Goal: Task Accomplishment & Management: Use online tool/utility

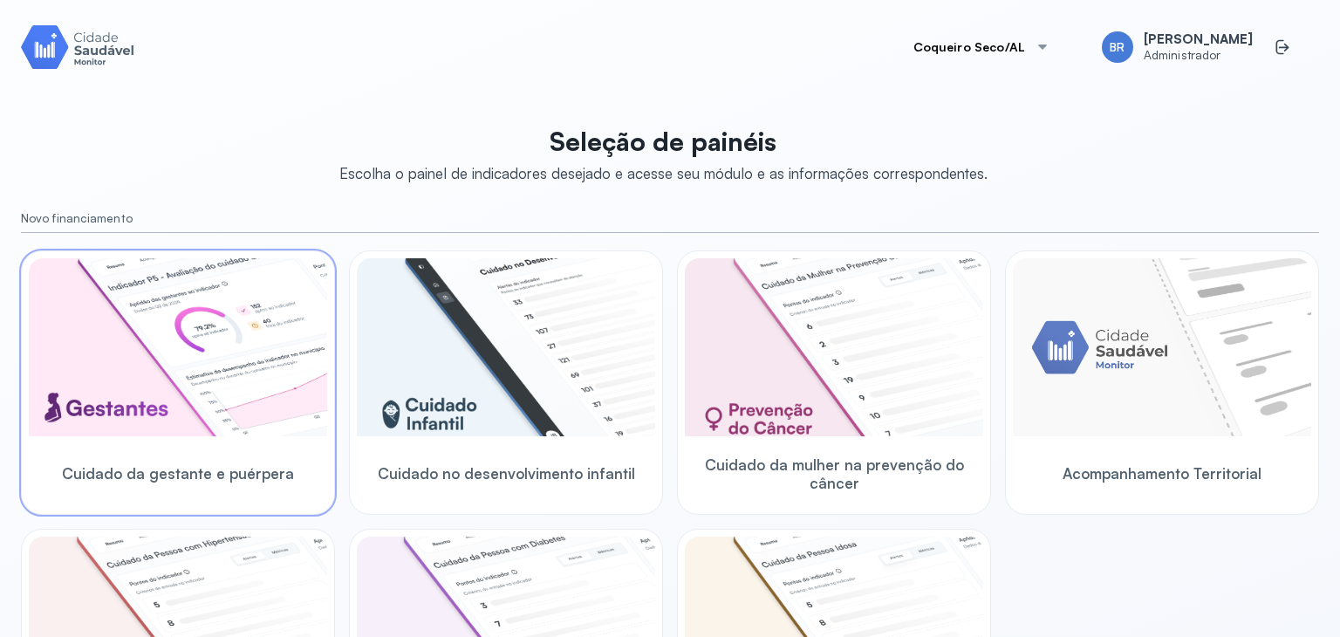
click at [89, 375] on img at bounding box center [178, 347] width 298 height 178
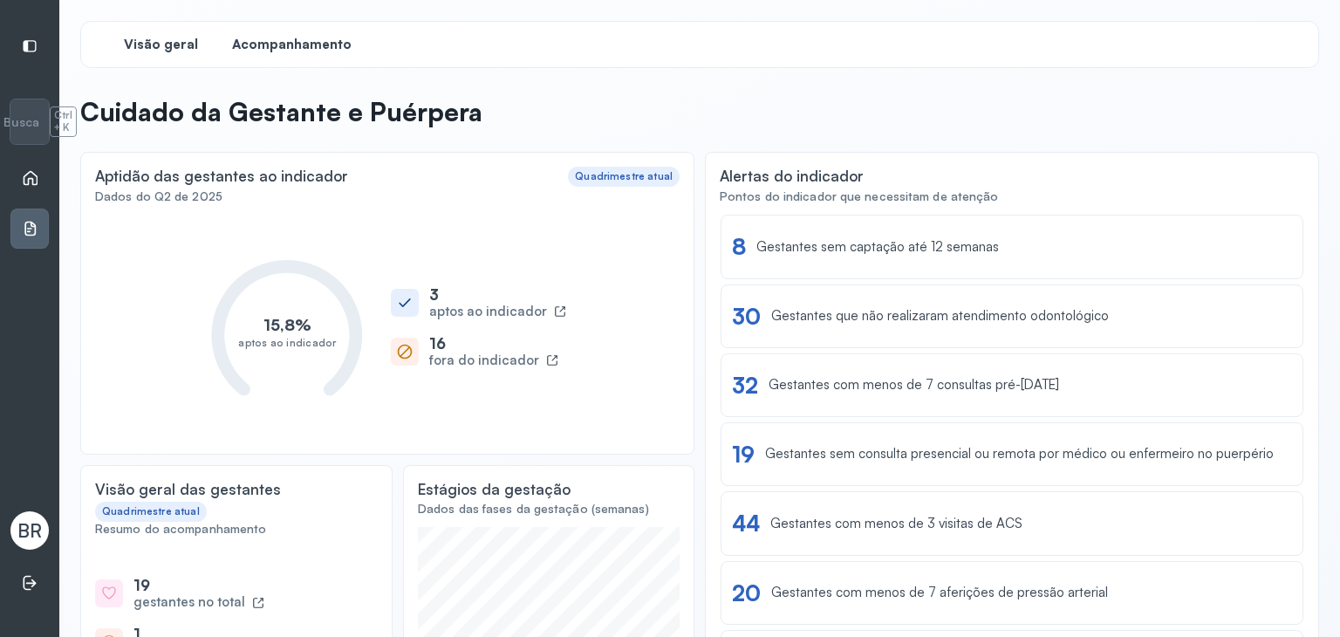
click at [304, 46] on span "Acompanhamento" at bounding box center [291, 45] width 119 height 17
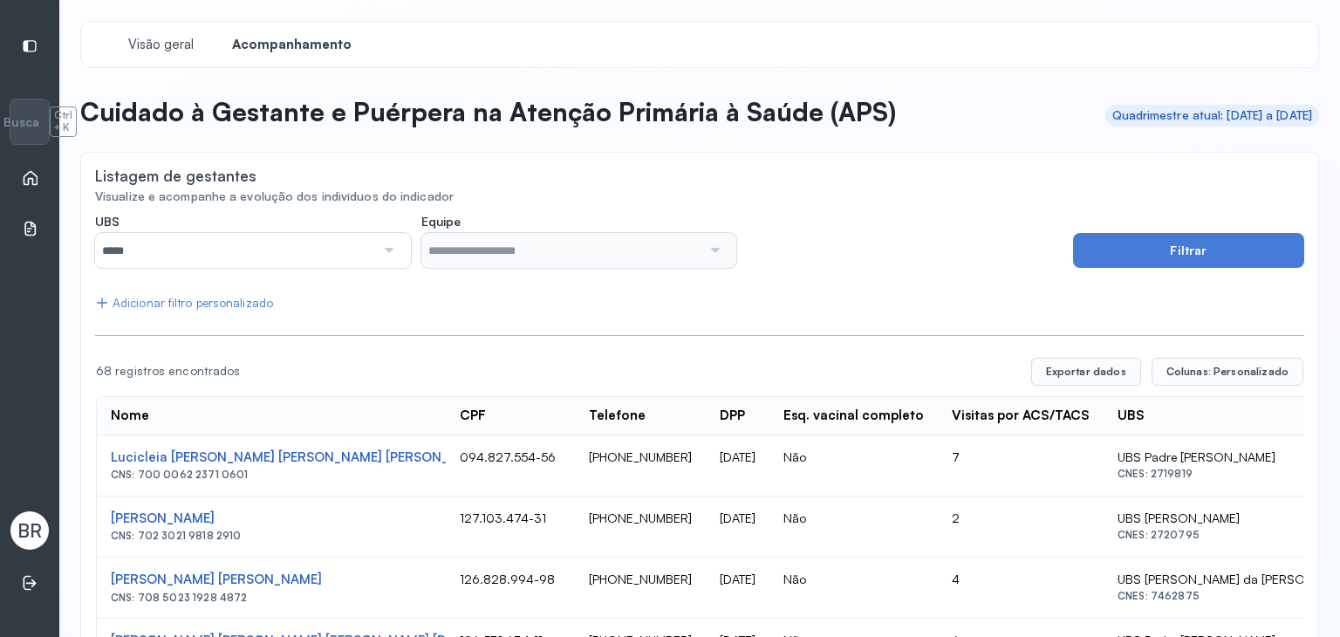
click at [293, 244] on input "*****" at bounding box center [235, 250] width 280 height 35
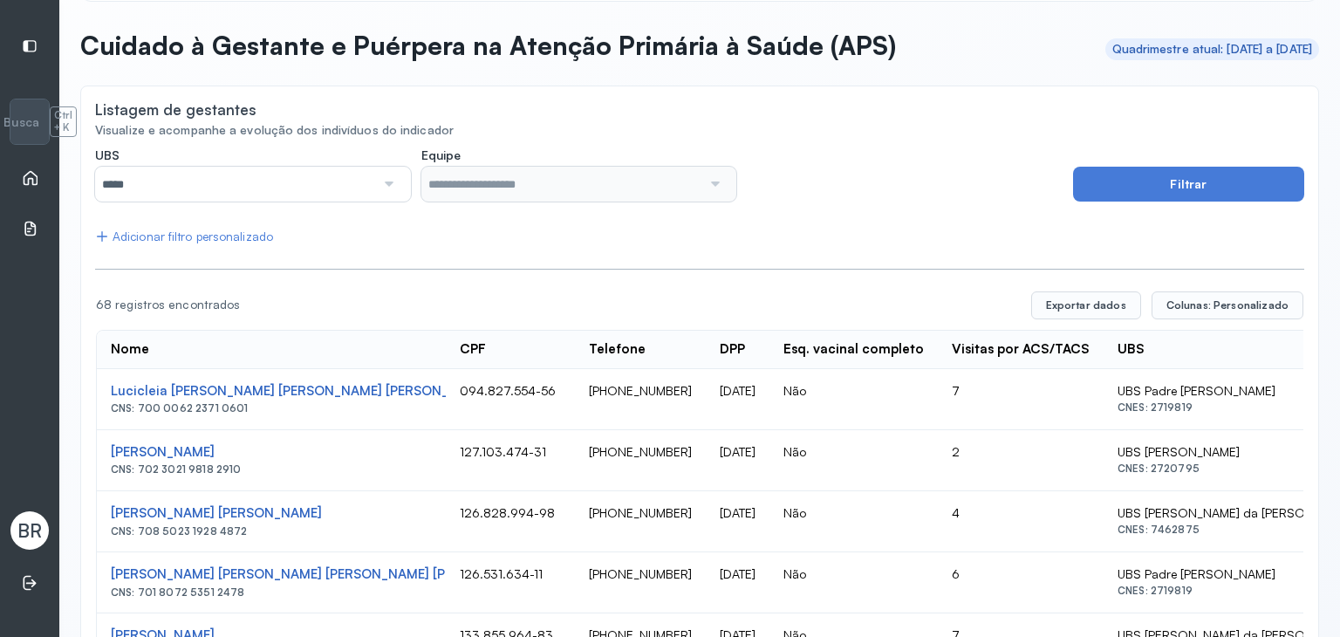
scroll to position [174, 0]
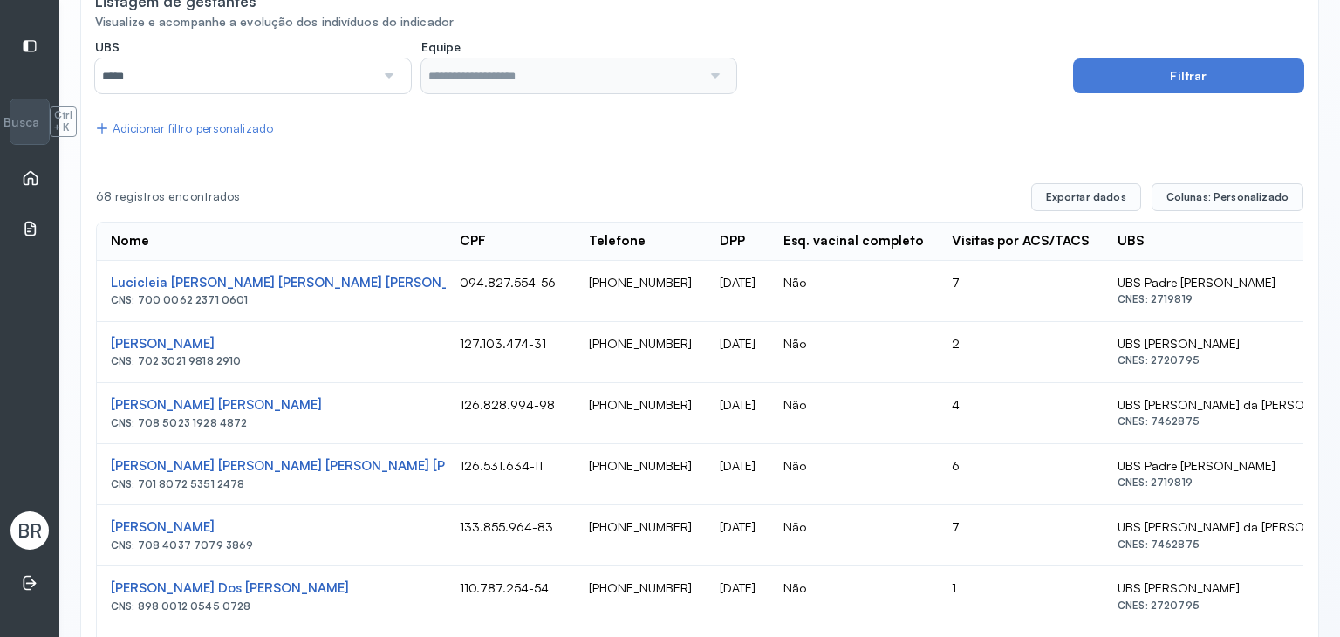
drag, startPoint x: 499, startPoint y: 402, endPoint x: 588, endPoint y: 407, distance: 89.1
click at [588, 407] on td "[PHONE_NUMBER]" at bounding box center [640, 413] width 131 height 61
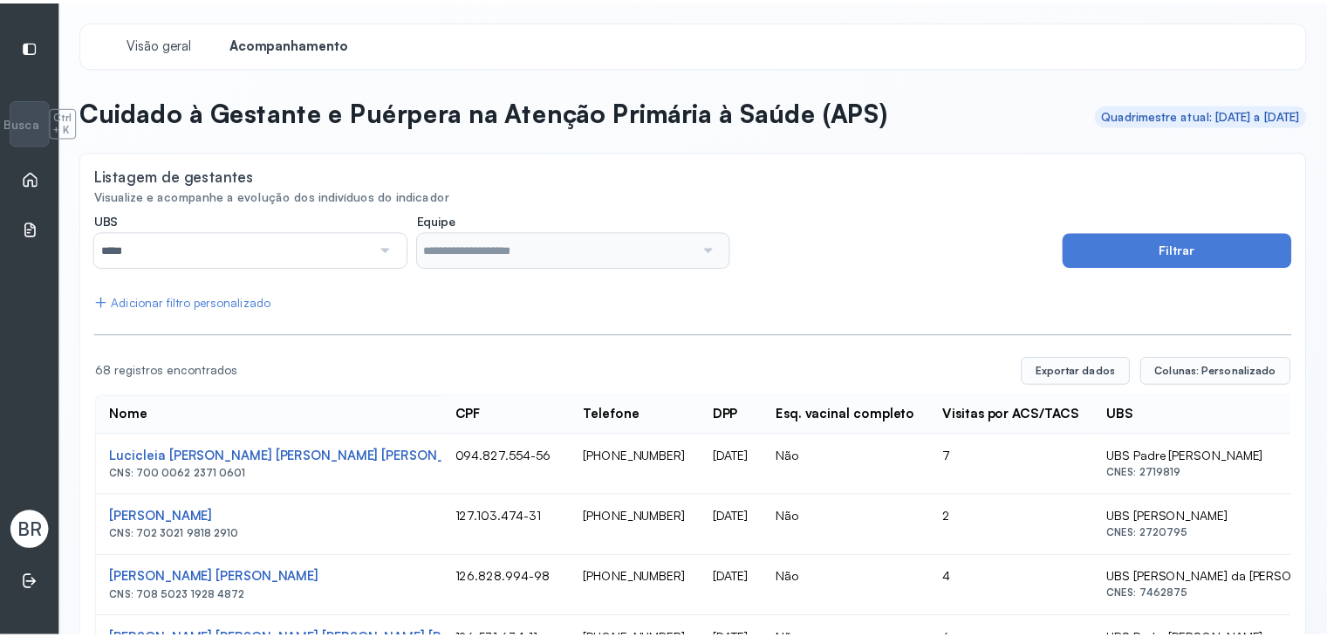
scroll to position [0, 0]
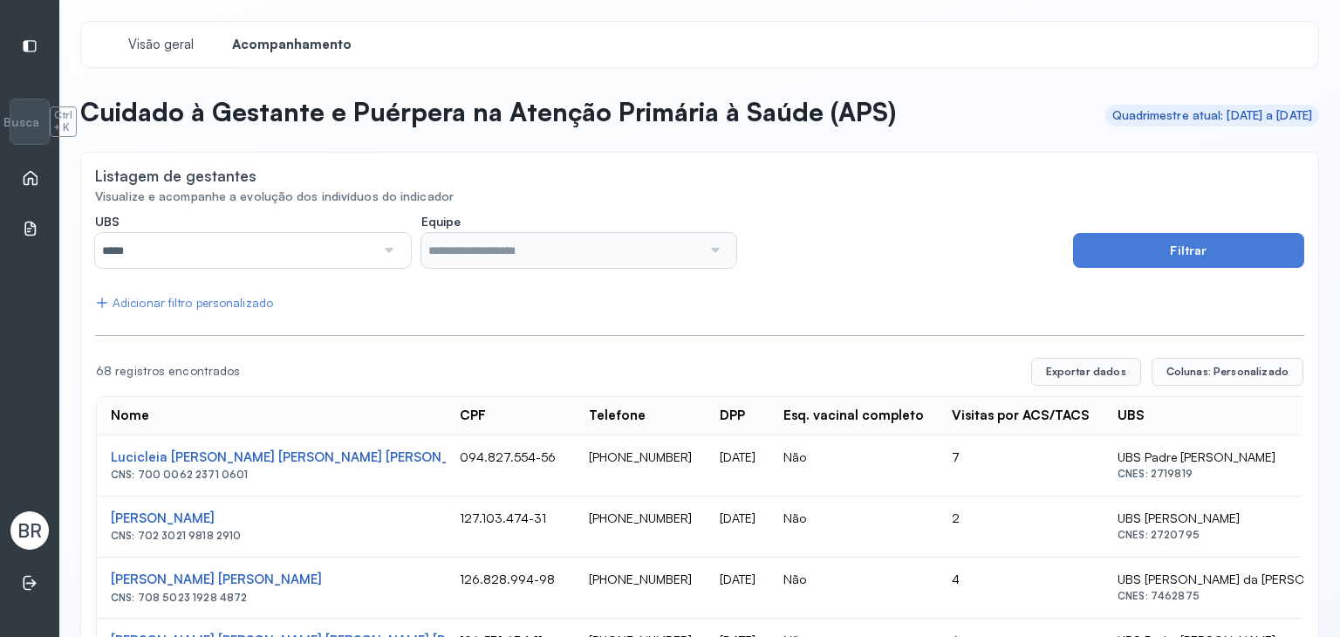
click at [345, 233] on input "*****" at bounding box center [235, 250] width 280 height 35
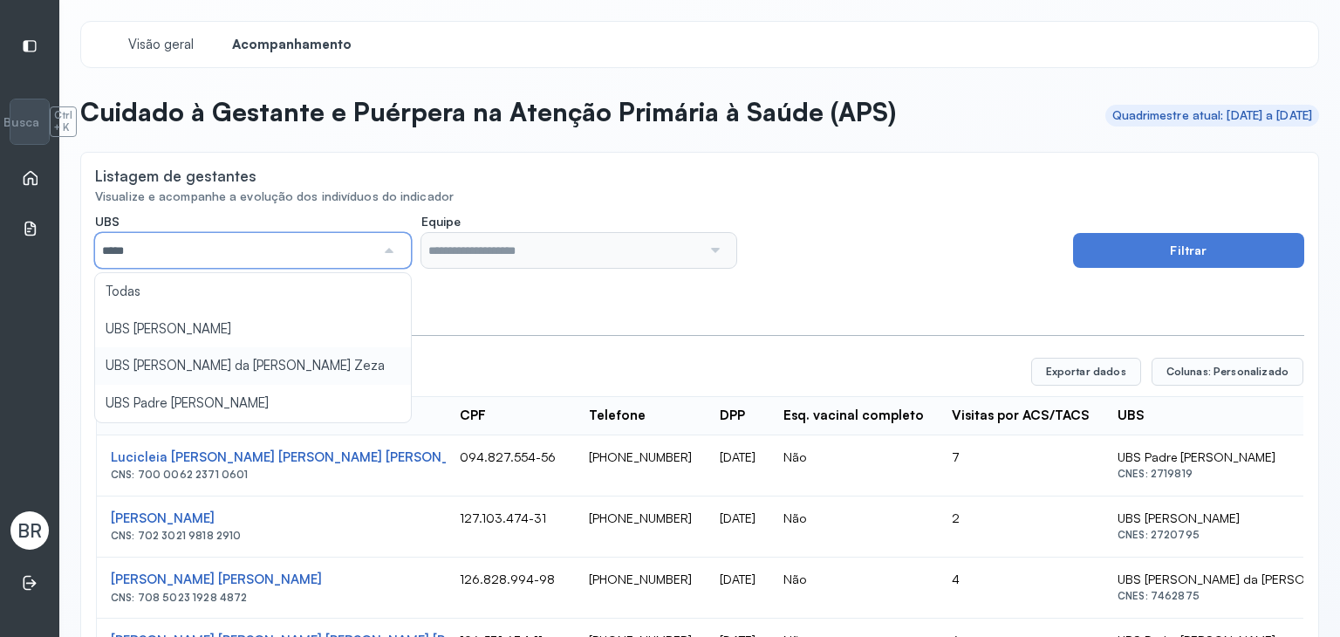
type input "*****"
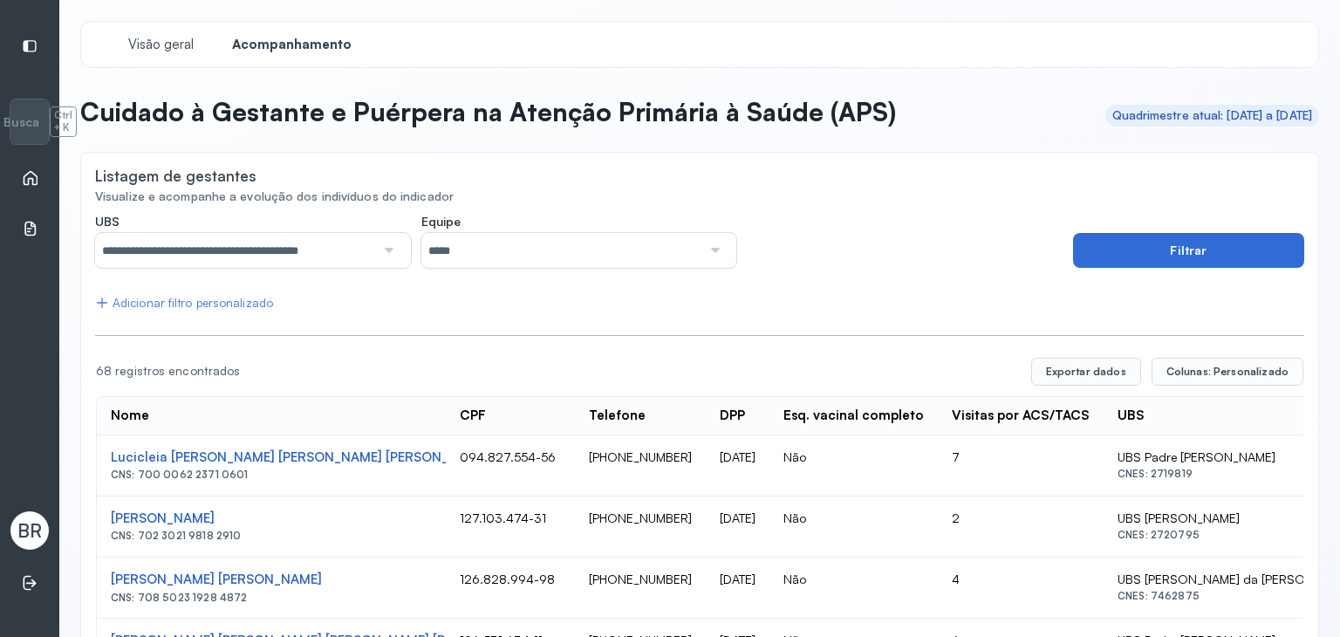
click at [1186, 259] on button "Filtrar" at bounding box center [1188, 250] width 231 height 35
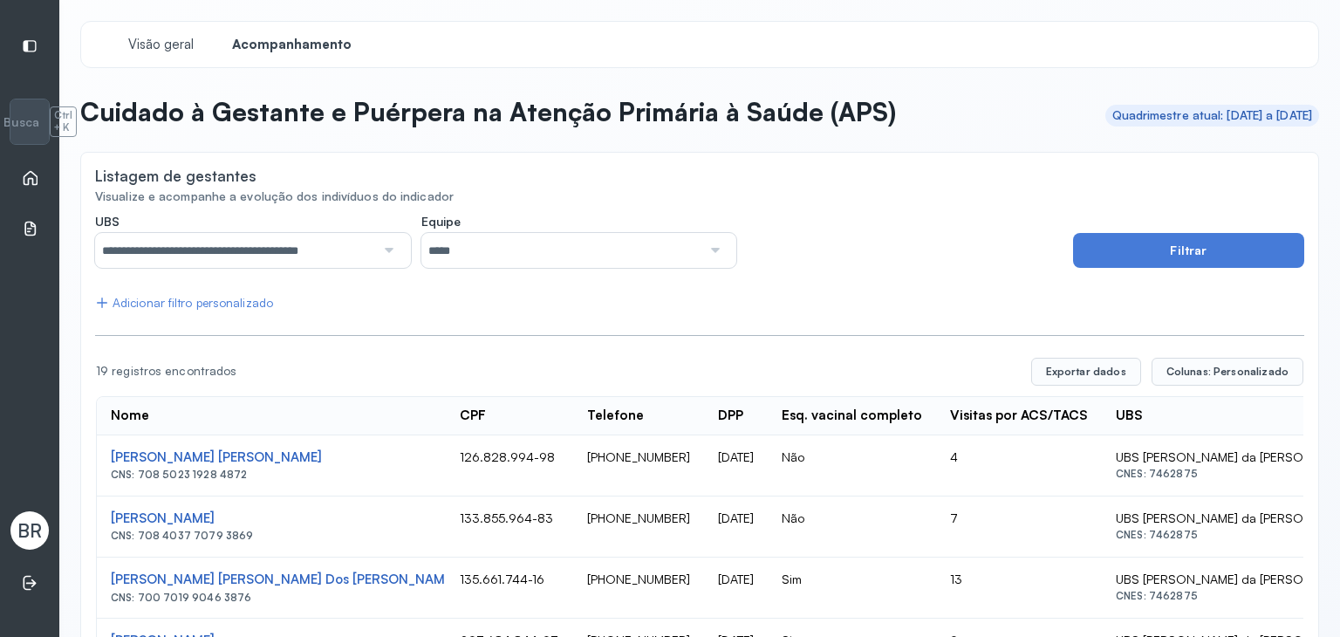
click at [26, 167] on div "Início" at bounding box center [29, 178] width 38 height 40
click at [26, 189] on div "Início" at bounding box center [29, 178] width 38 height 40
click at [29, 178] on icon at bounding box center [31, 178] width 15 height 15
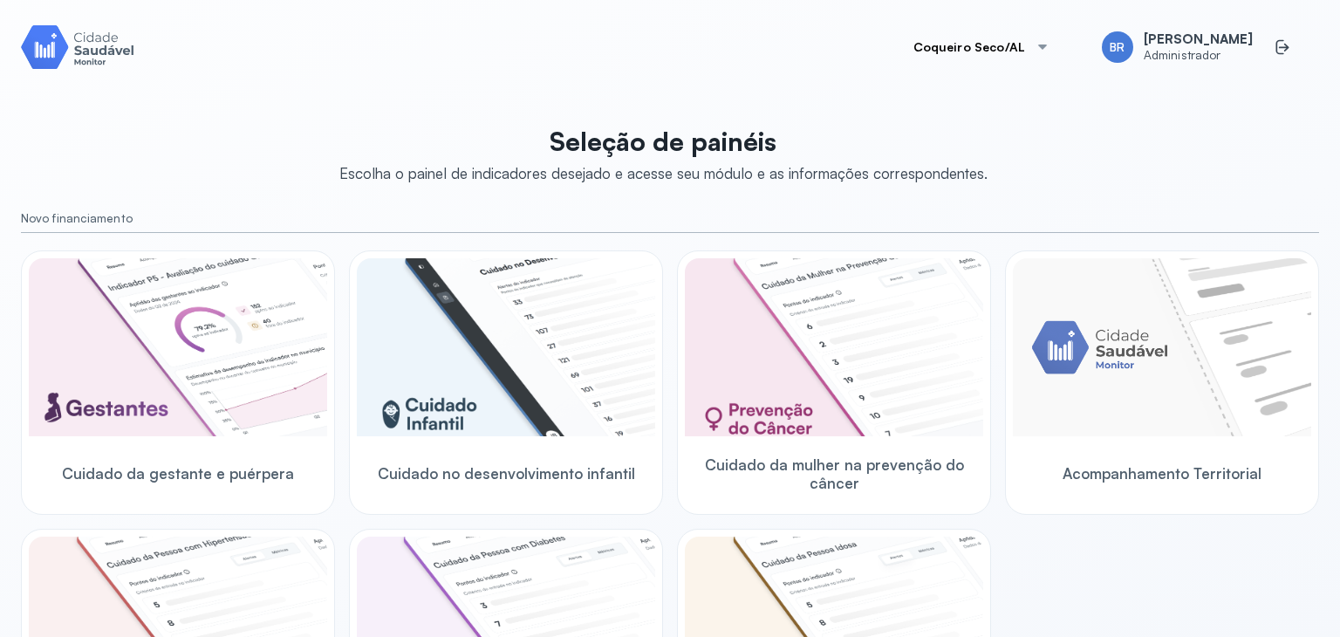
click at [984, 59] on button "Coqueiro Seco/AL" at bounding box center [981, 47] width 178 height 35
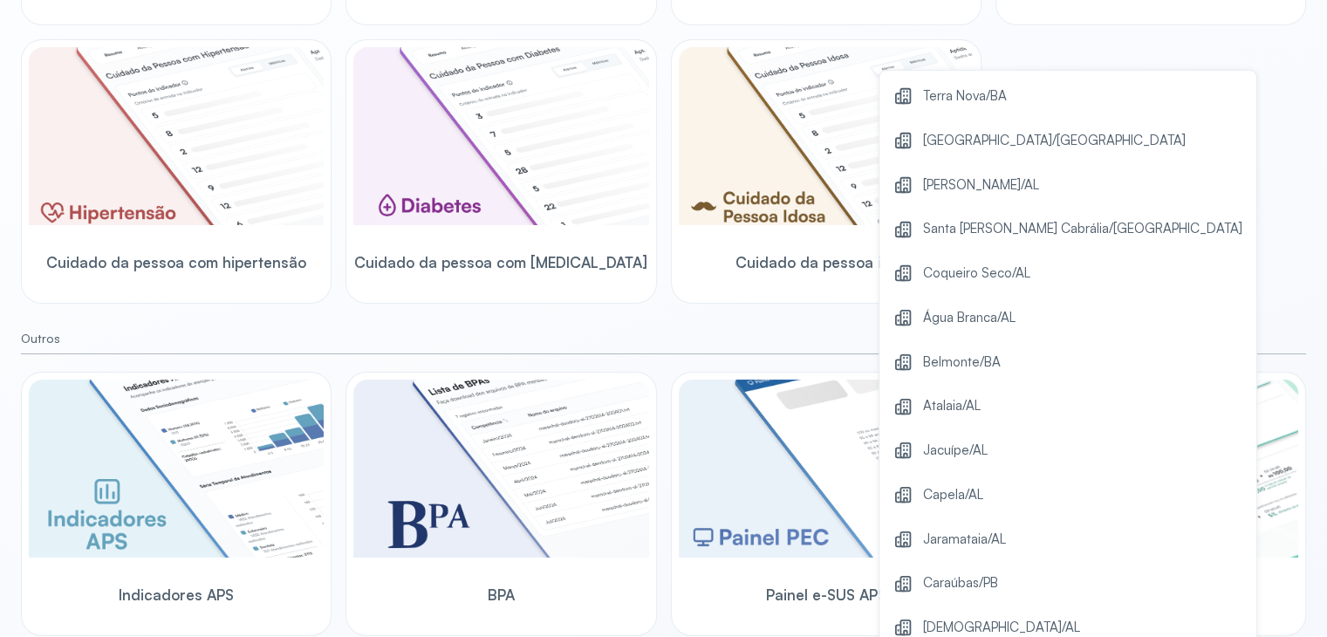
scroll to position [238, 0]
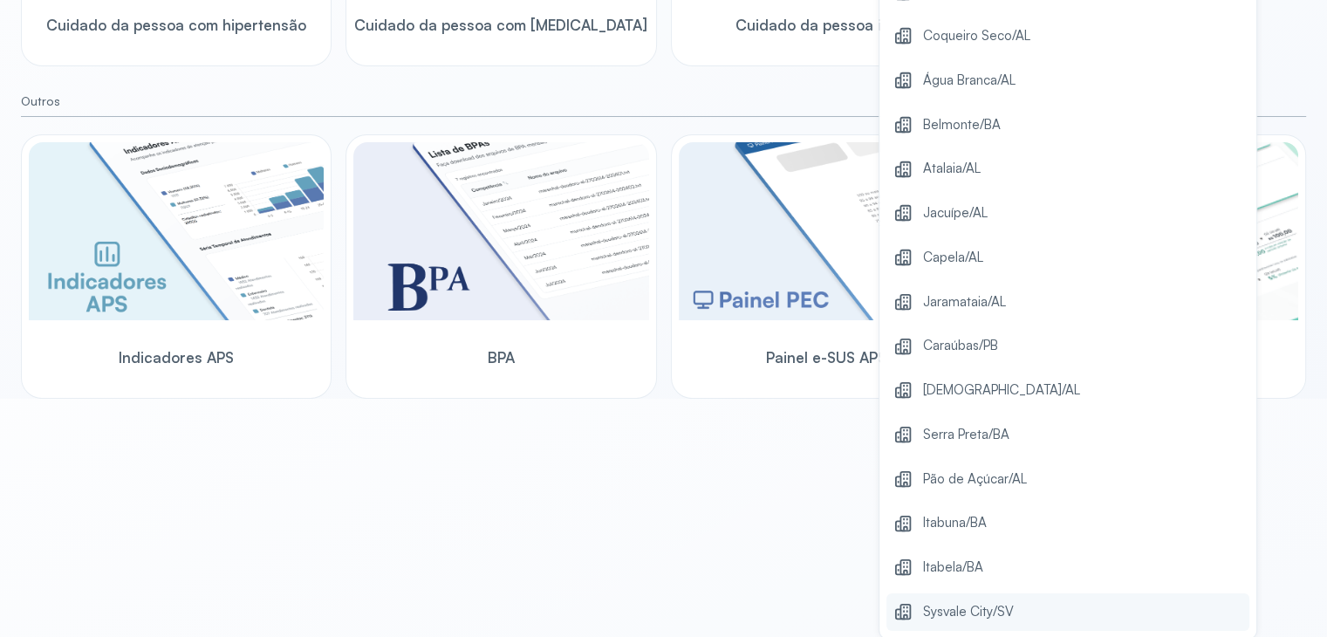
click at [952, 605] on span "Sysvale City/SV" at bounding box center [968, 612] width 91 height 24
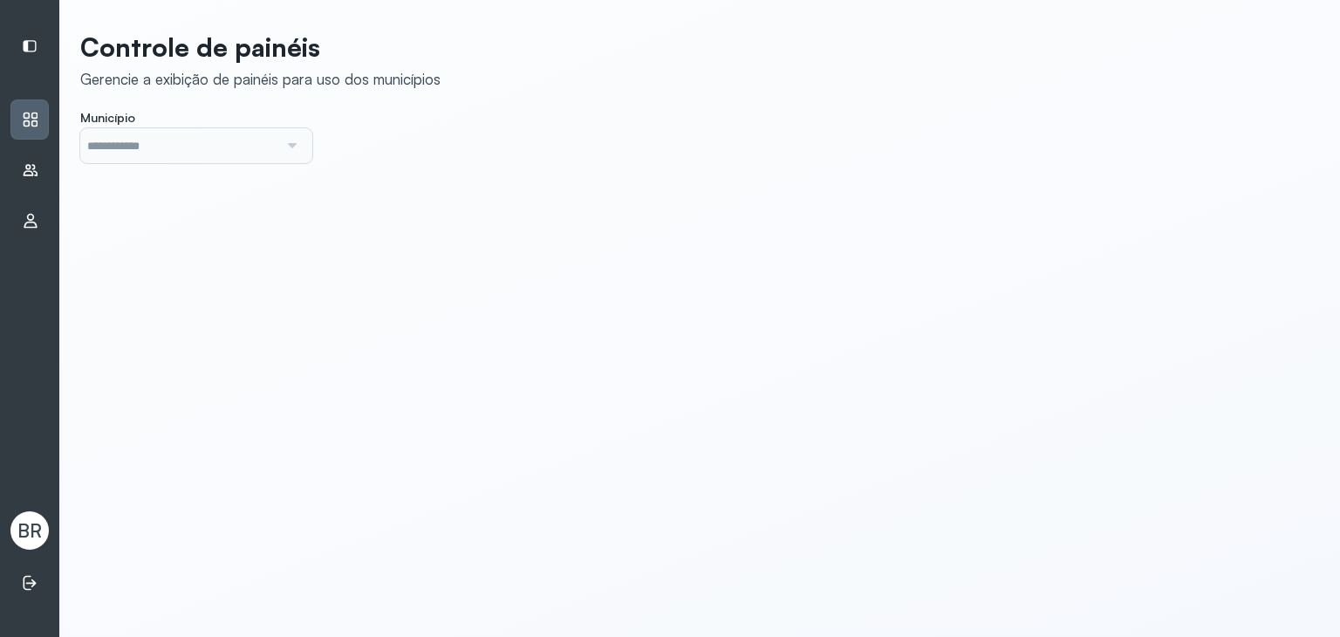
type input "*******"
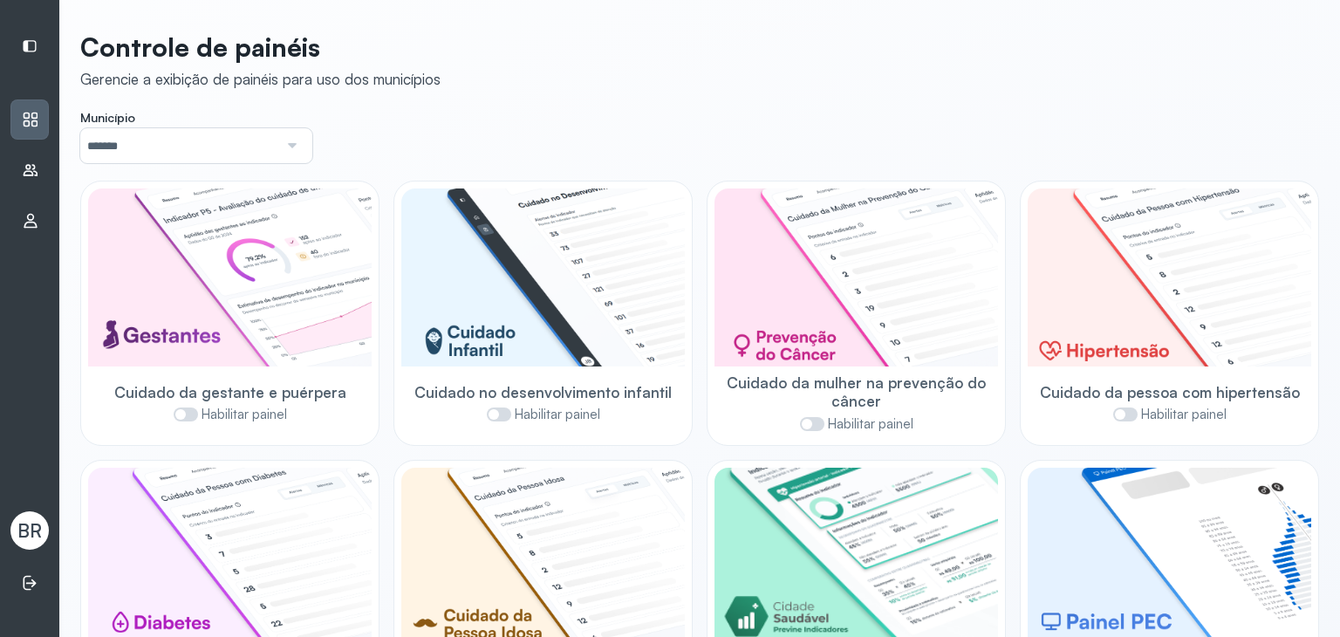
click at [154, 140] on input "*******" at bounding box center [179, 145] width 198 height 35
click at [22, 158] on div "Usuários" at bounding box center [29, 170] width 38 height 40
click at [24, 163] on icon at bounding box center [30, 169] width 17 height 17
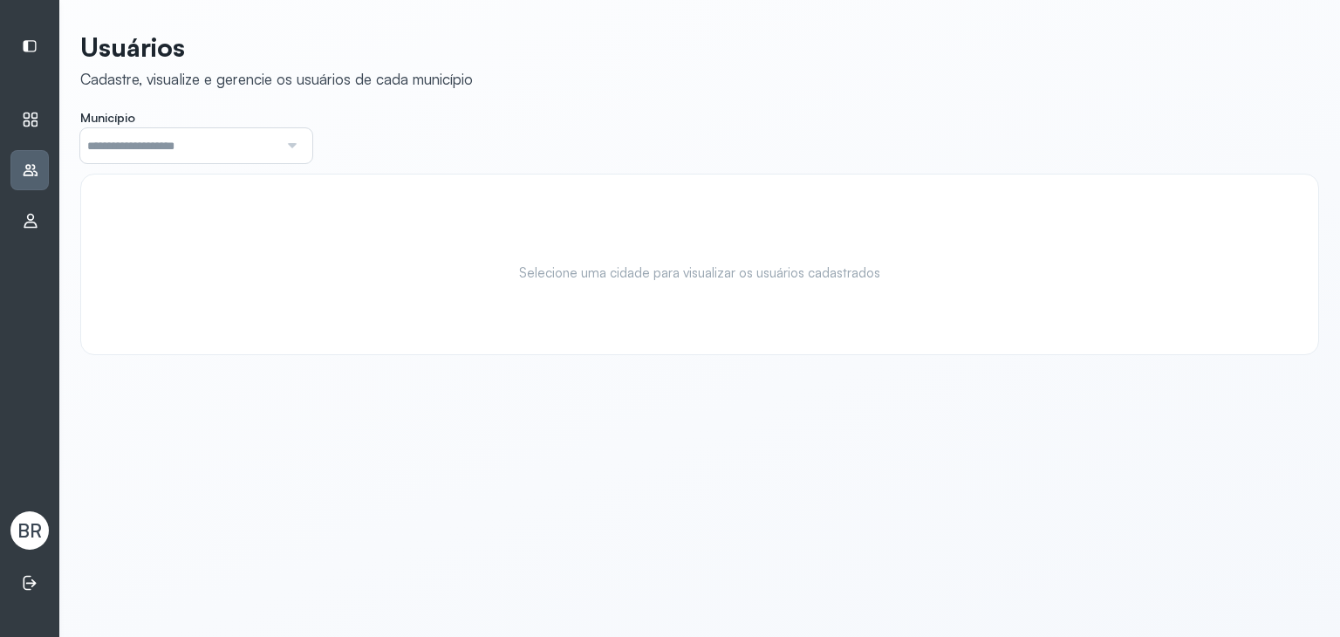
click at [170, 147] on input "text" at bounding box center [179, 145] width 198 height 35
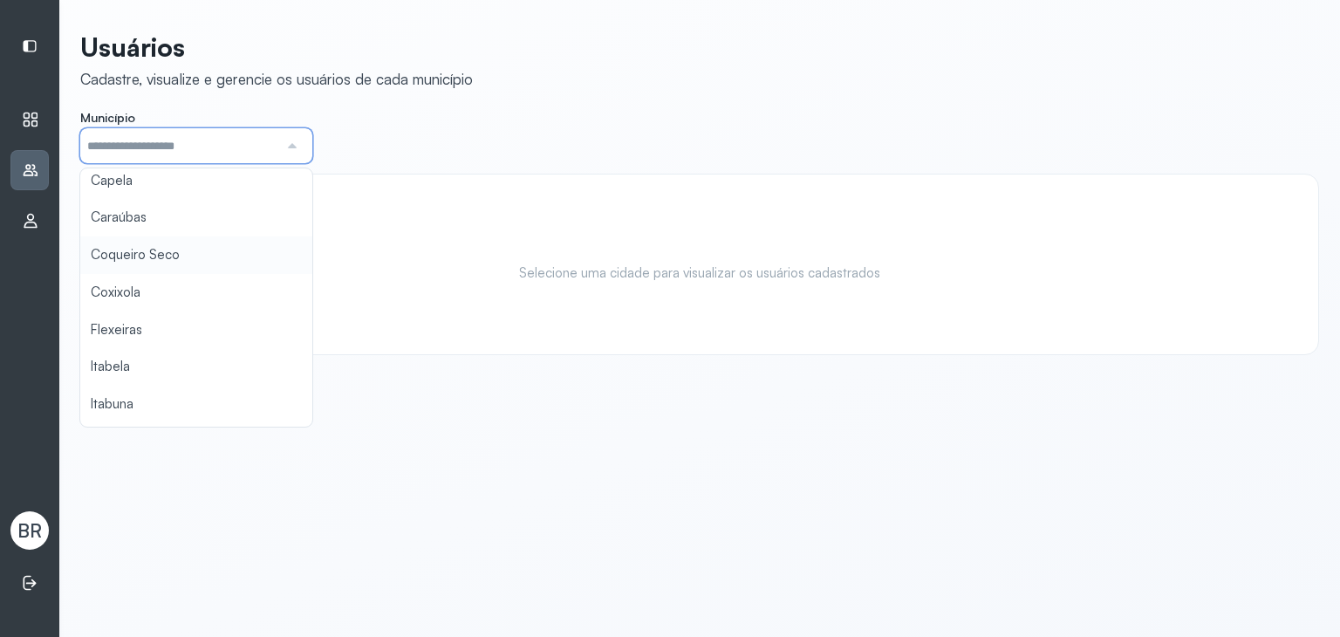
scroll to position [234, 0]
click at [160, 245] on div "**********" at bounding box center [699, 193] width 1239 height 324
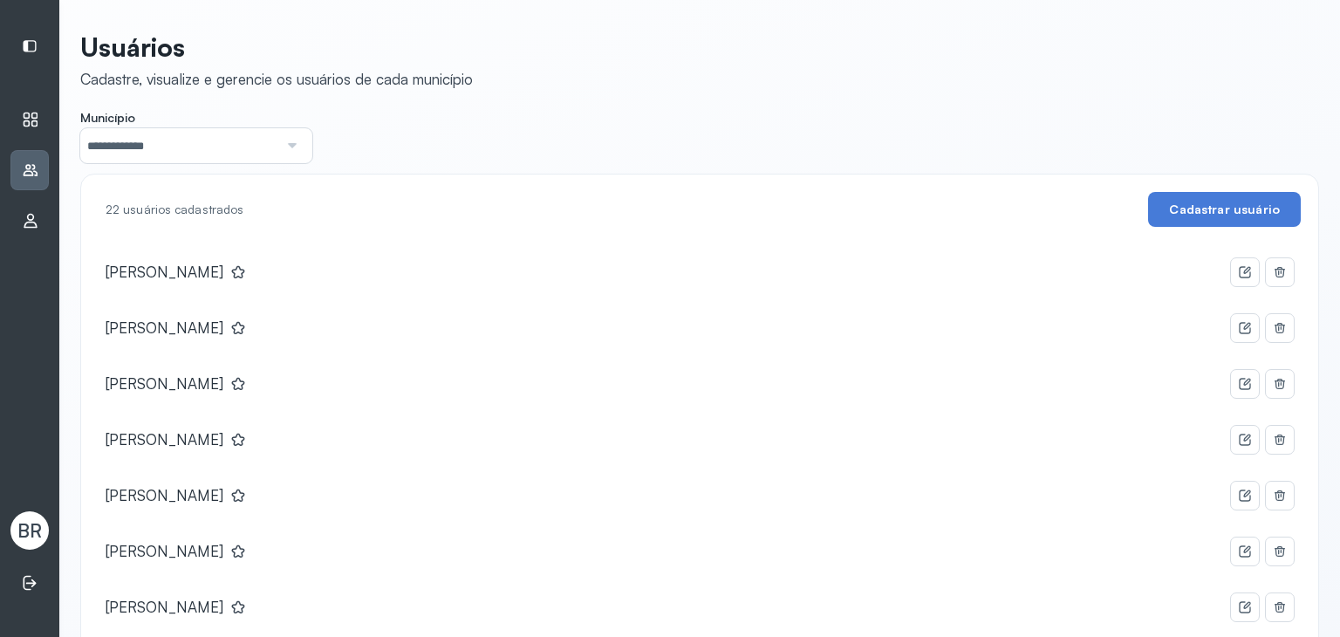
click at [287, 144] on div at bounding box center [290, 145] width 24 height 35
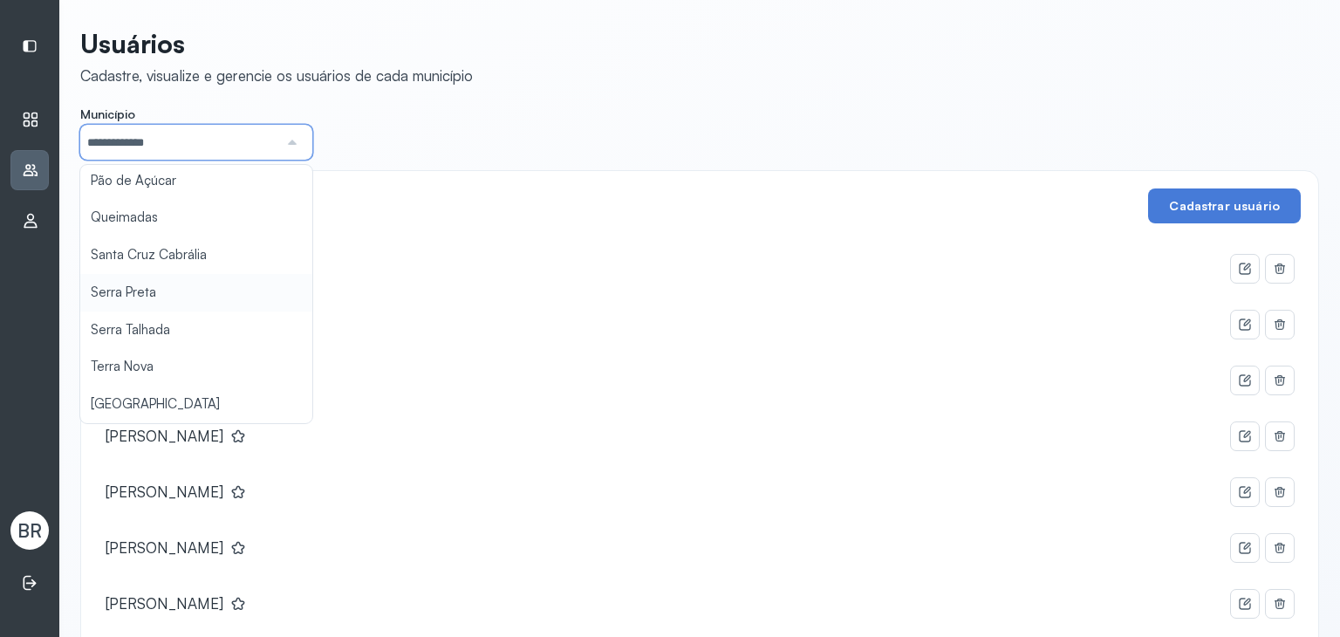
scroll to position [4, 0]
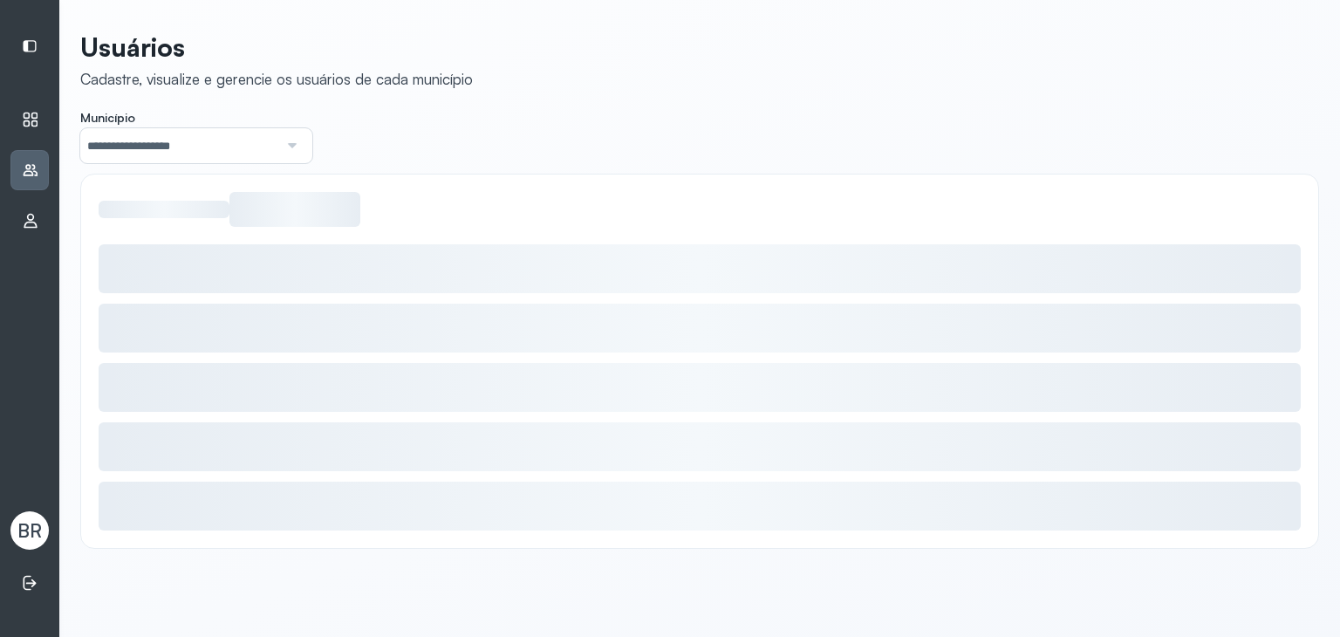
click at [174, 252] on div "**********" at bounding box center [699, 289] width 1239 height 517
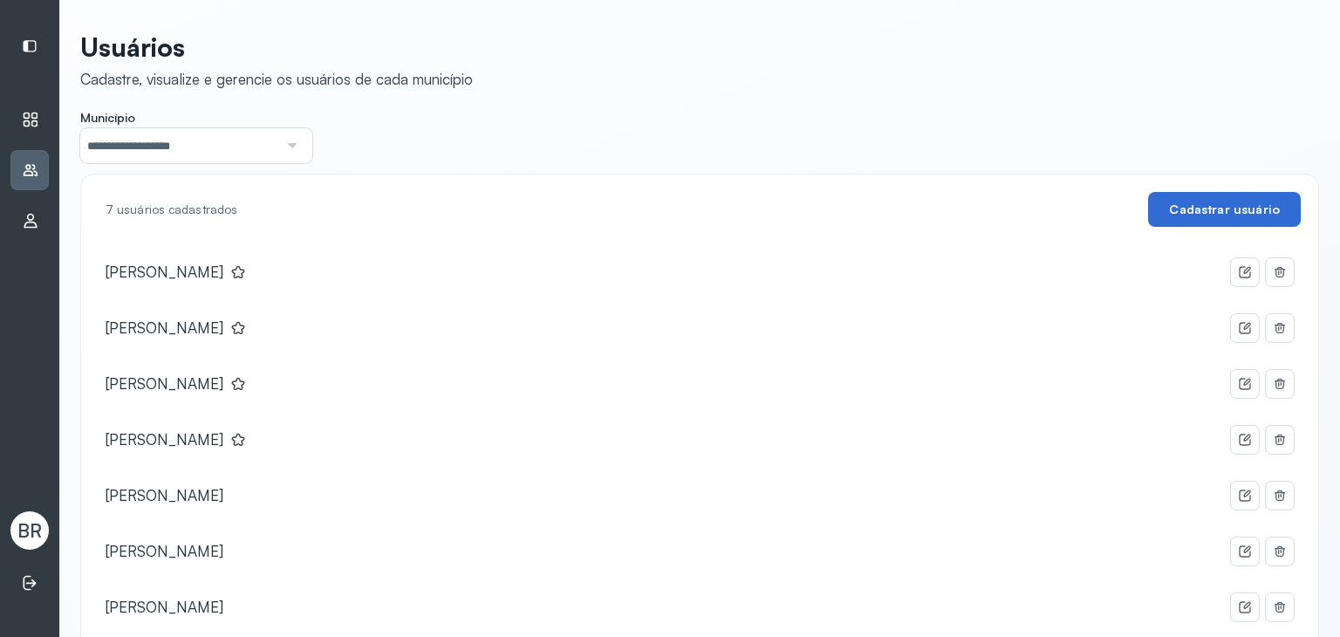
click at [1178, 222] on button "Cadastrar usuário" at bounding box center [1224, 209] width 153 height 35
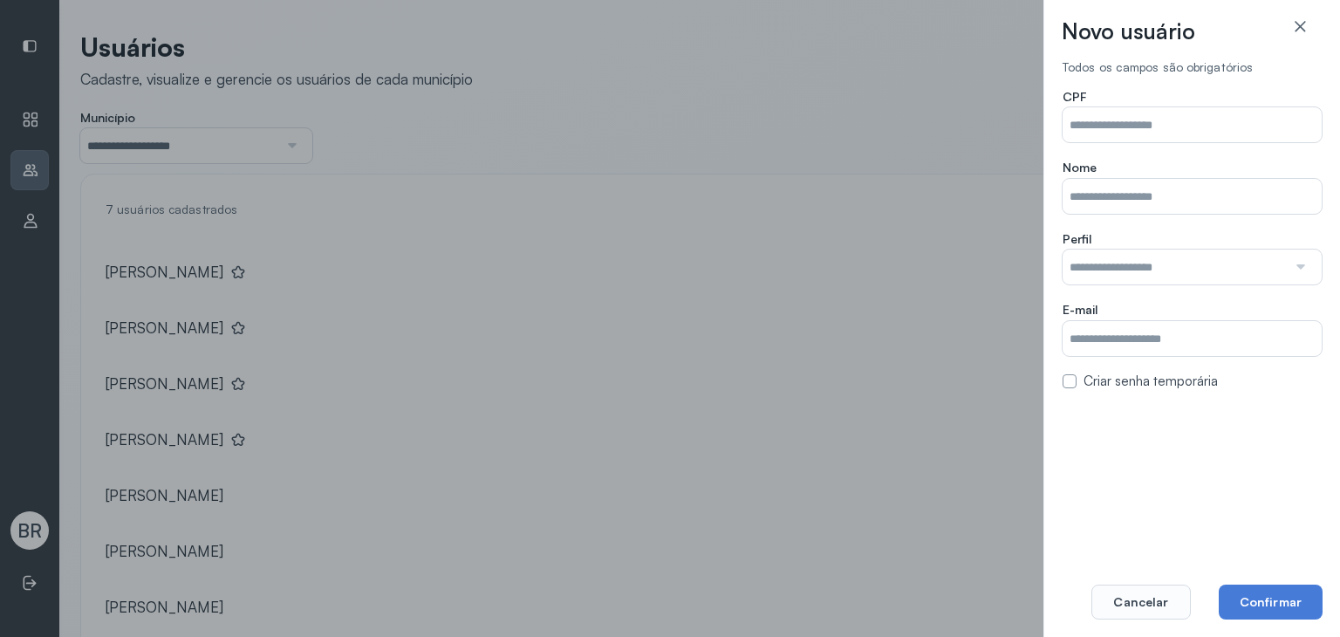
click at [1117, 273] on input "text" at bounding box center [1174, 266] width 224 height 35
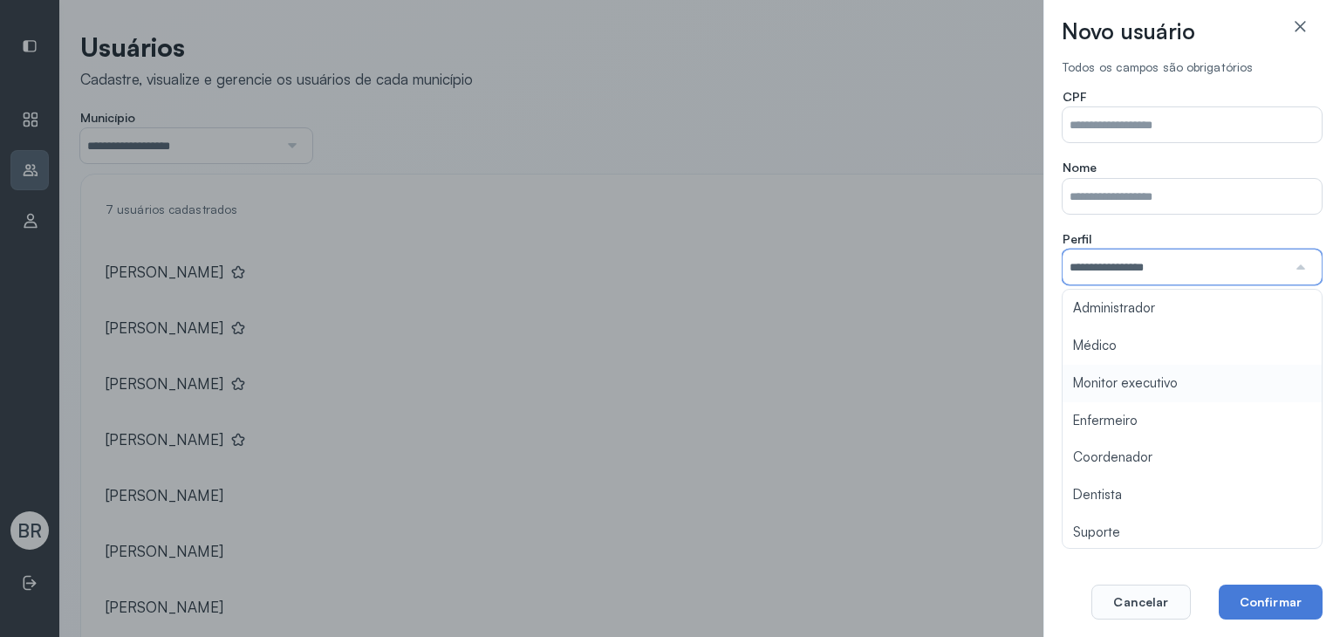
click at [1167, 371] on div "**********" at bounding box center [1191, 239] width 259 height 301
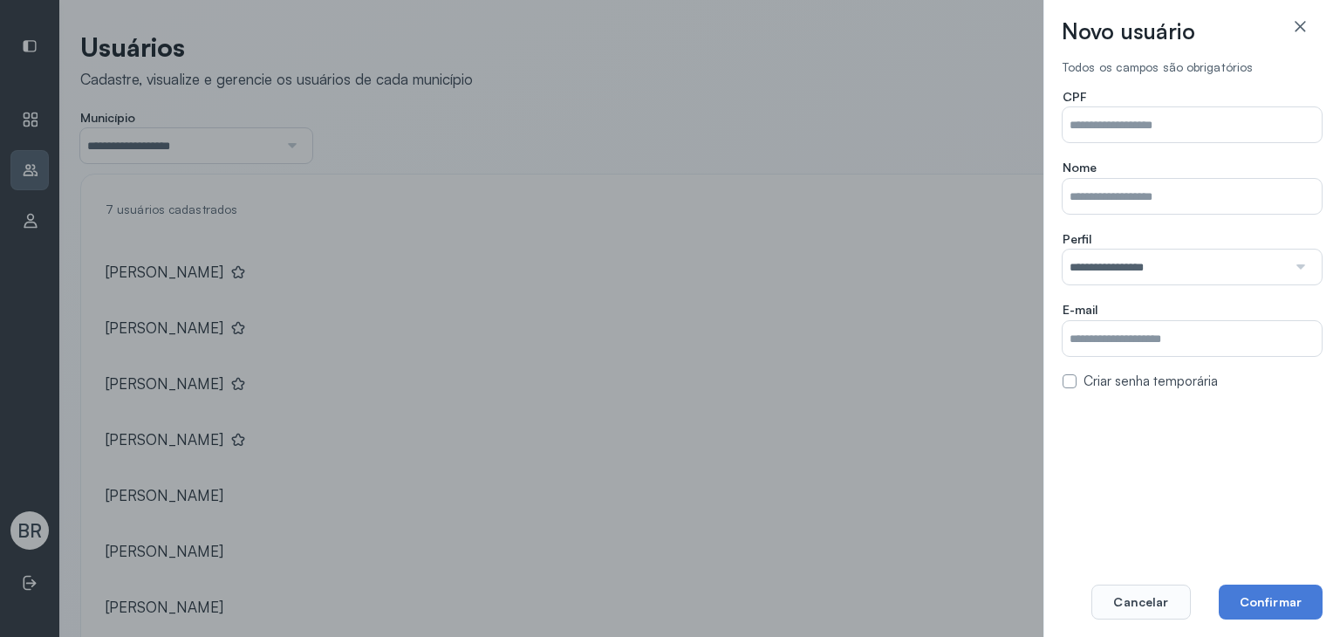
click at [1134, 283] on input "**********" at bounding box center [1174, 266] width 224 height 35
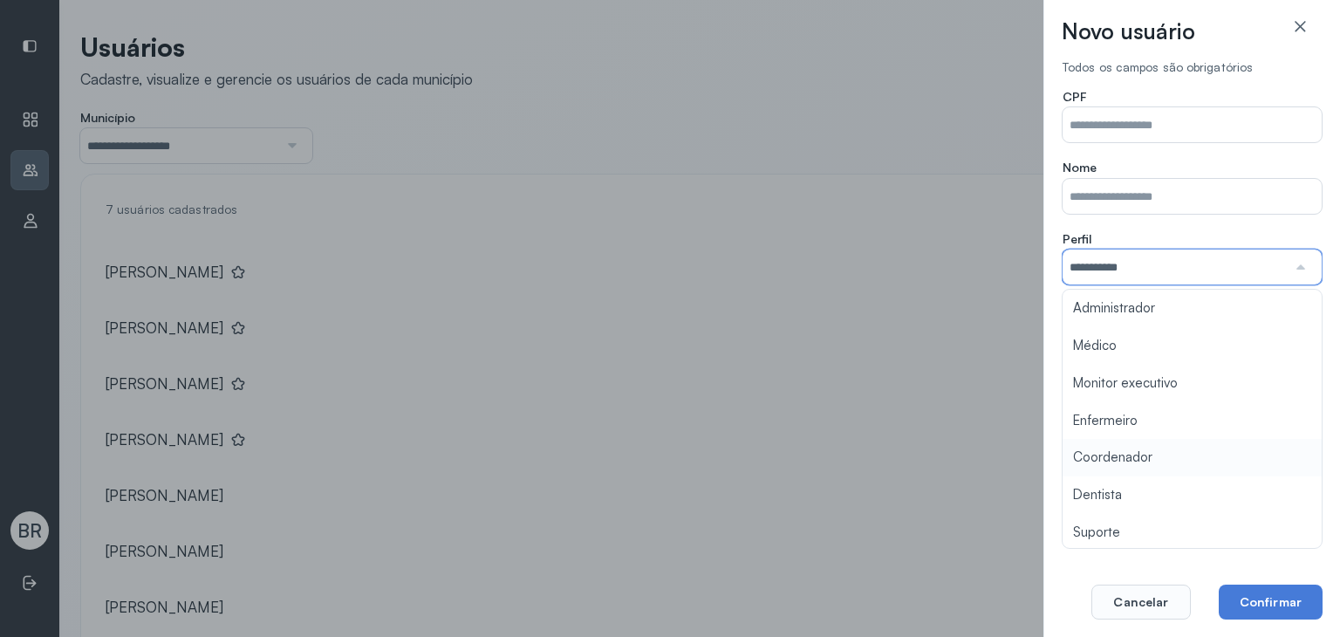
click at [1150, 452] on div "**********" at bounding box center [1192, 309] width 261 height 501
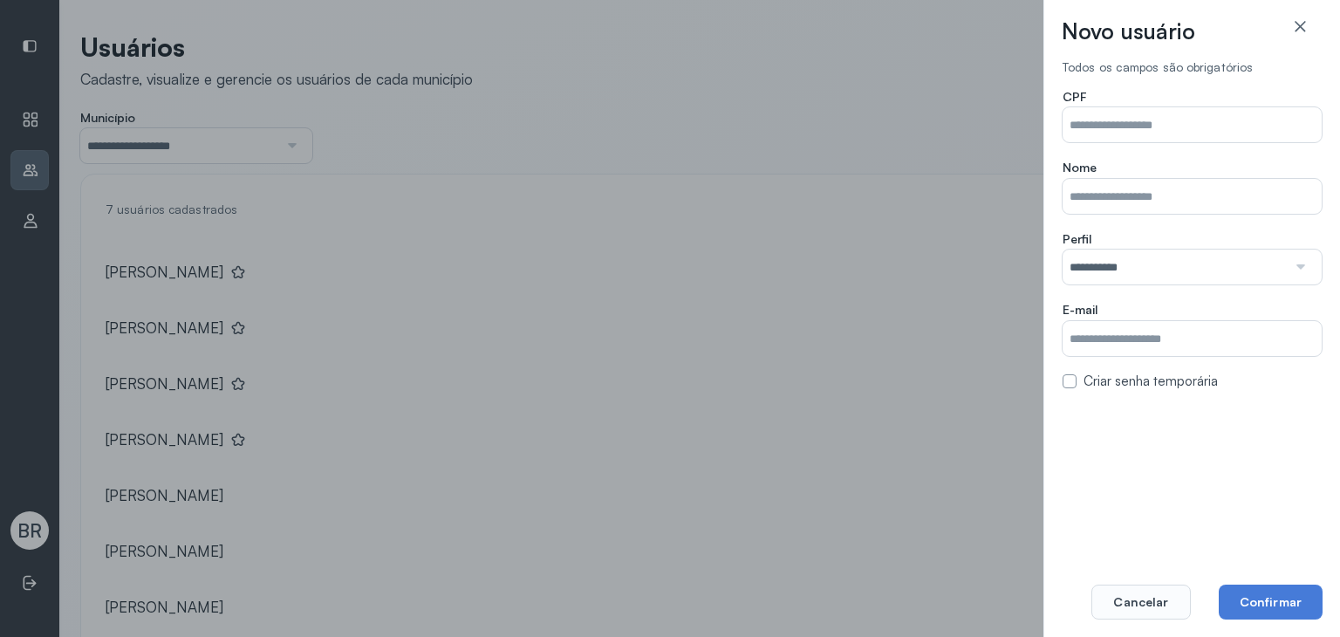
click at [1103, 277] on input "**********" at bounding box center [1174, 266] width 224 height 35
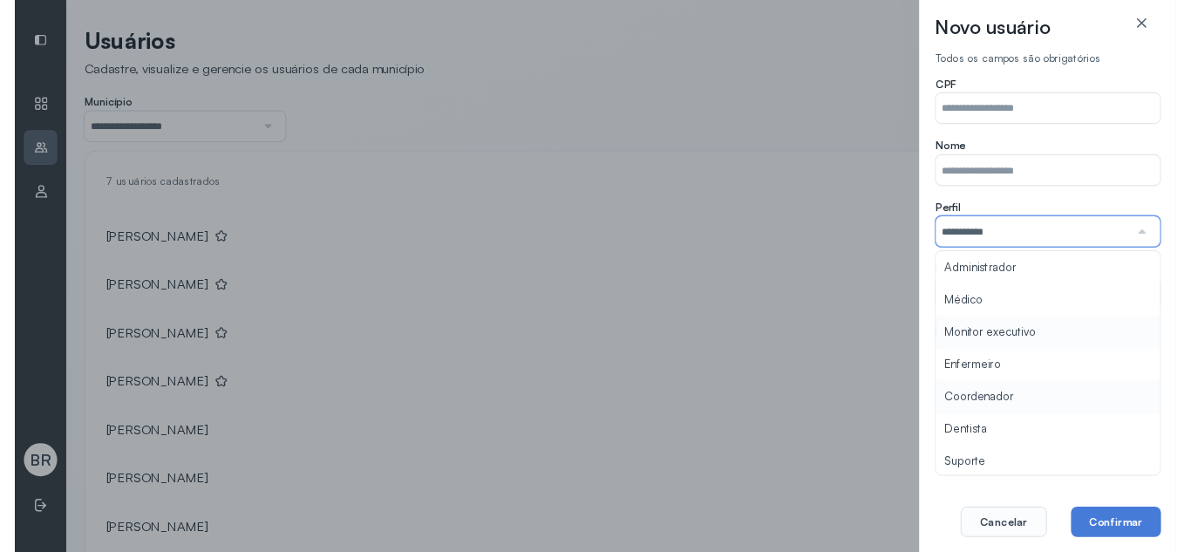
scroll to position [3, 0]
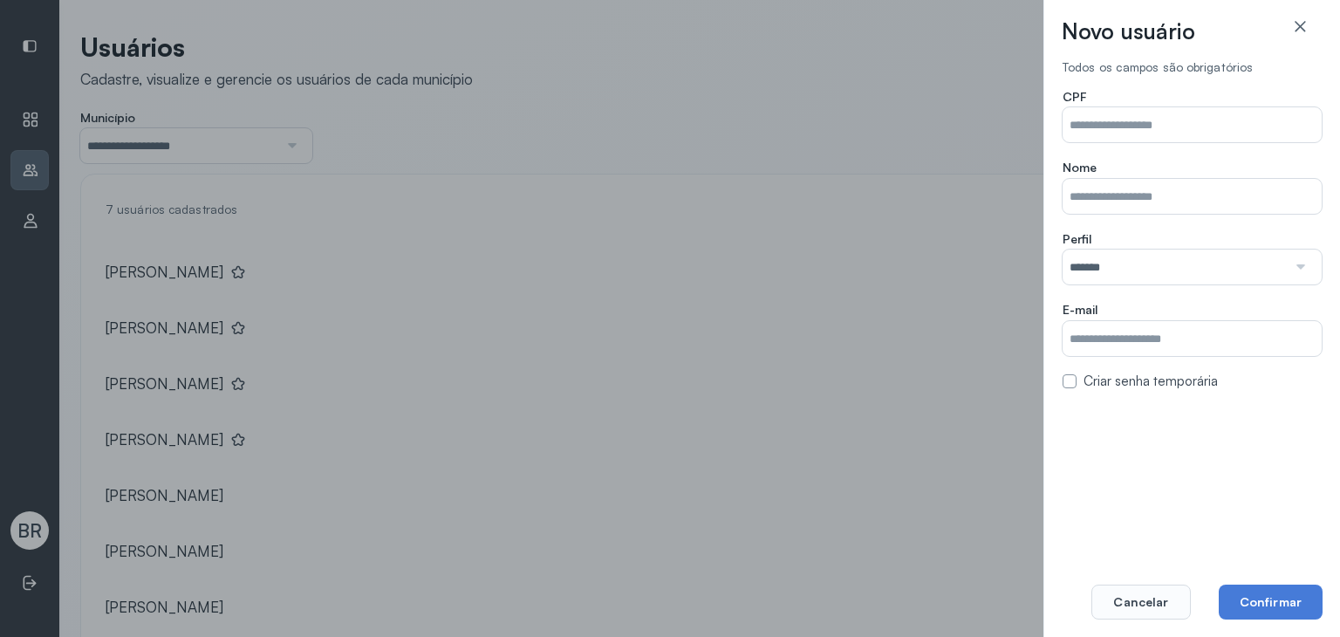
click at [1178, 527] on div "Todos os campos são obrigatórios CPF Nome Perfil ******* Administrador Médico M…" at bounding box center [1192, 309] width 261 height 501
click at [1055, 271] on div "Novo usuário Todos os campos são obrigatórios CPF Nome Perfil ******* Administr…" at bounding box center [1191, 318] width 297 height 637
click at [1066, 277] on input "*******" at bounding box center [1174, 266] width 224 height 35
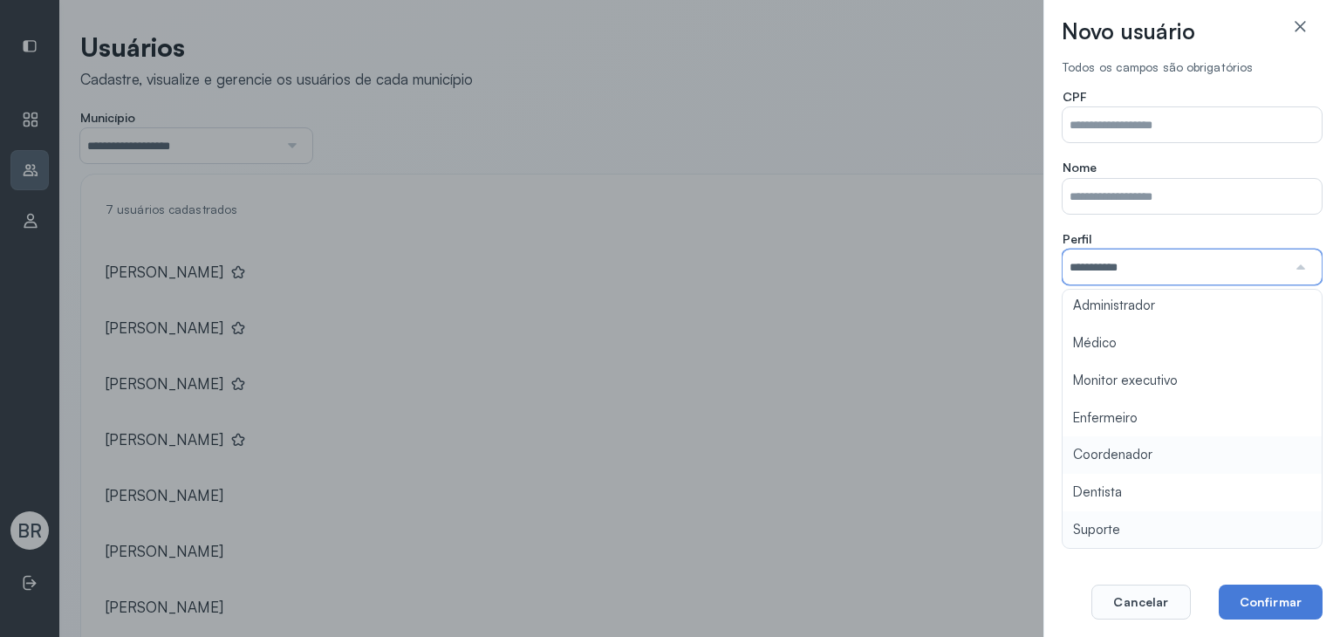
click at [1144, 454] on div "**********" at bounding box center [1192, 309] width 261 height 501
drag, startPoint x: 1113, startPoint y: 272, endPoint x: 1110, endPoint y: 281, distance: 9.1
click at [1109, 272] on input "**********" at bounding box center [1174, 266] width 224 height 35
click at [1145, 390] on div "**********" at bounding box center [1191, 239] width 259 height 301
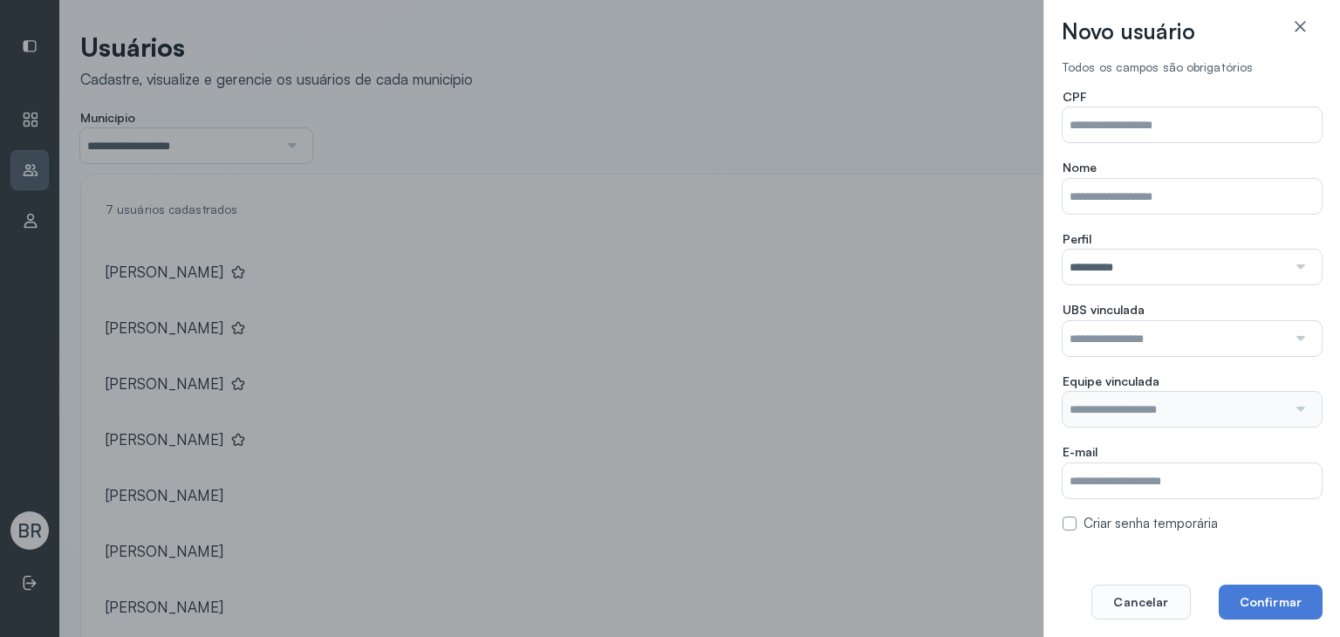
click at [1102, 349] on input "text" at bounding box center [1174, 338] width 224 height 35
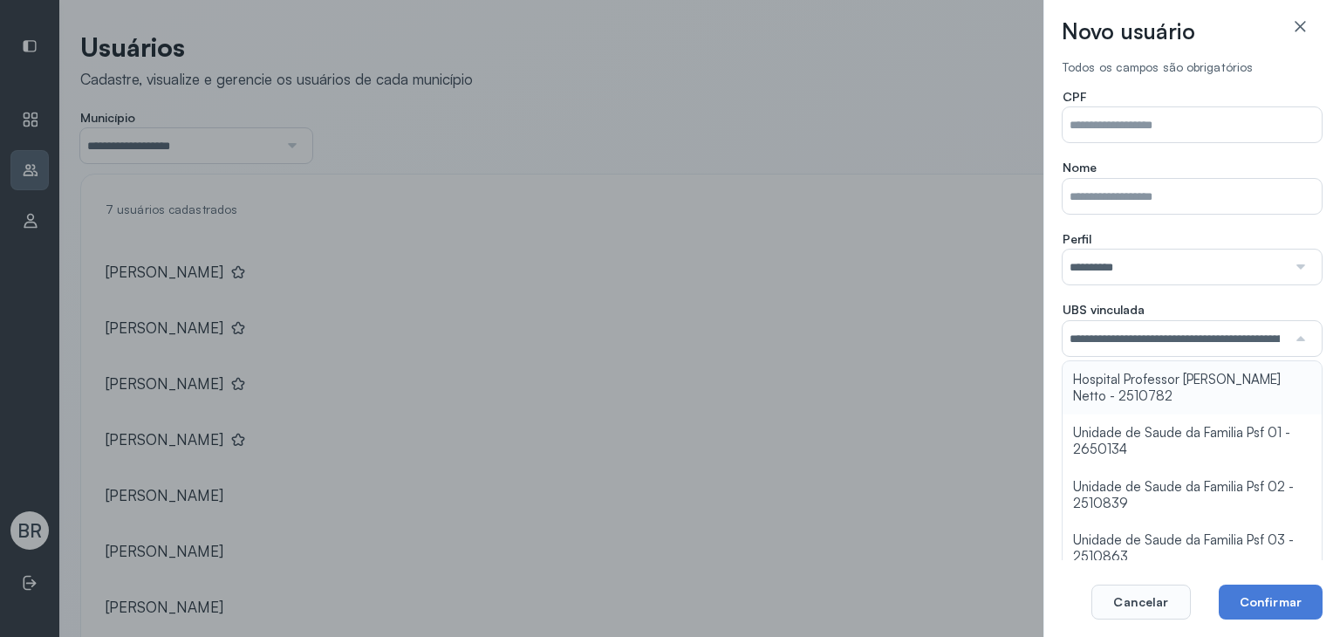
click at [1130, 391] on div "**********" at bounding box center [1191, 310] width 259 height 443
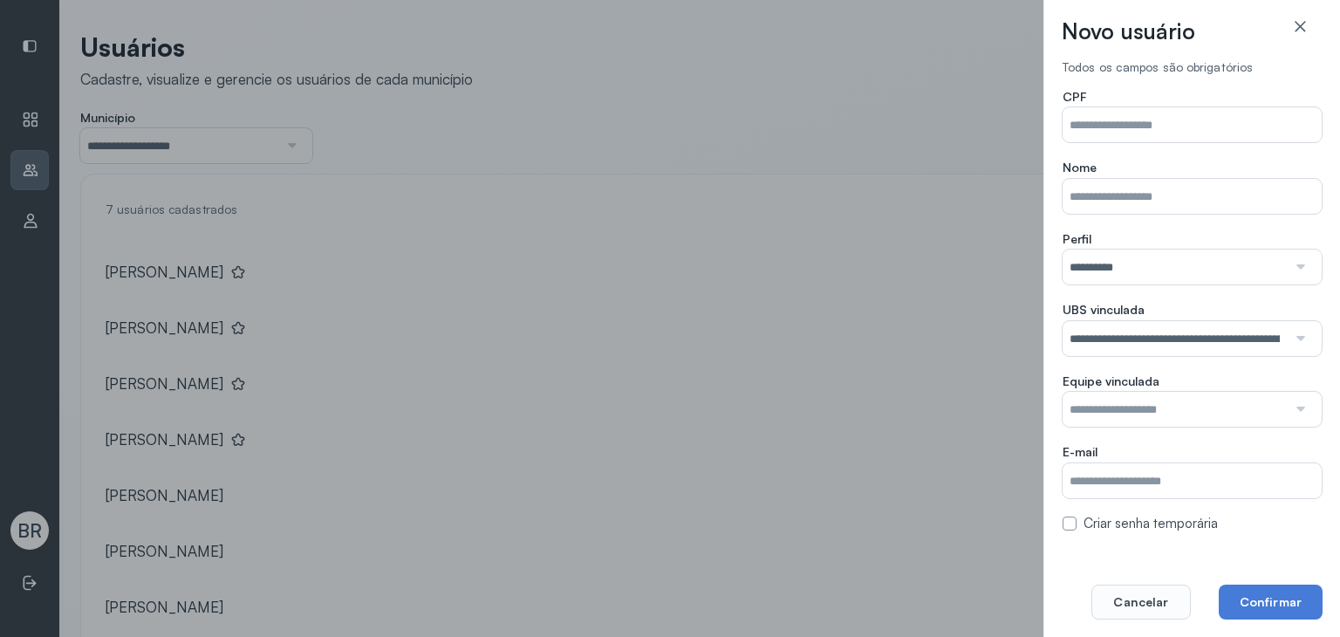
click at [1198, 351] on input "**********" at bounding box center [1174, 338] width 224 height 35
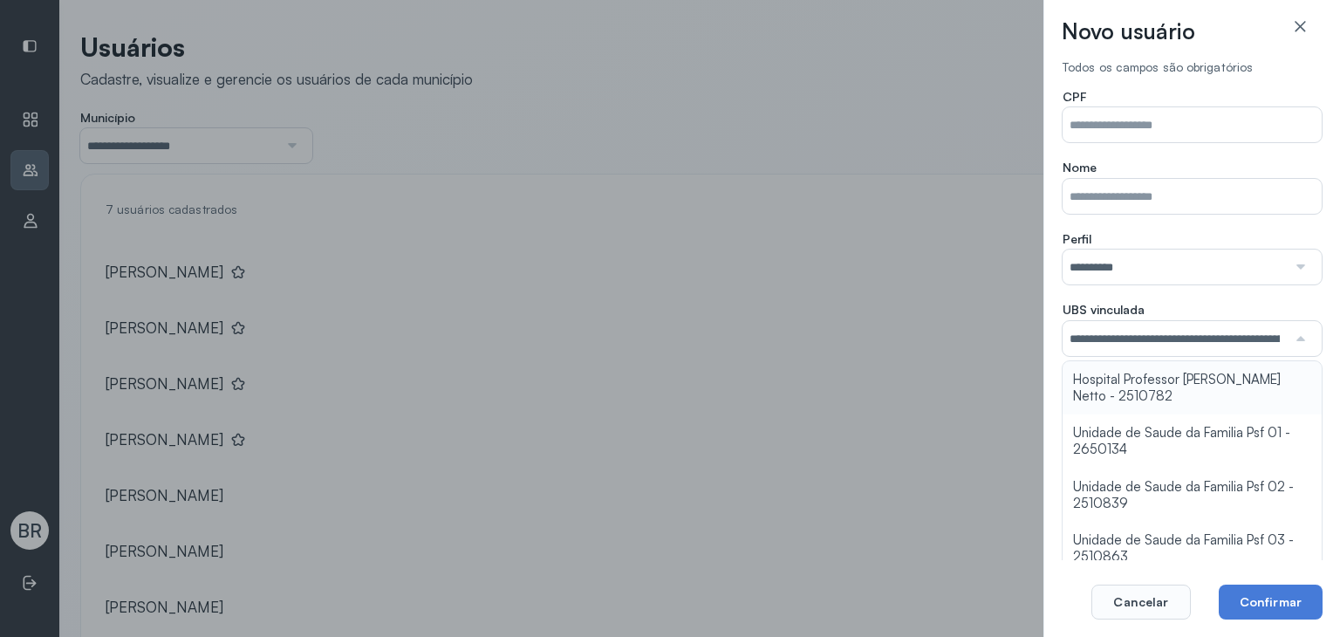
click at [1184, 385] on div "**********" at bounding box center [1191, 310] width 259 height 443
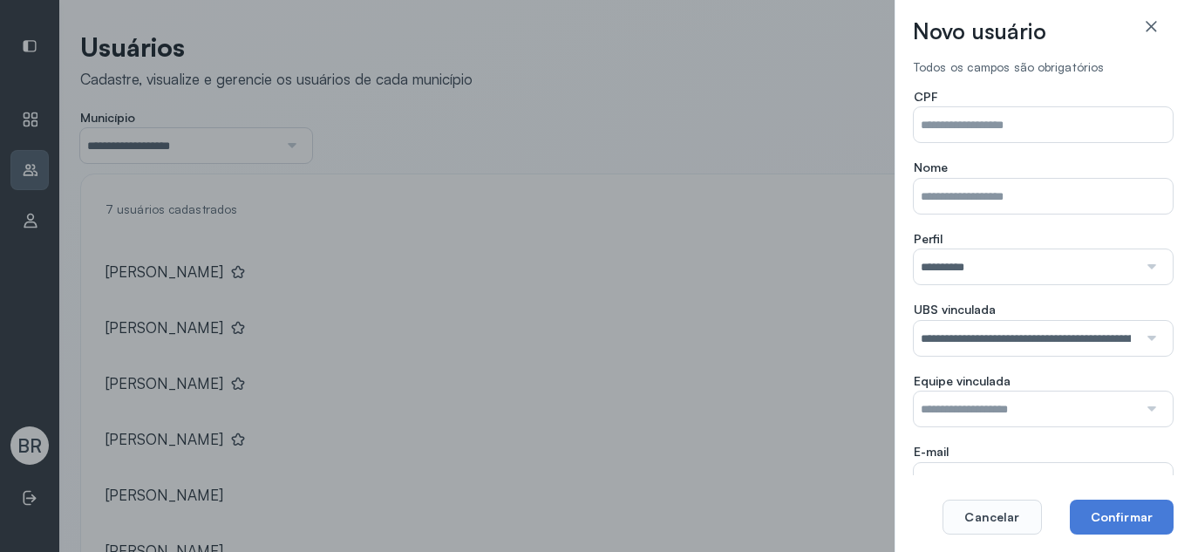
click at [970, 270] on input "**********" at bounding box center [1026, 266] width 224 height 35
drag, startPoint x: 1154, startPoint y: 24, endPoint x: 1098, endPoint y: 8, distance: 58.2
click at [1153, 24] on icon at bounding box center [1151, 26] width 10 height 10
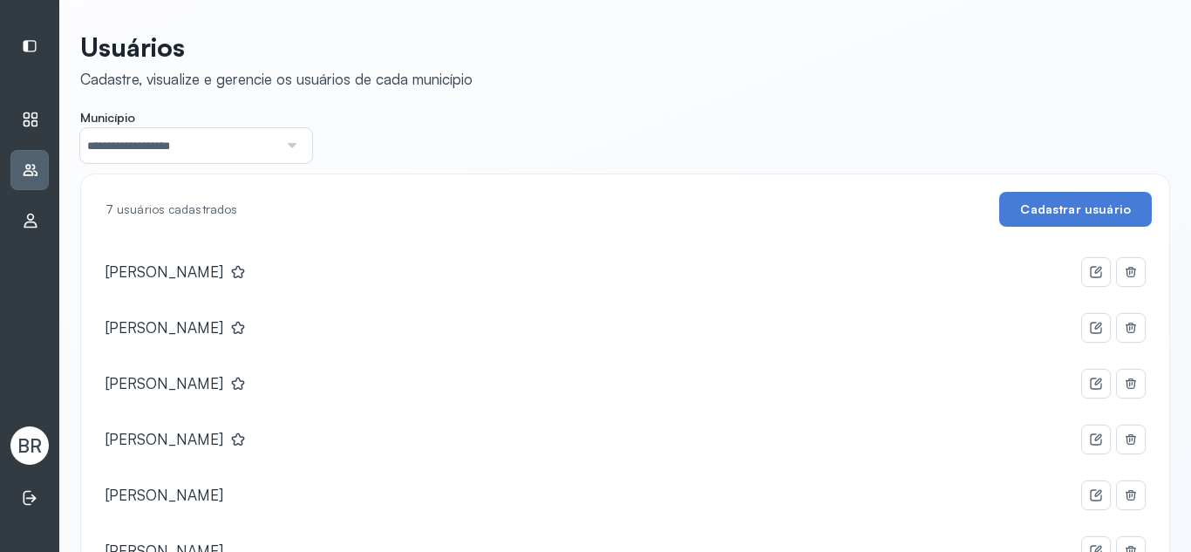
click at [31, 119] on icon at bounding box center [30, 119] width 17 height 17
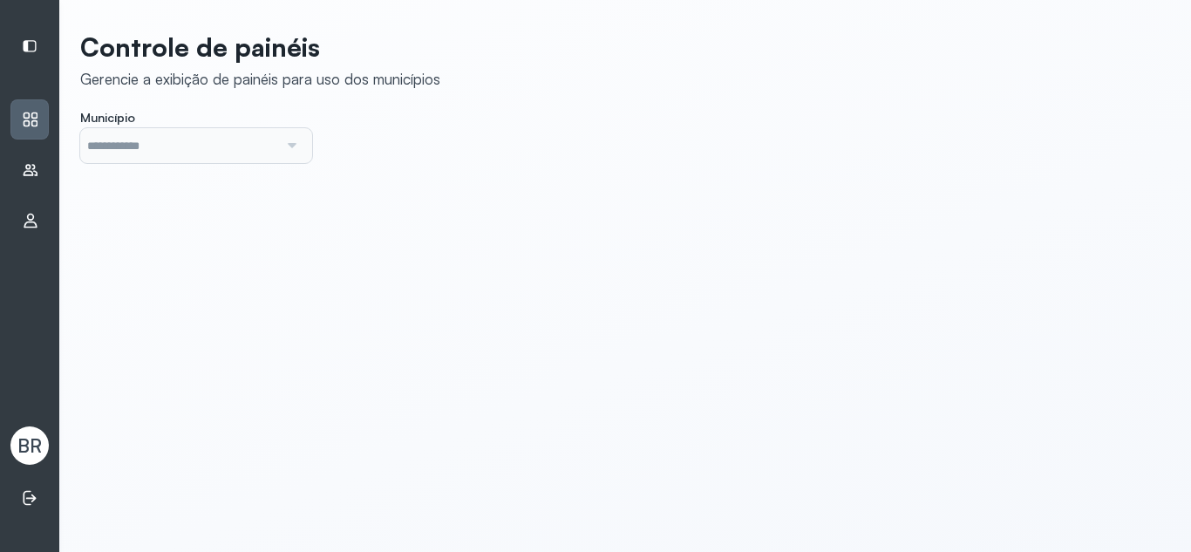
type input "*******"
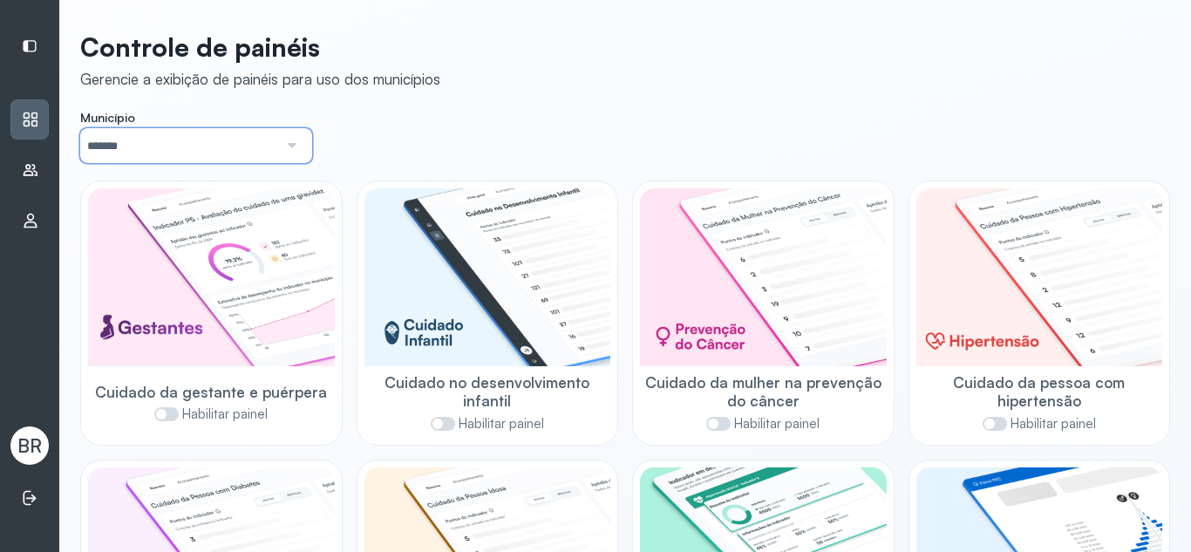
click at [133, 140] on input "*******" at bounding box center [179, 145] width 198 height 35
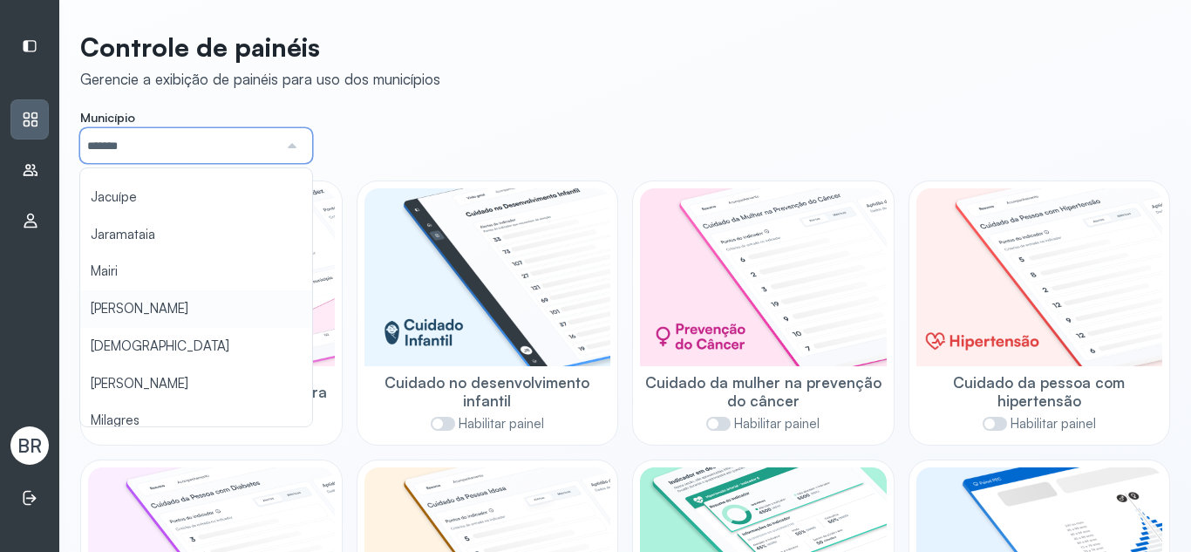
scroll to position [475, 0]
click at [200, 304] on div "**********" at bounding box center [625, 372] width 1132 height 745
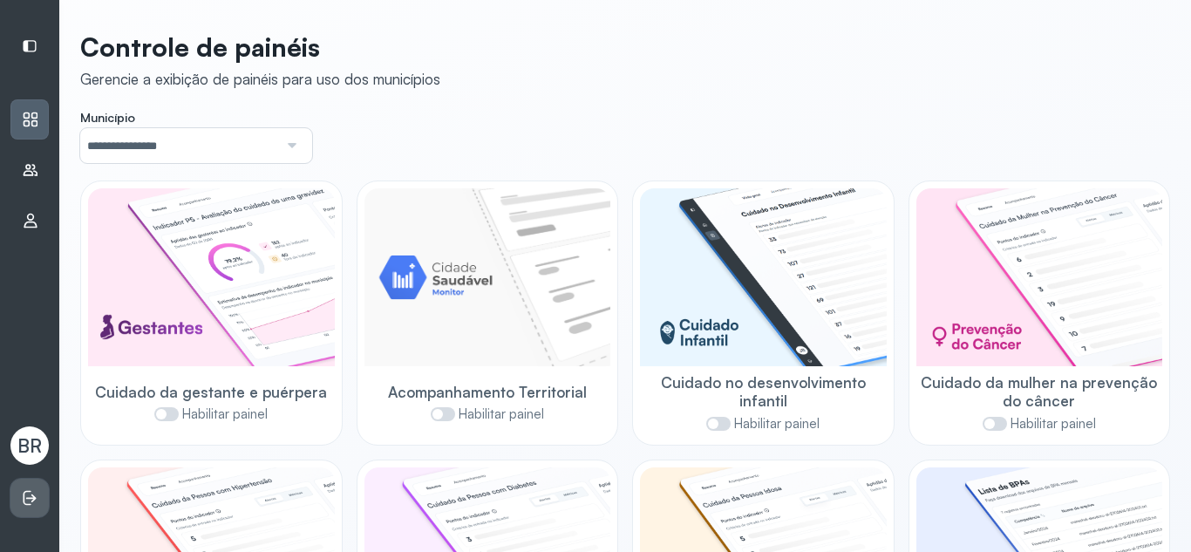
click at [31, 500] on icon at bounding box center [29, 497] width 17 height 17
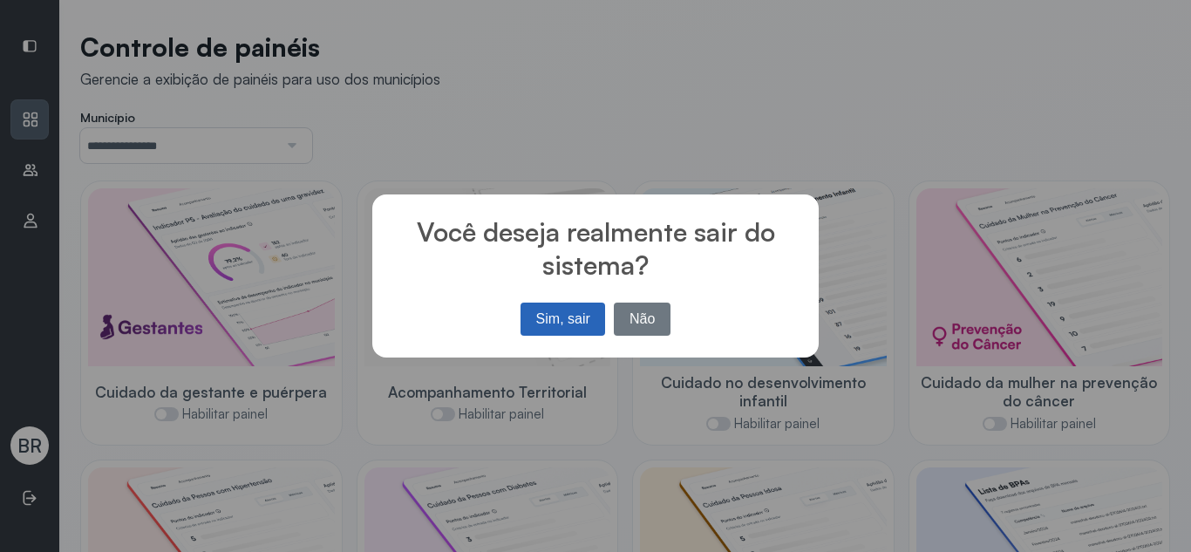
click at [574, 314] on button "Sim, sair" at bounding box center [563, 319] width 85 height 33
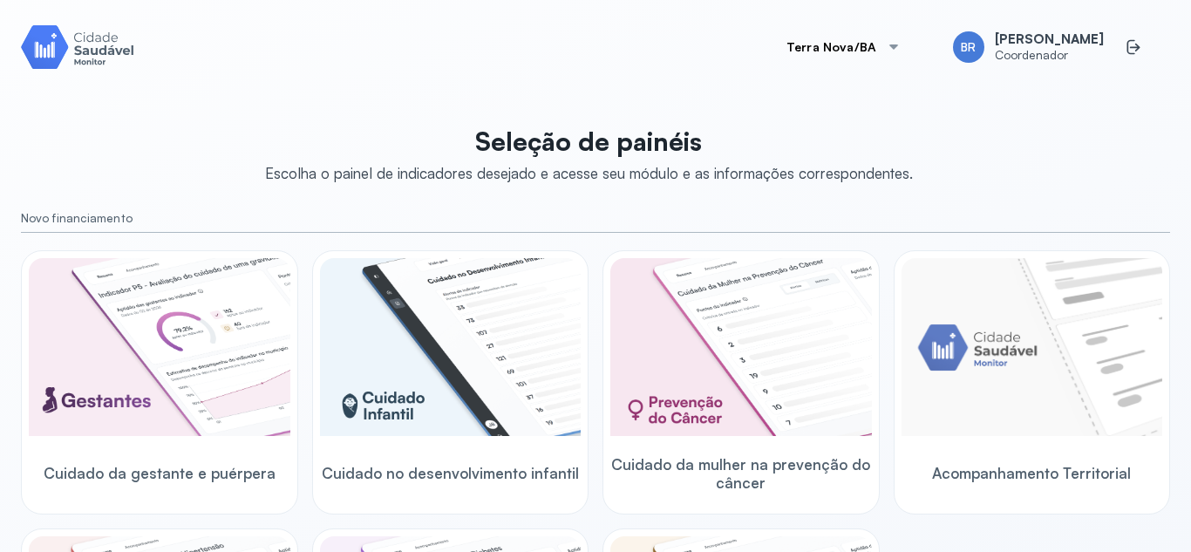
click at [882, 57] on button "Terra Nova/BA" at bounding box center [844, 47] width 156 height 35
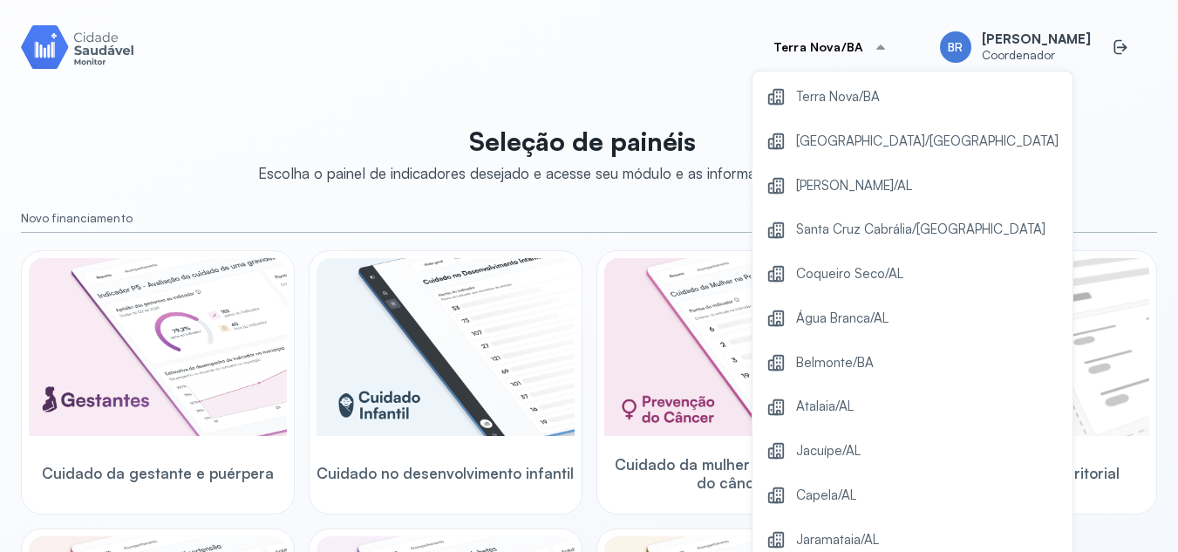
click at [877, 188] on span "[PERSON_NAME]/AL" at bounding box center [854, 186] width 116 height 24
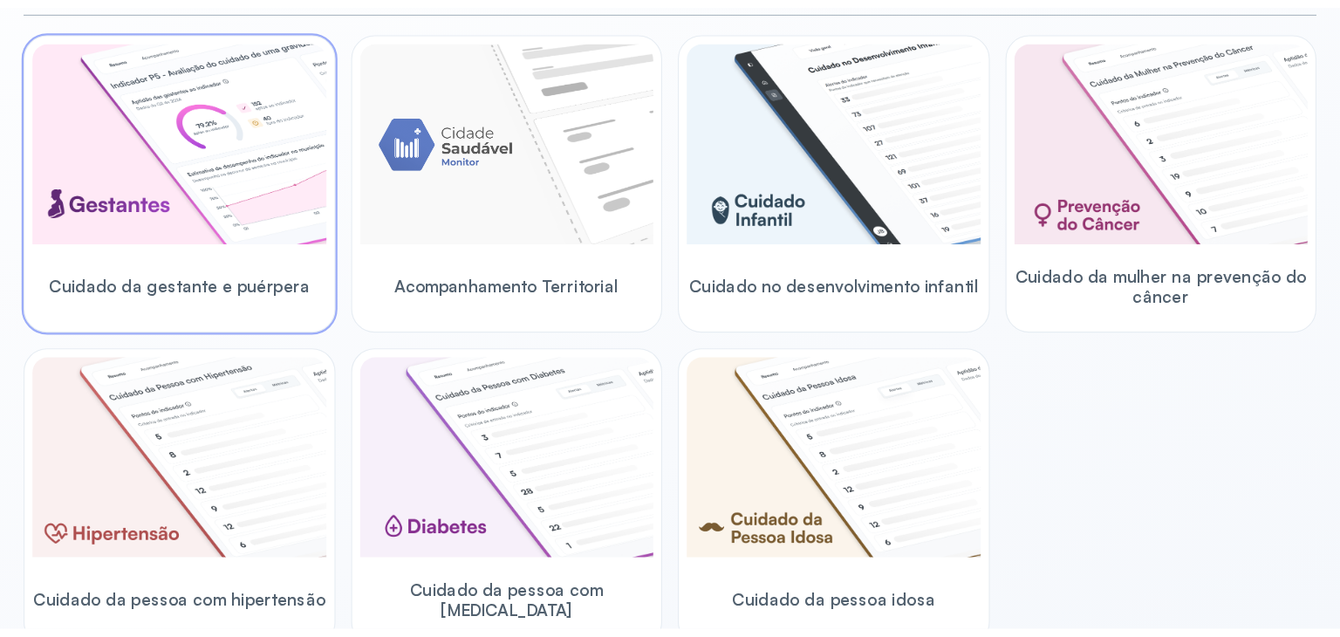
scroll to position [225, 0]
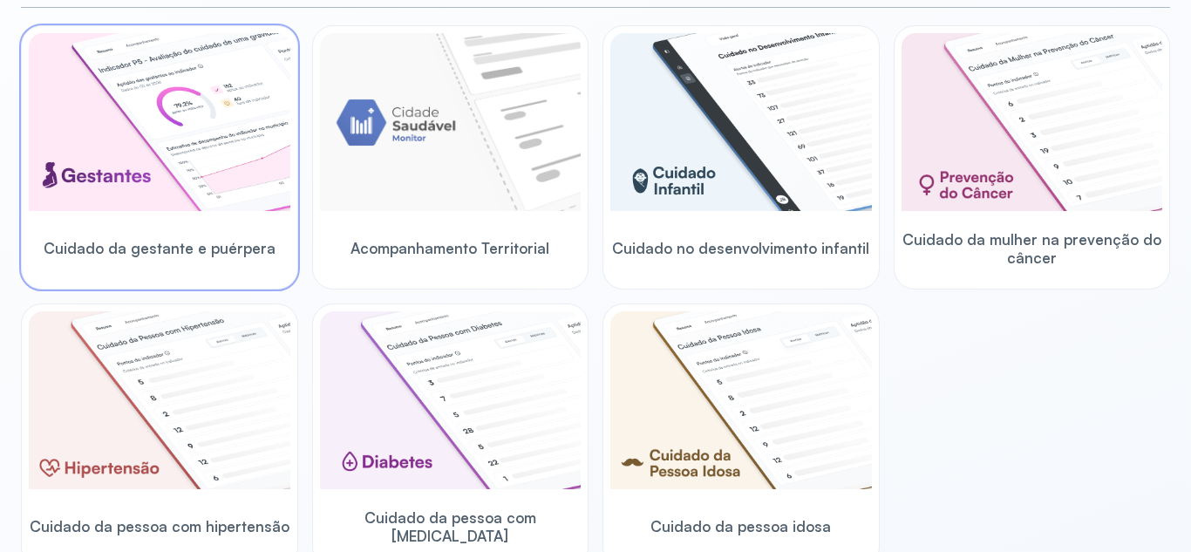
click at [165, 206] on img at bounding box center [160, 122] width 262 height 178
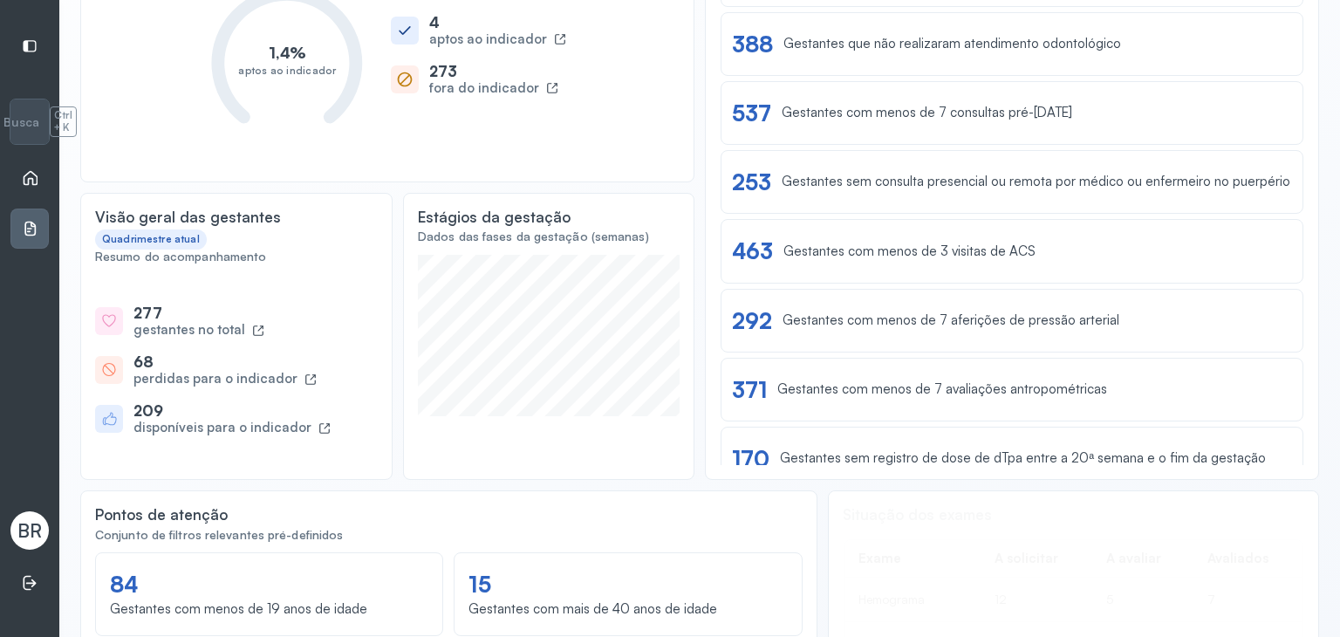
scroll to position [262, 0]
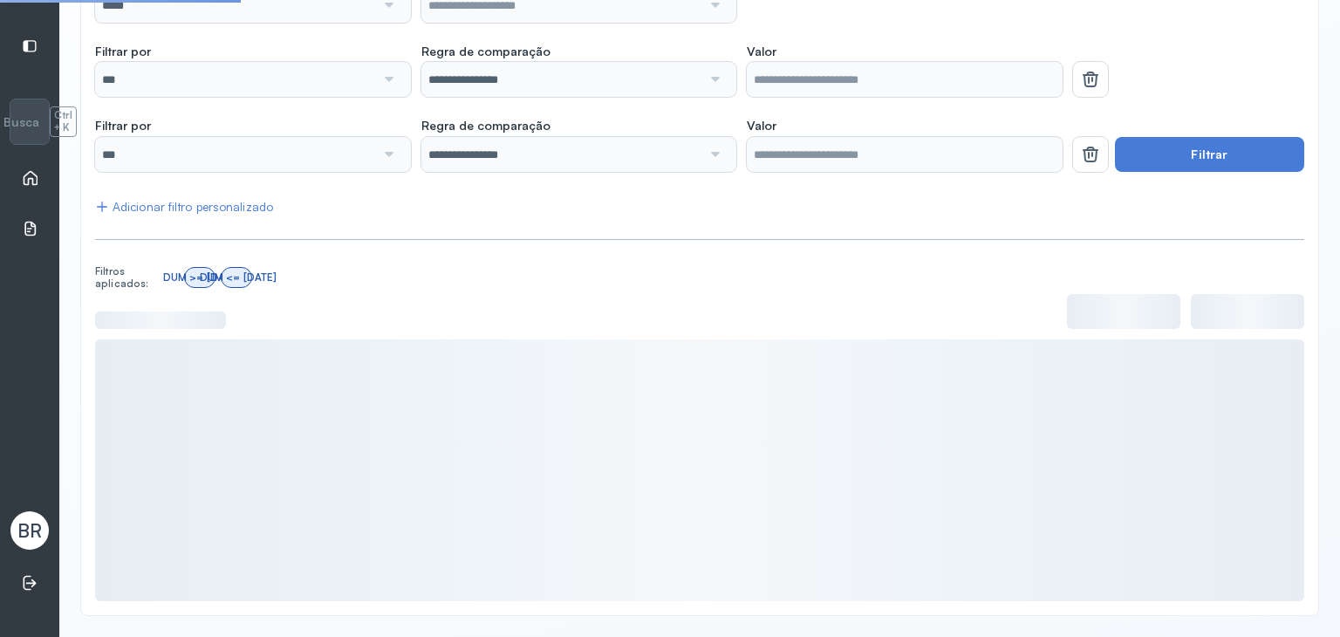
scroll to position [244, 0]
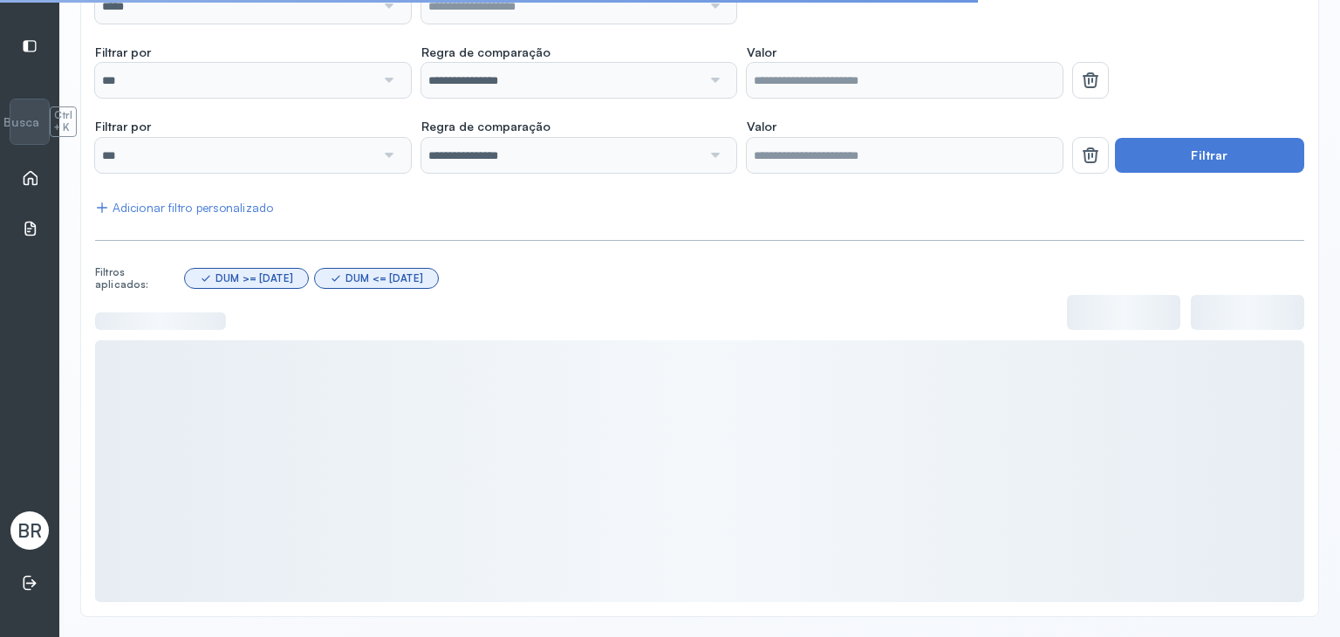
click at [39, 181] on div "Início" at bounding box center [29, 178] width 38 height 40
click at [32, 181] on icon at bounding box center [31, 178] width 15 height 15
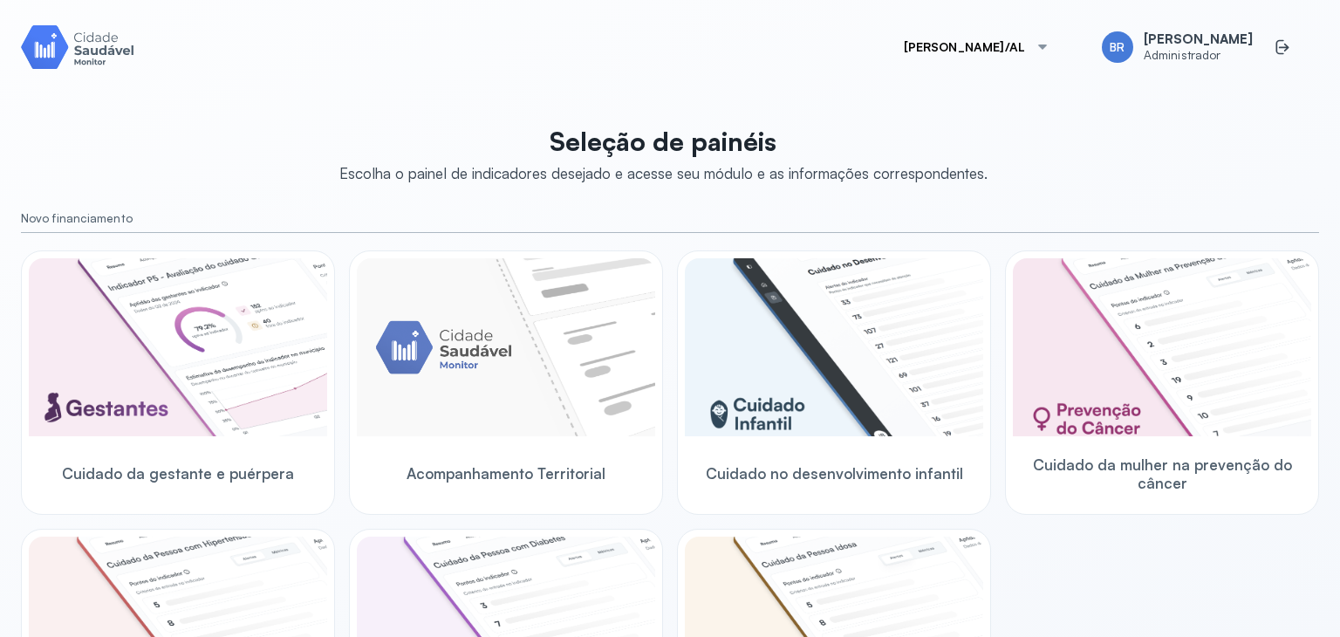
click at [946, 51] on button "Marechal Deodoro/AL" at bounding box center [977, 47] width 188 height 35
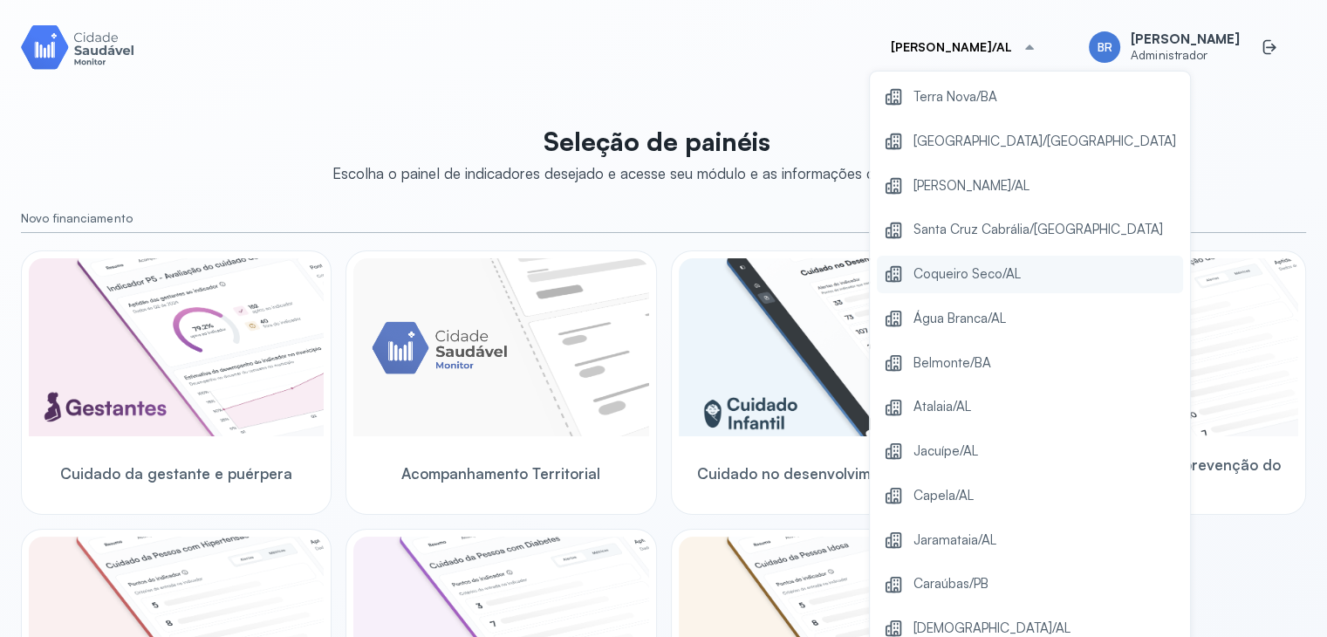
click at [925, 275] on span "Coqueiro Seco/AL" at bounding box center [966, 275] width 107 height 24
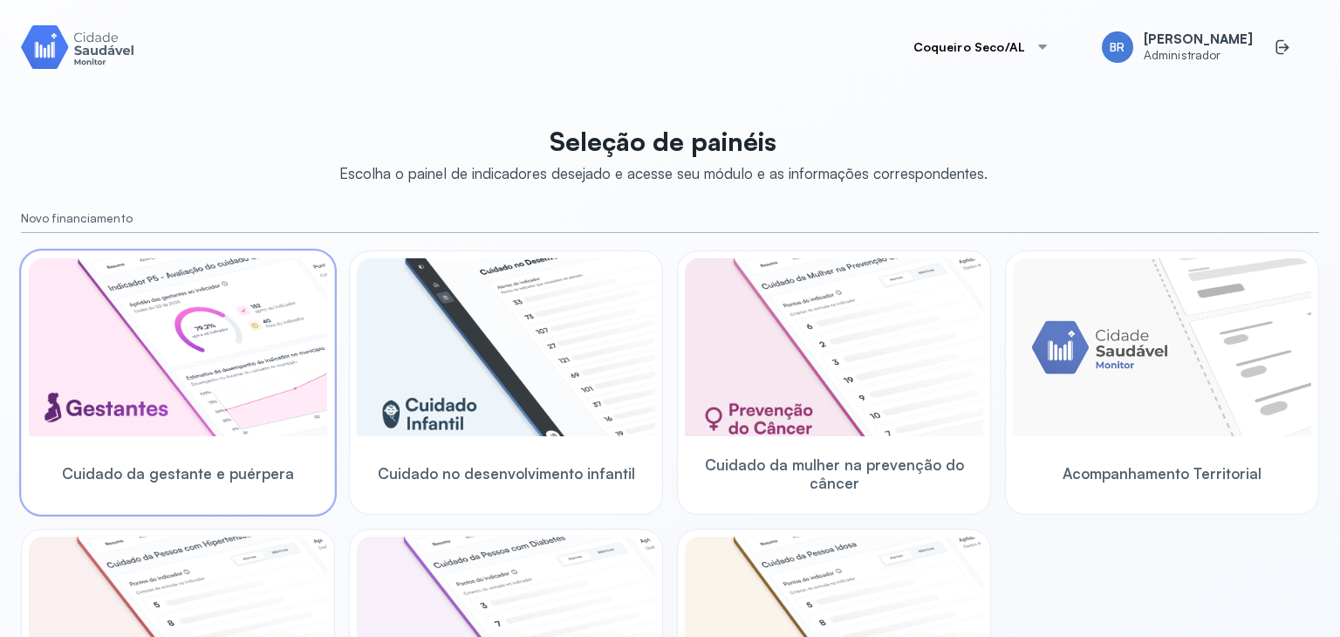
click at [153, 368] on img at bounding box center [178, 347] width 298 height 178
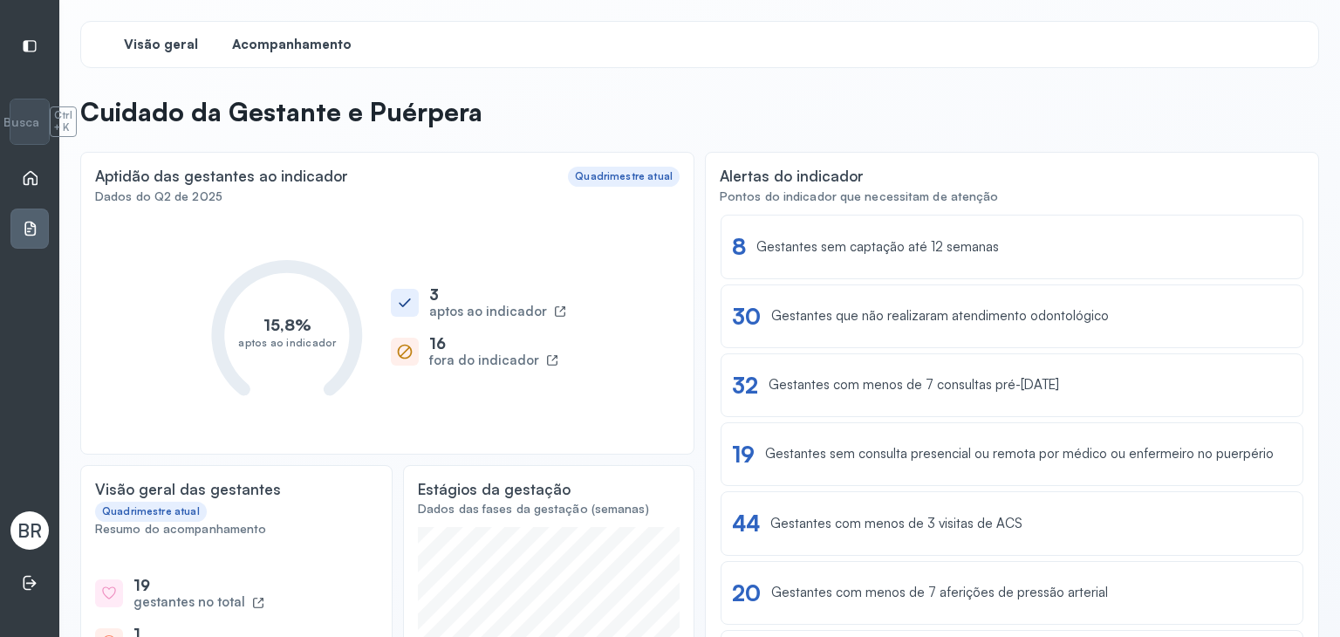
click at [300, 54] on div "Acompanhamento" at bounding box center [291, 44] width 131 height 31
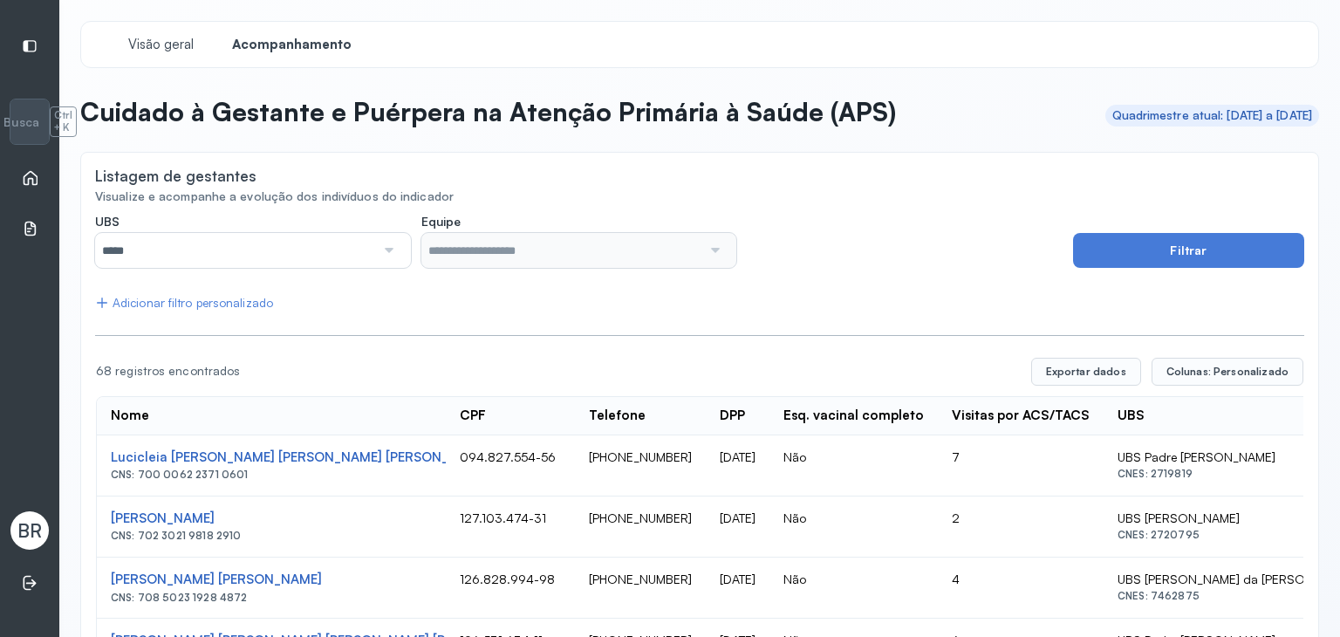
click at [386, 256] on div at bounding box center [387, 250] width 24 height 35
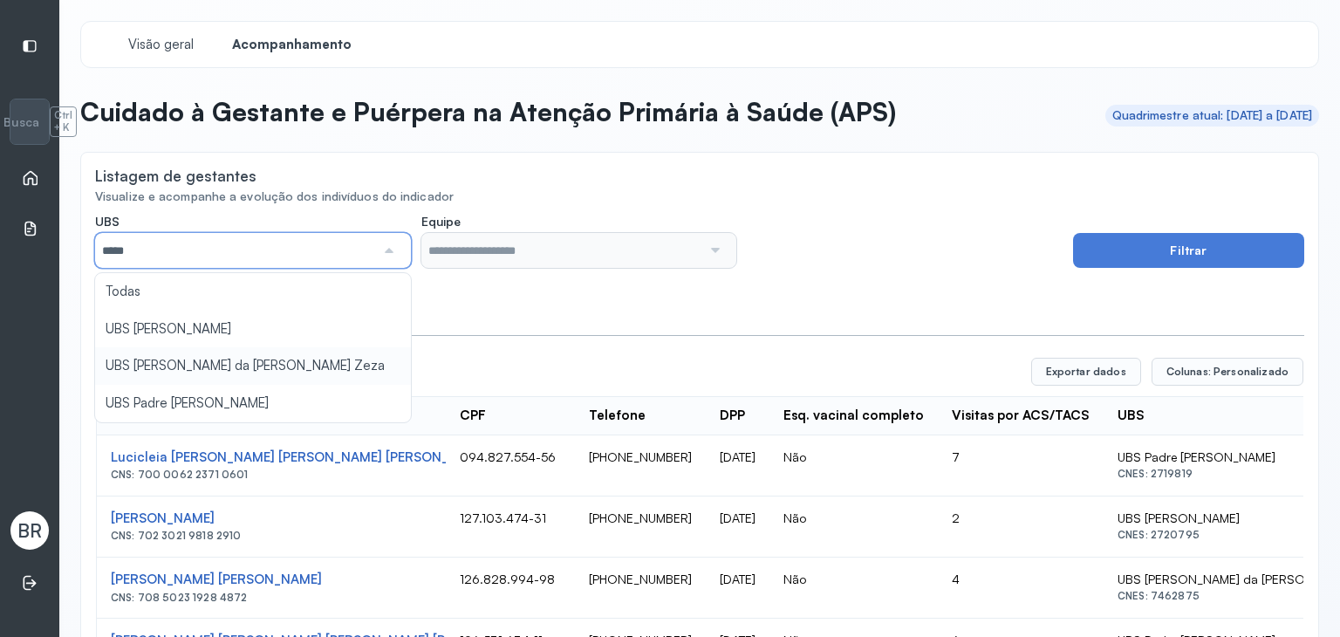
type input "*****"
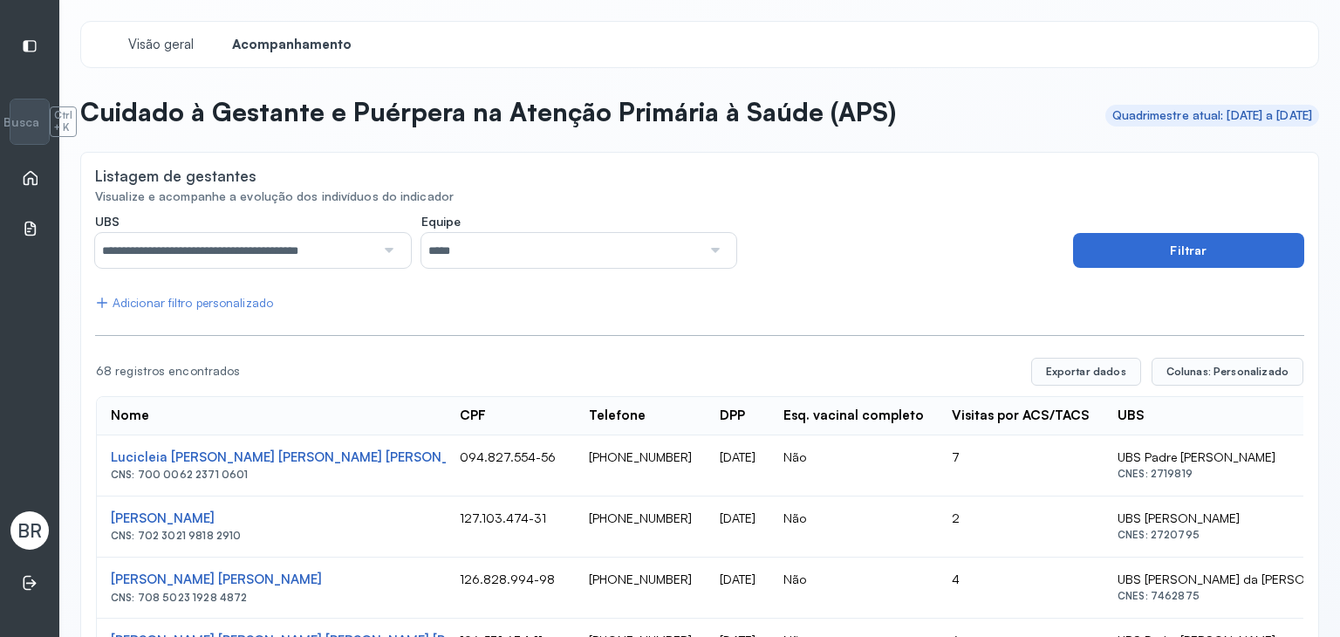
click at [1147, 245] on button "Filtrar" at bounding box center [1188, 250] width 231 height 35
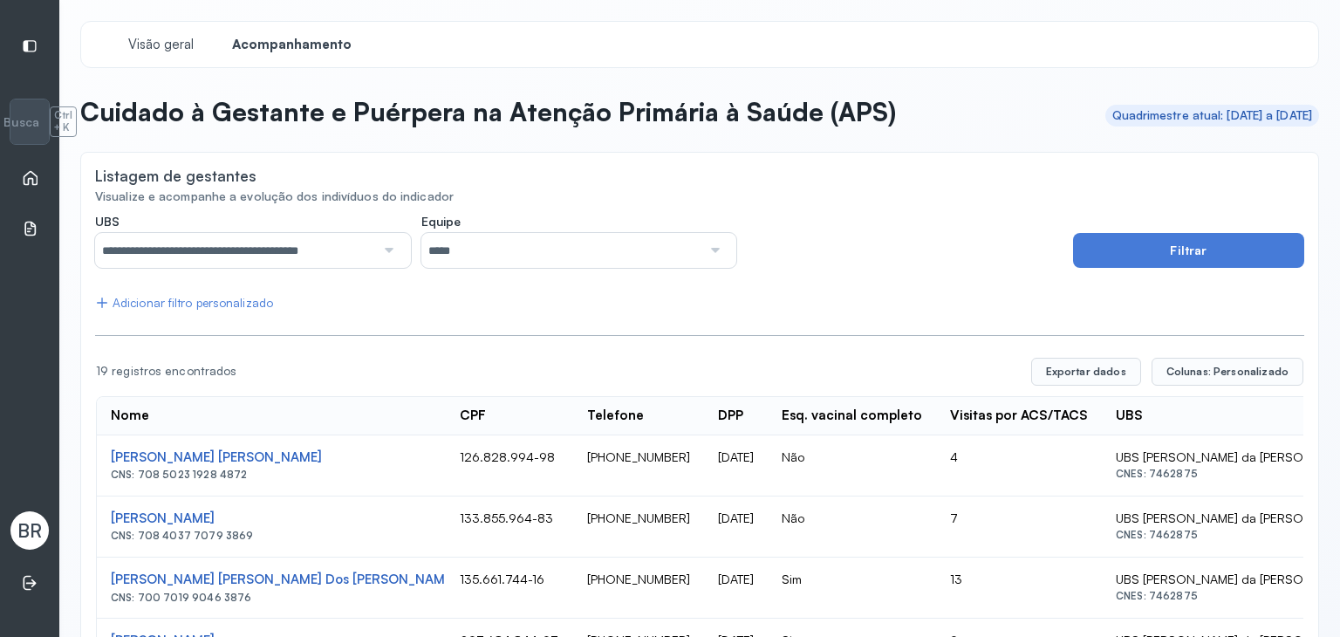
click at [230, 308] on div "Adicionar filtro personalizado" at bounding box center [184, 303] width 178 height 15
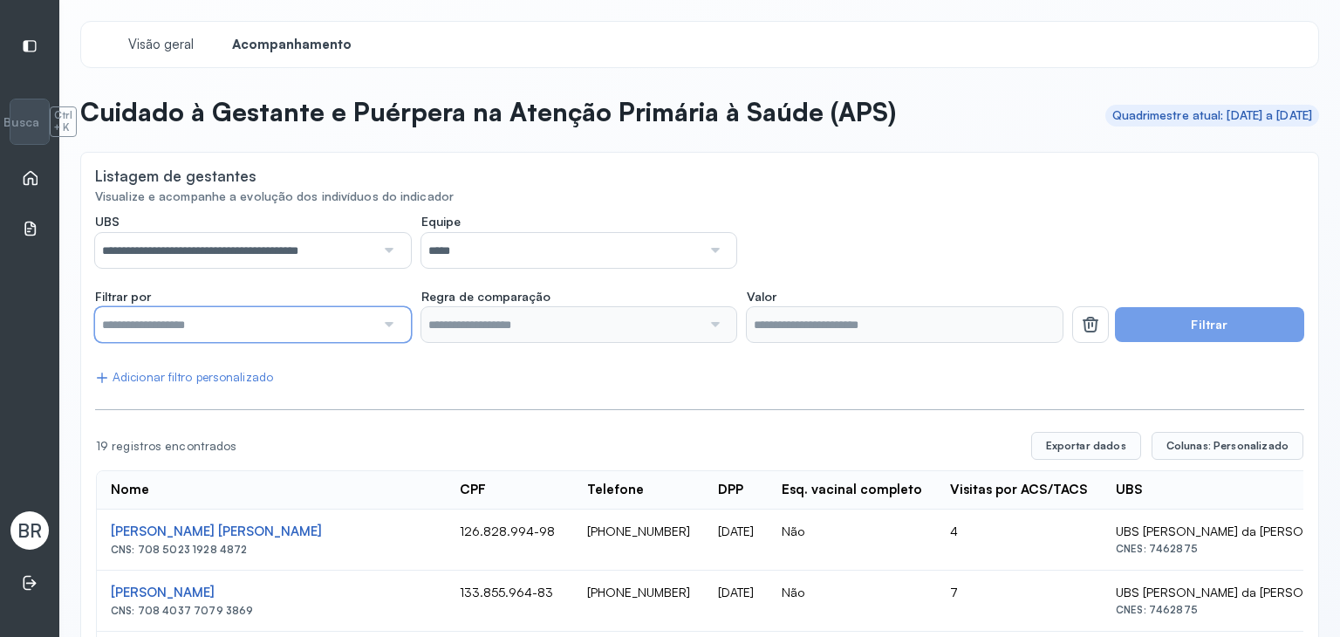
click at [265, 315] on input "text" at bounding box center [235, 324] width 280 height 35
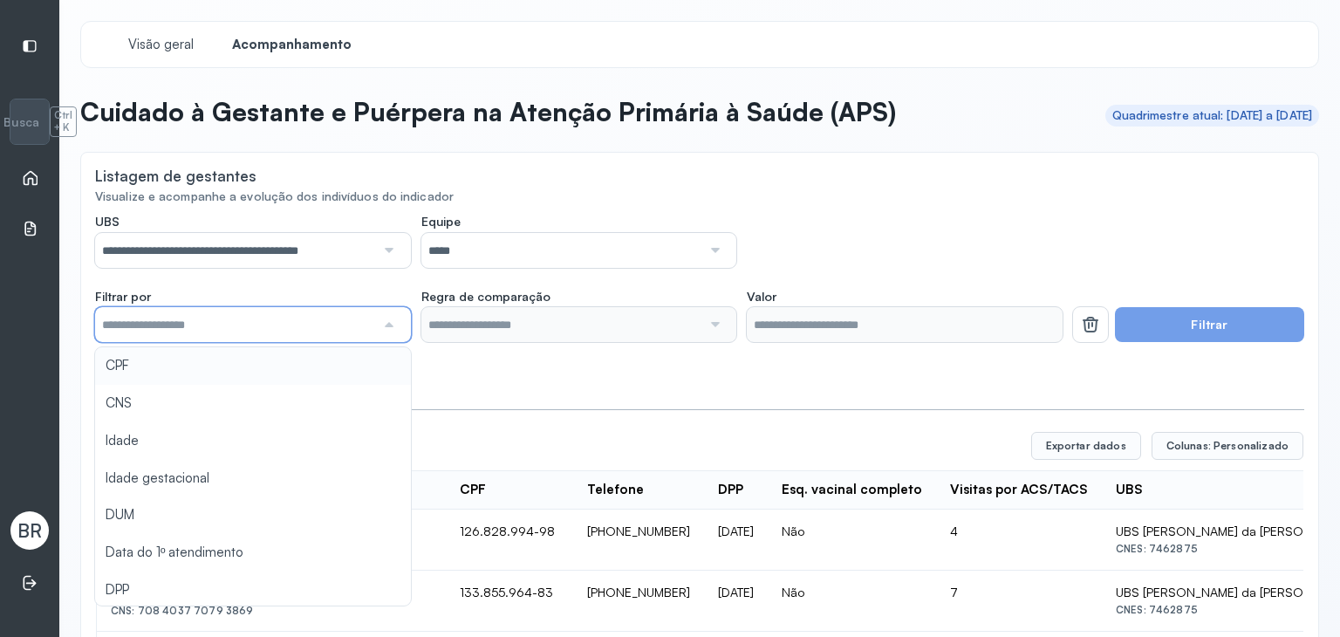
type input "*******"
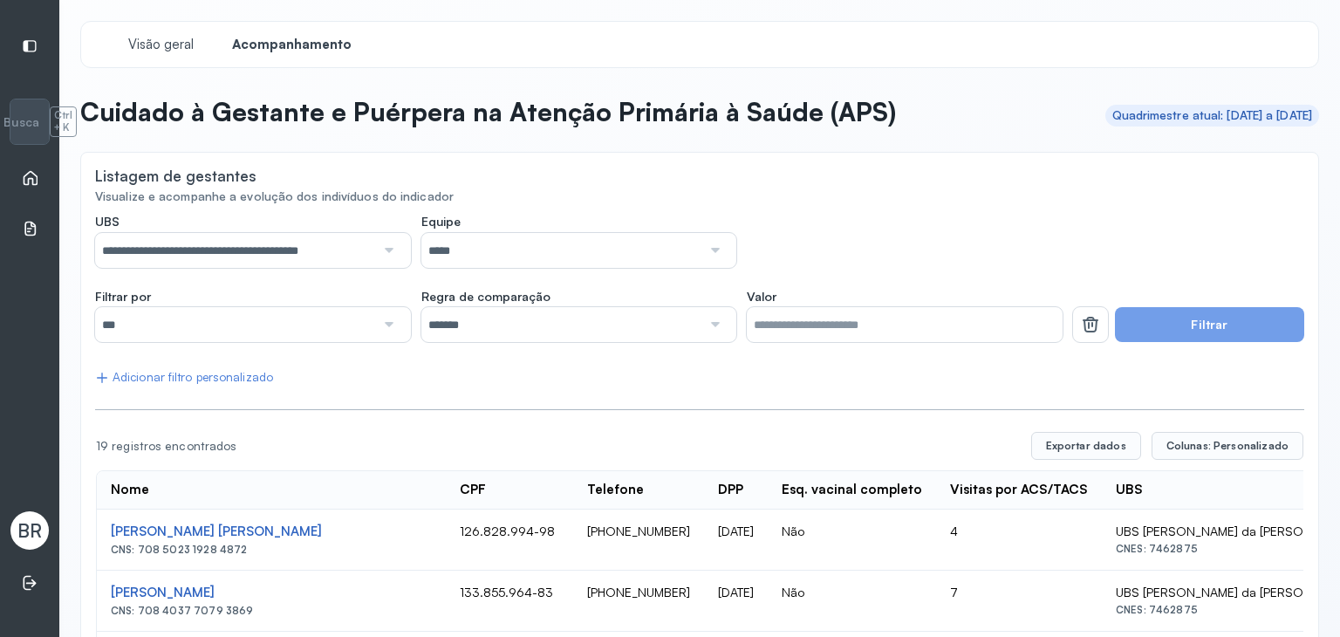
click at [855, 321] on input "Valor" at bounding box center [905, 324] width 316 height 35
click at [925, 331] on input "Valor" at bounding box center [905, 324] width 316 height 35
paste input "**********"
type input "**********"
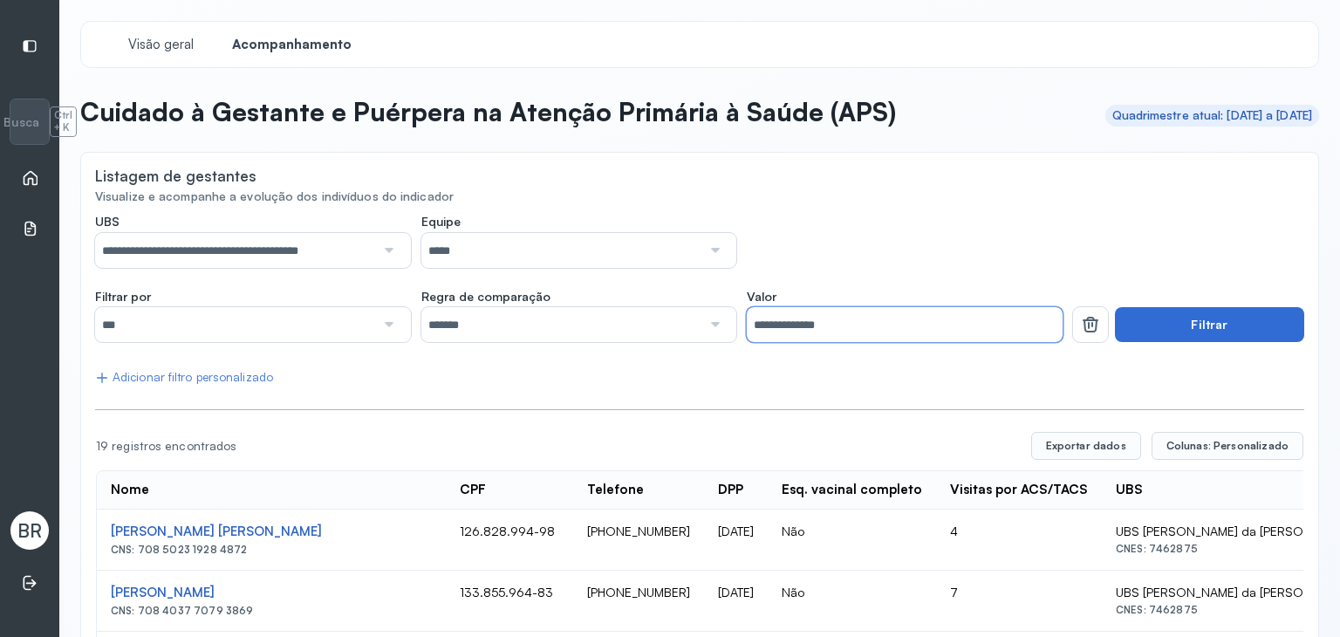
click at [1181, 332] on button "Filtrar" at bounding box center [1209, 324] width 189 height 35
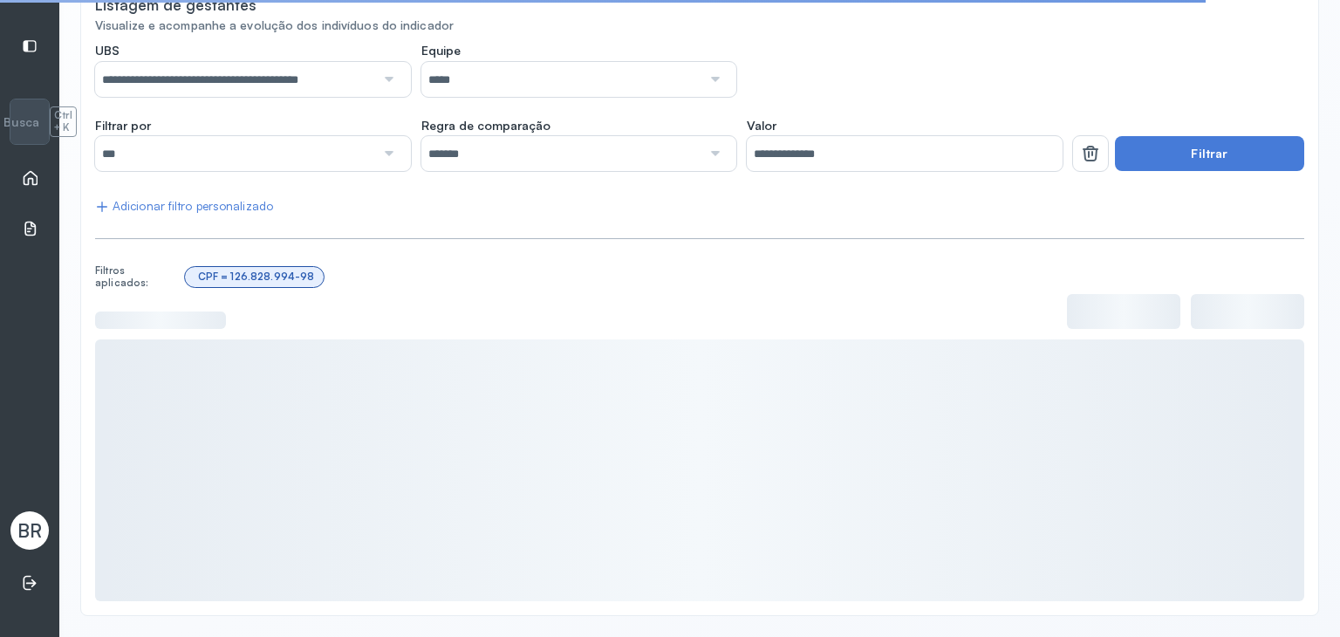
scroll to position [17, 0]
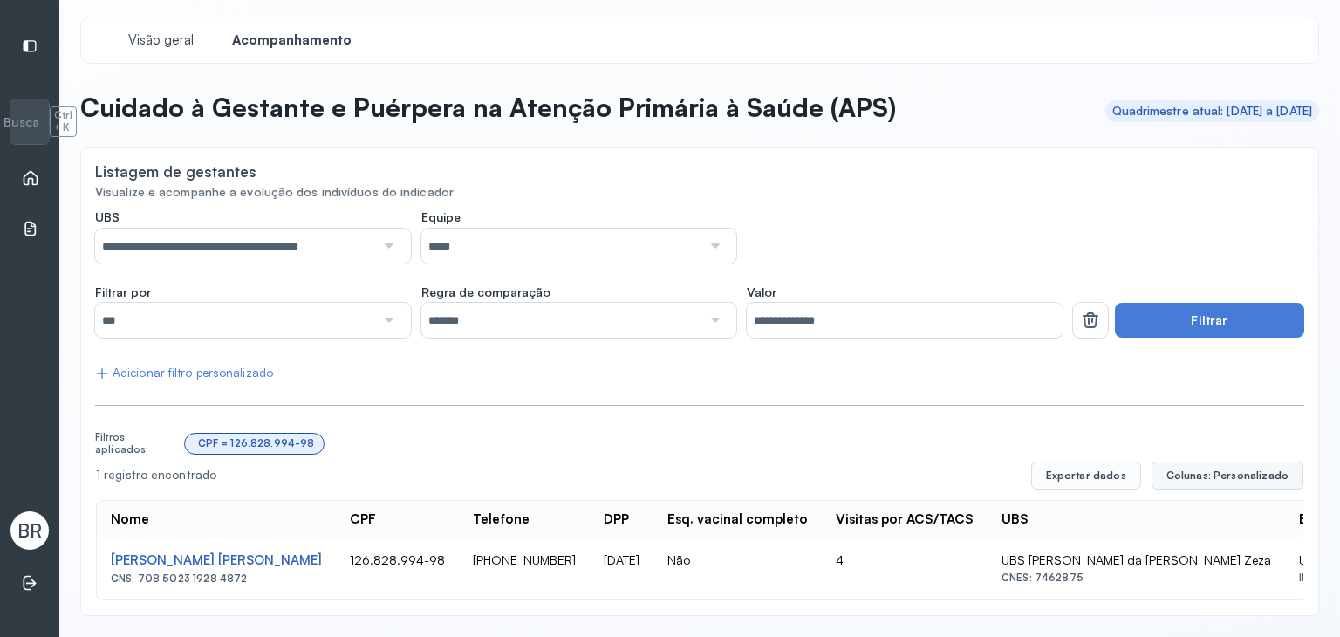
click at [1196, 468] on span "Colunas: Personalizado" at bounding box center [1227, 475] width 122 height 14
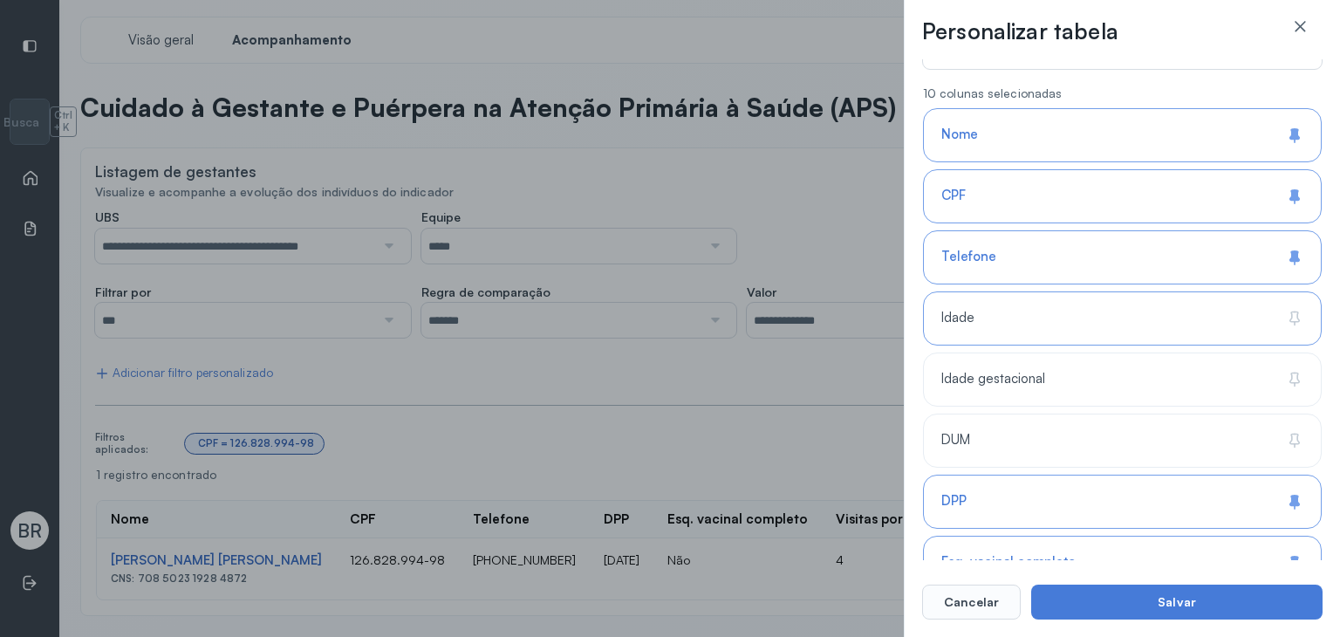
scroll to position [174, 0]
click at [1015, 315] on div "Idade" at bounding box center [1122, 317] width 399 height 54
click at [1030, 367] on div "Idade gestacional" at bounding box center [1122, 378] width 399 height 54
click at [1050, 441] on div "DUM" at bounding box center [1122, 439] width 399 height 54
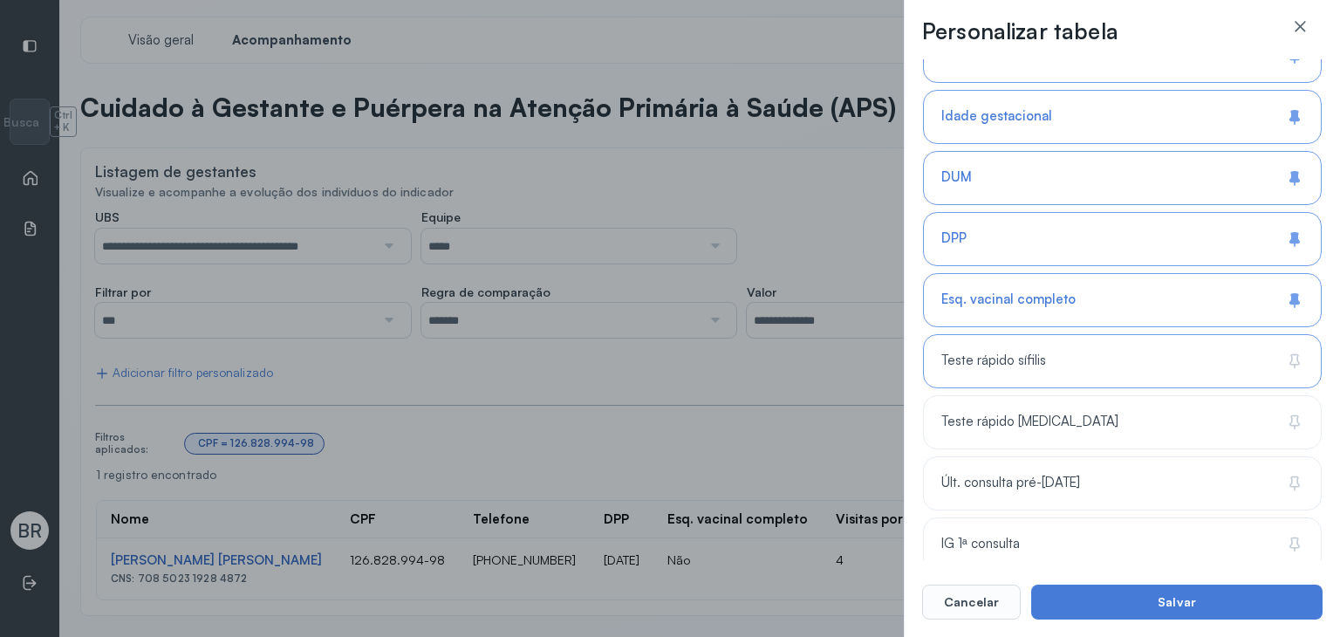
scroll to position [435, 0]
click at [1022, 363] on span "Teste rápido sífilis" at bounding box center [993, 360] width 105 height 17
drag, startPoint x: 1019, startPoint y: 415, endPoint x: 1029, endPoint y: 444, distance: 30.6
click at [1019, 416] on span "Teste rápido [MEDICAL_DATA]" at bounding box center [1029, 421] width 177 height 17
click at [1030, 468] on div "Últ. consulta pré-[DATE]" at bounding box center [1122, 482] width 399 height 54
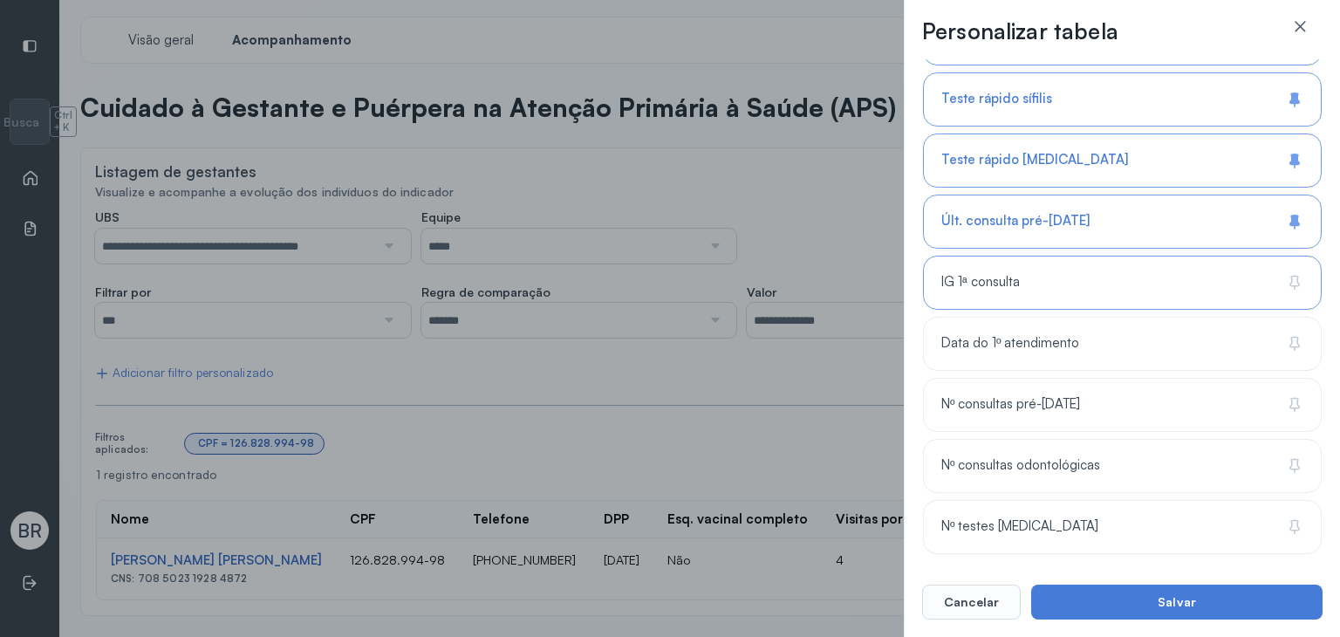
click at [975, 287] on div "IG 1ª consulta" at bounding box center [1122, 283] width 399 height 54
click at [992, 344] on span "Data do 1º atendimento" at bounding box center [1010, 342] width 138 height 17
drag, startPoint x: 1007, startPoint y: 402, endPoint x: 1019, endPoint y: 462, distance: 61.2
click at [1008, 406] on span "Nº consultas pré-[DATE]" at bounding box center [1010, 403] width 139 height 17
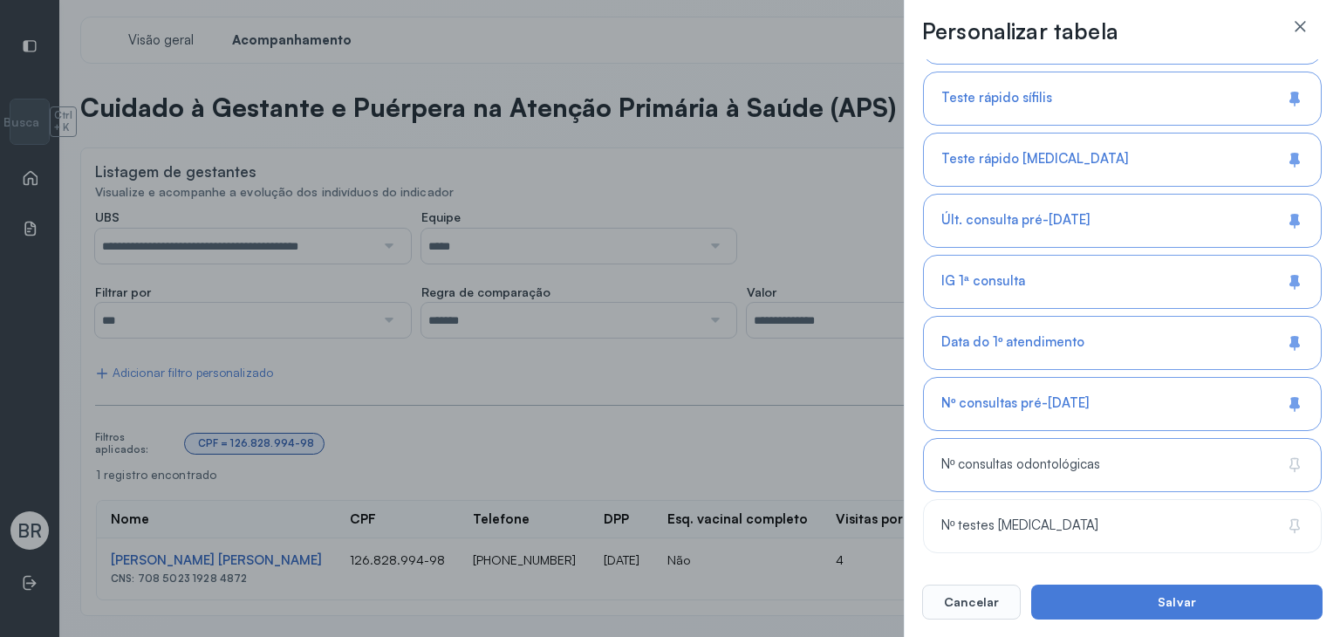
click at [1019, 479] on div "Nº consultas odontológicas" at bounding box center [1122, 465] width 399 height 54
click at [1046, 538] on div "Nº testes [MEDICAL_DATA]" at bounding box center [1122, 526] width 399 height 54
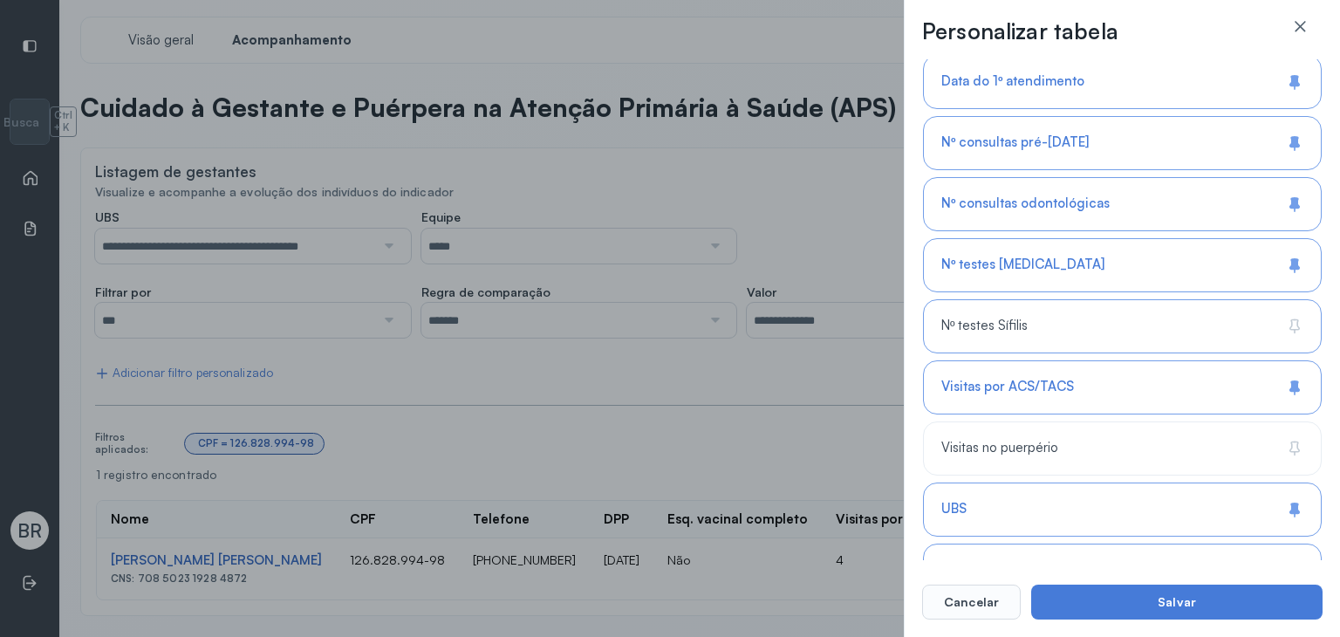
drag, startPoint x: 1004, startPoint y: 322, endPoint x: 1005, endPoint y: 332, distance: 10.5
click at [1004, 324] on span "Nº testes Sífilis" at bounding box center [984, 325] width 86 height 17
click at [1024, 440] on span "Visitas no puerpério" at bounding box center [999, 448] width 117 height 17
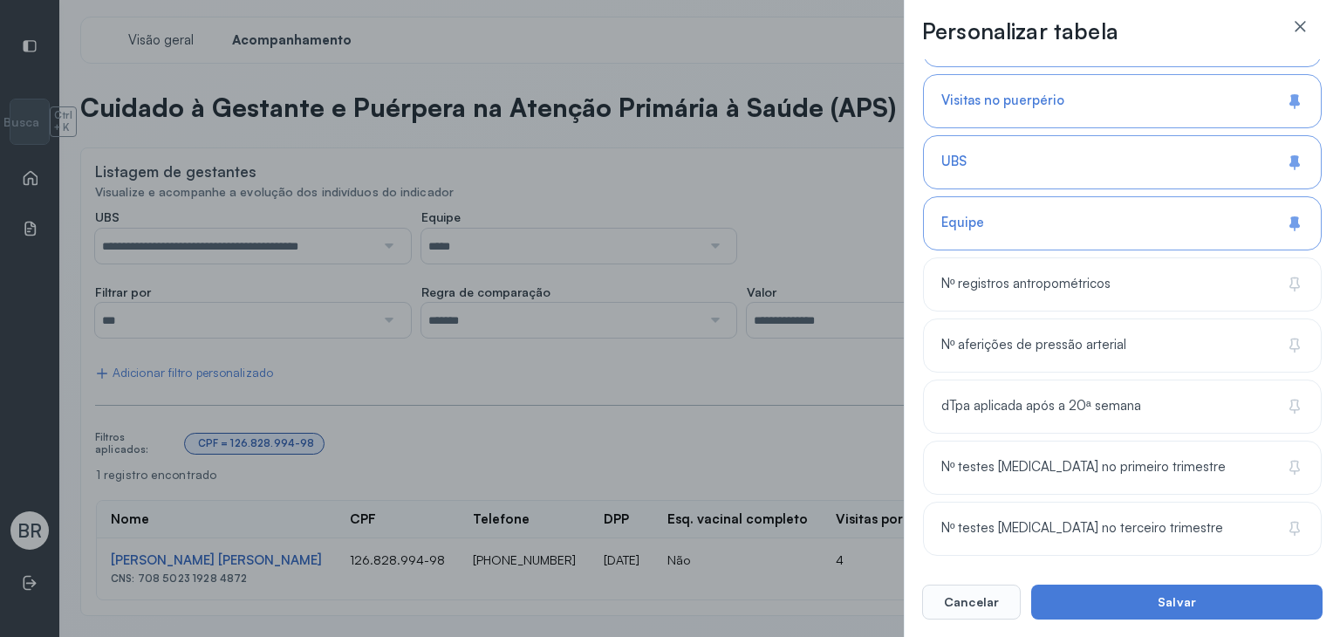
scroll to position [1307, 0]
click at [998, 287] on div "Nº registros antropométricos" at bounding box center [1122, 283] width 399 height 54
drag, startPoint x: 1009, startPoint y: 340, endPoint x: 1021, endPoint y: 386, distance: 47.8
click at [1009, 343] on div "Nº aferições de pressão arterial" at bounding box center [1122, 344] width 399 height 54
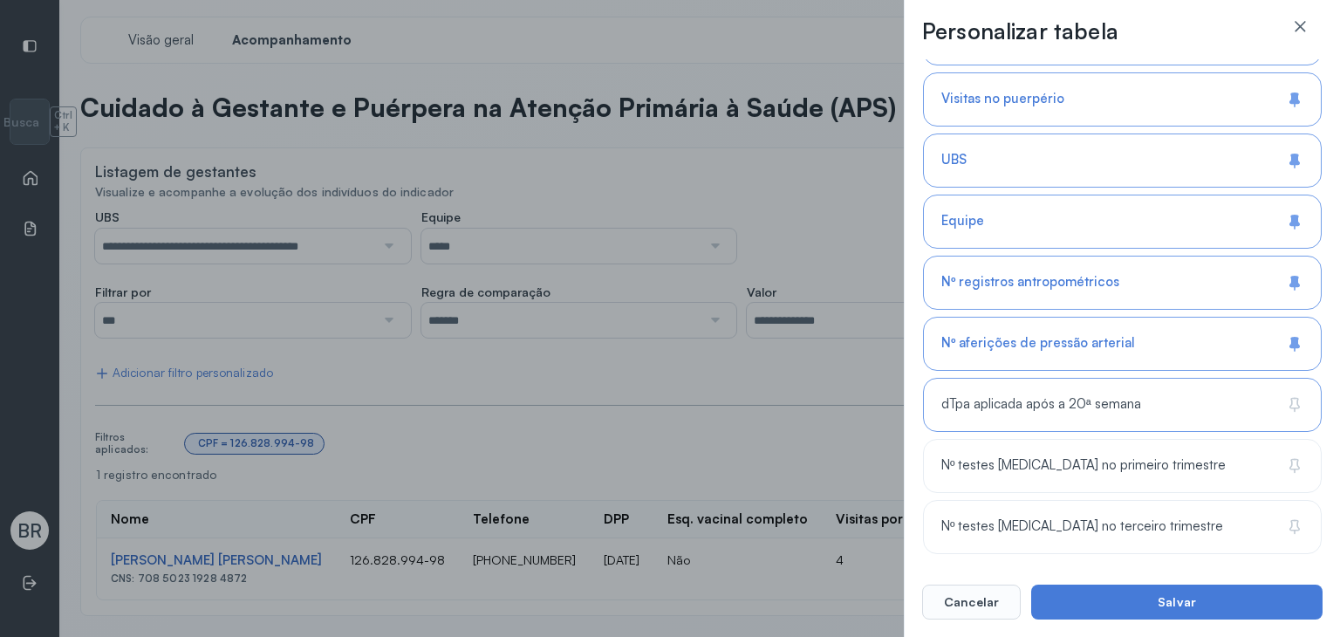
click at [1026, 409] on div "dTpa aplicada após a 20ª semana" at bounding box center [1122, 405] width 399 height 54
click at [1036, 461] on span "Nº testes [MEDICAL_DATA] no primeiro trimestre" at bounding box center [1083, 465] width 284 height 17
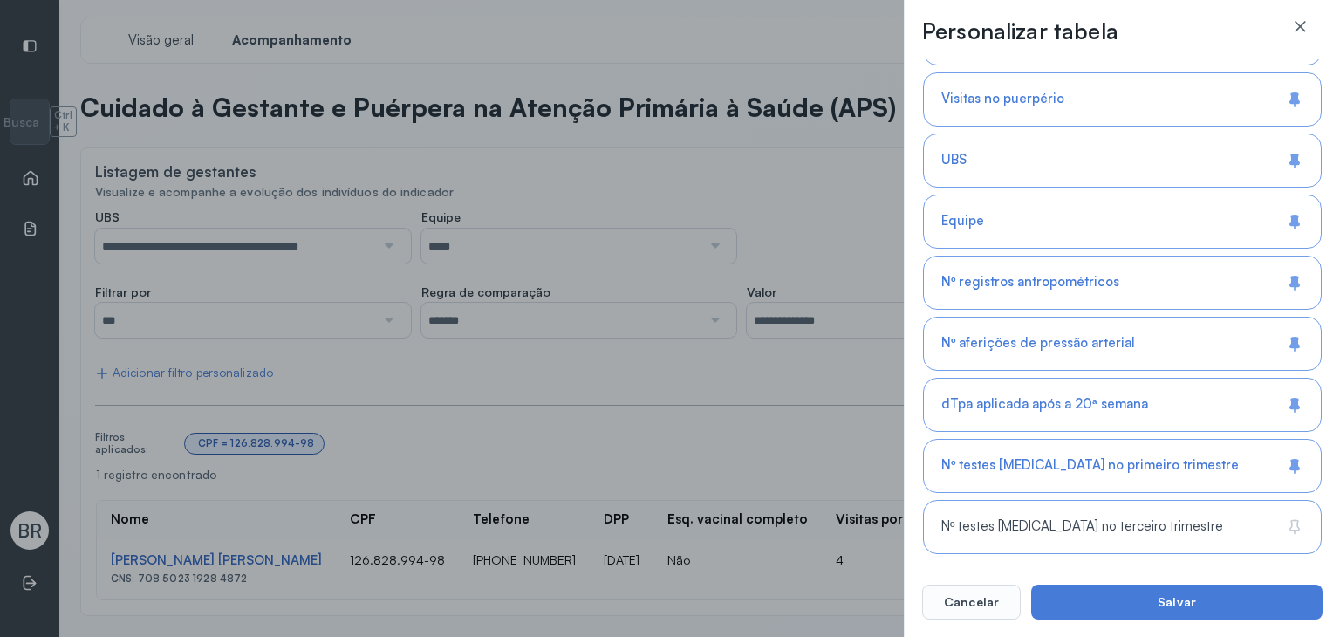
click at [1046, 519] on span "Nº testes [MEDICAL_DATA] no terceiro trimestre" at bounding box center [1082, 526] width 282 height 17
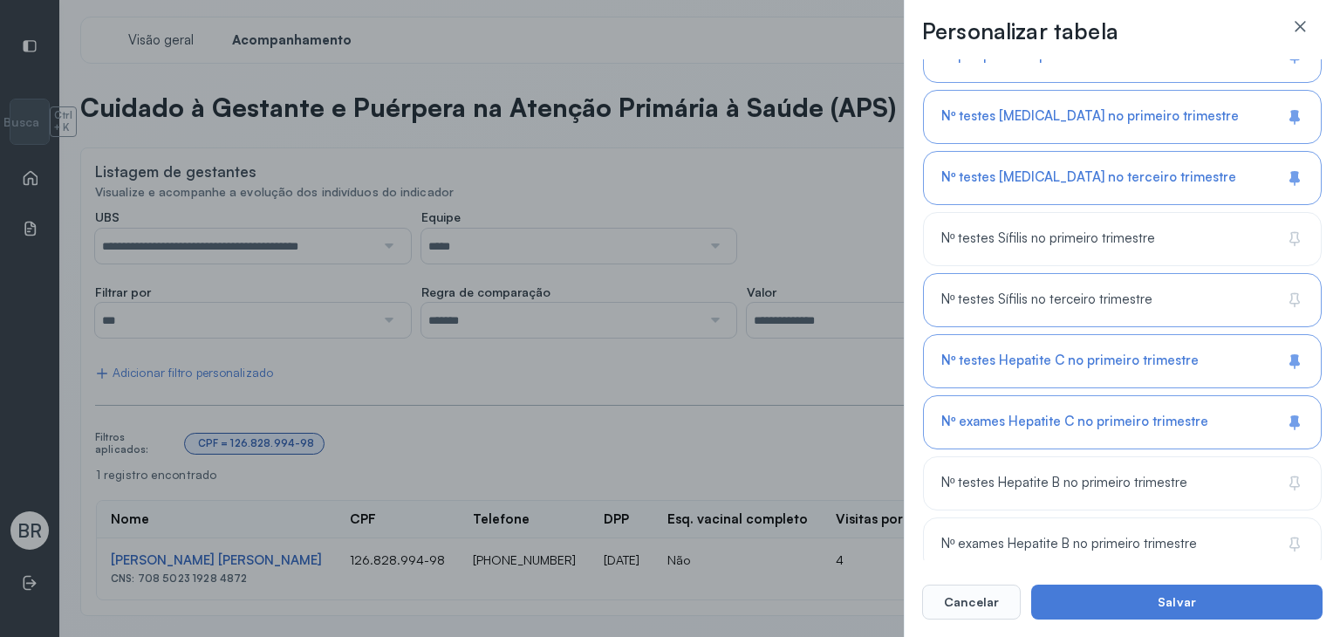
click at [1008, 248] on div "Nº testes Sífilis no primeiro trimestre" at bounding box center [1122, 239] width 399 height 54
click at [1014, 291] on span "Nº testes Sífilis no terceiro trimestre" at bounding box center [1046, 299] width 211 height 17
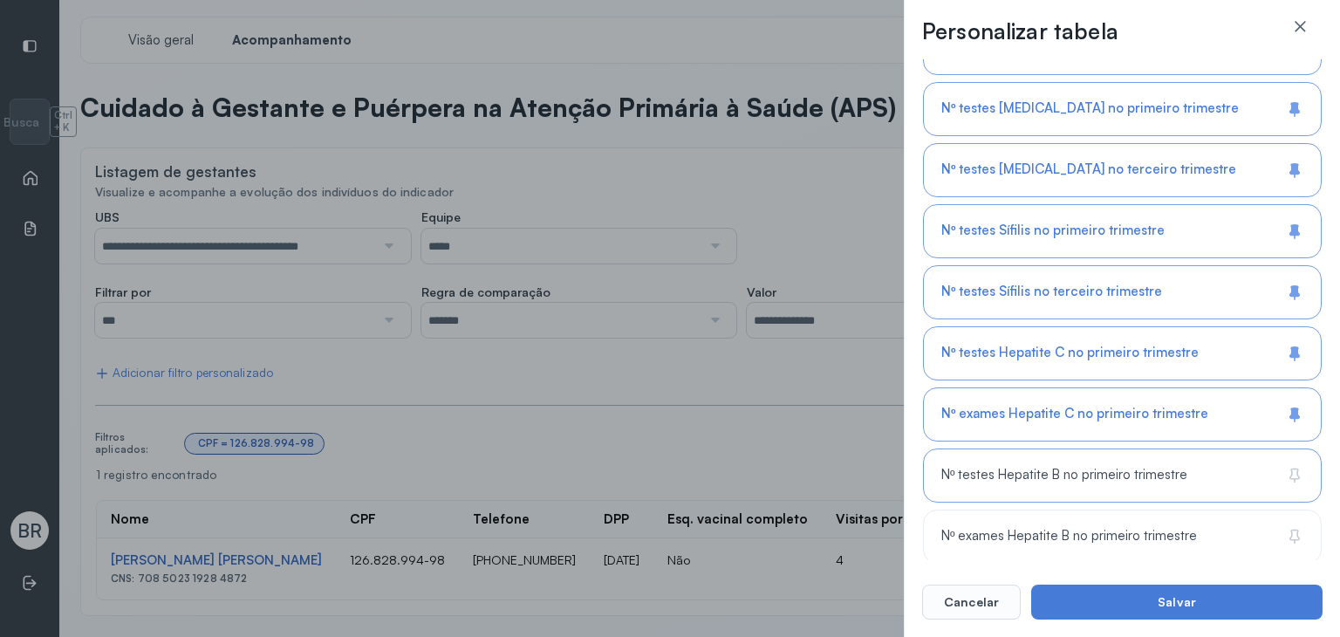
click at [1063, 467] on span "Nº testes Hepatite B no primeiro trimestre" at bounding box center [1064, 475] width 246 height 17
click at [1071, 528] on span "Nº exames Hepatite B no primeiro trimestre" at bounding box center [1069, 536] width 256 height 17
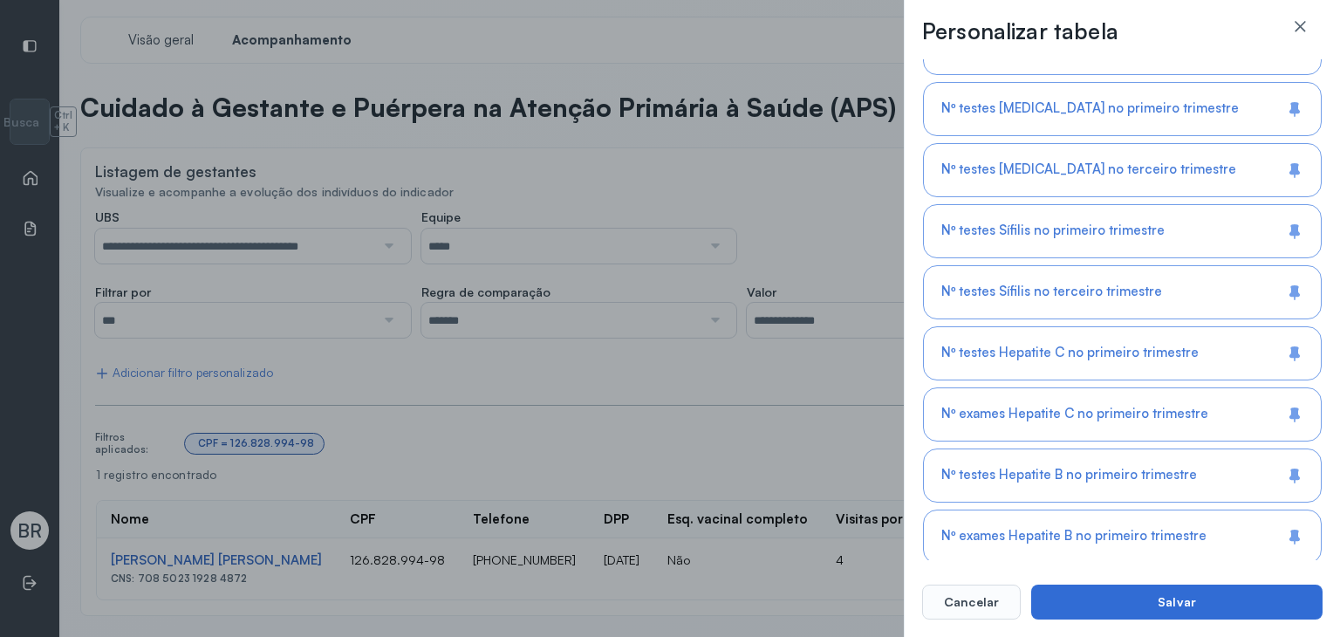
click at [1111, 611] on button "Salvar" at bounding box center [1176, 601] width 291 height 35
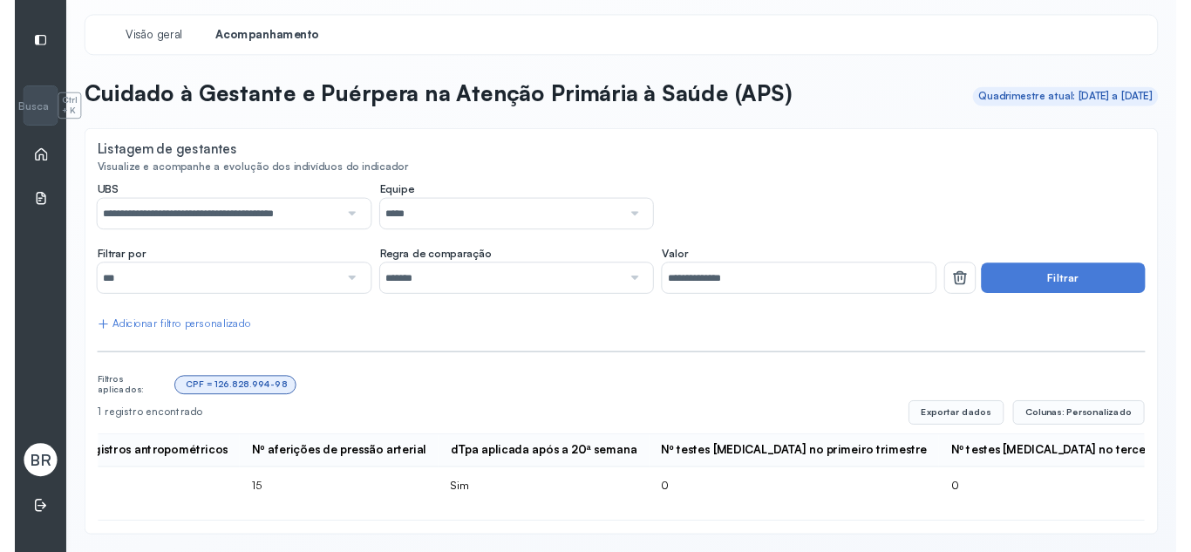
scroll to position [0, 3351]
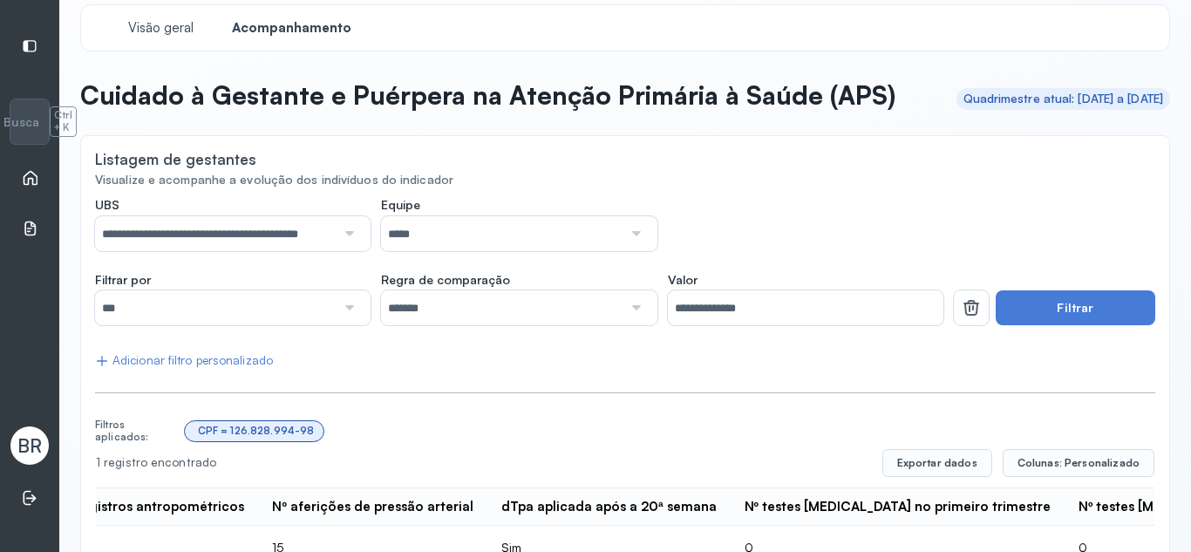
click at [22, 177] on icon at bounding box center [30, 177] width 17 height 17
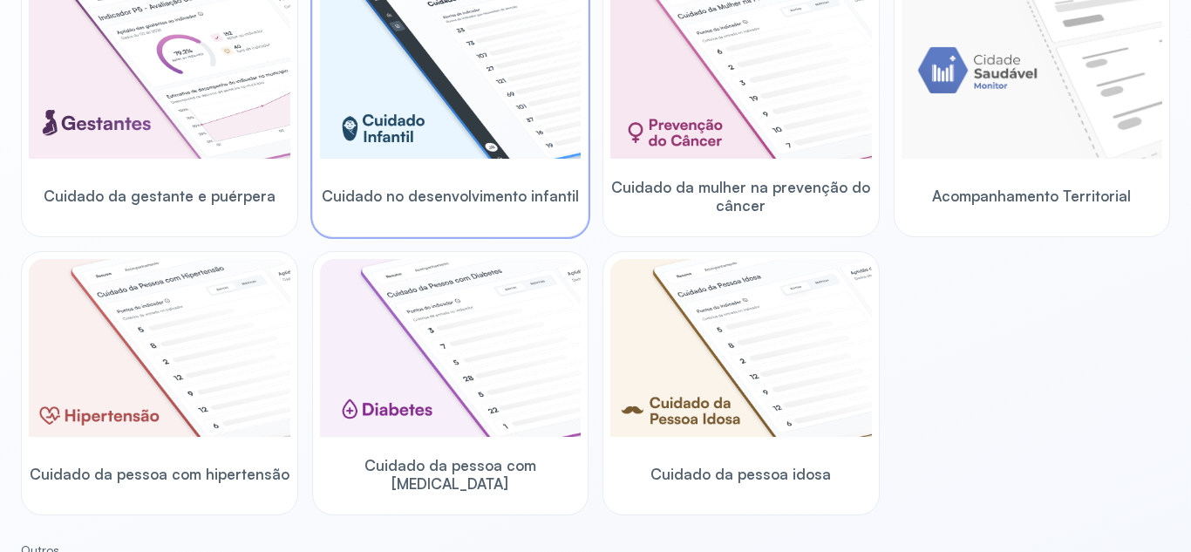
click at [452, 121] on img at bounding box center [451, 70] width 262 height 178
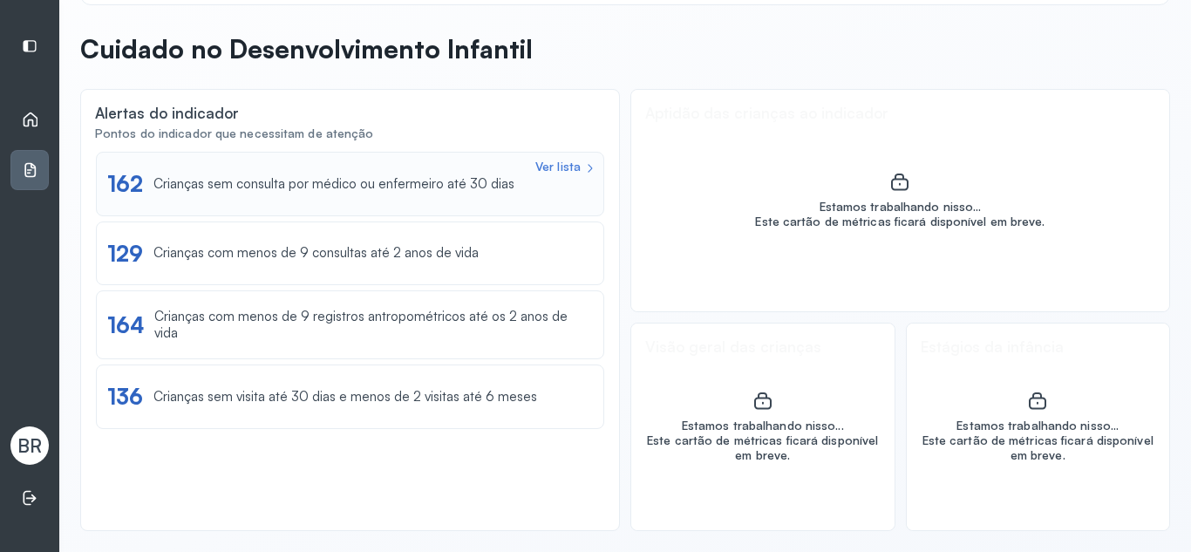
click at [334, 177] on div "Crianças sem consulta por médico ou enfermeiro até 30 dias" at bounding box center [334, 184] width 361 height 17
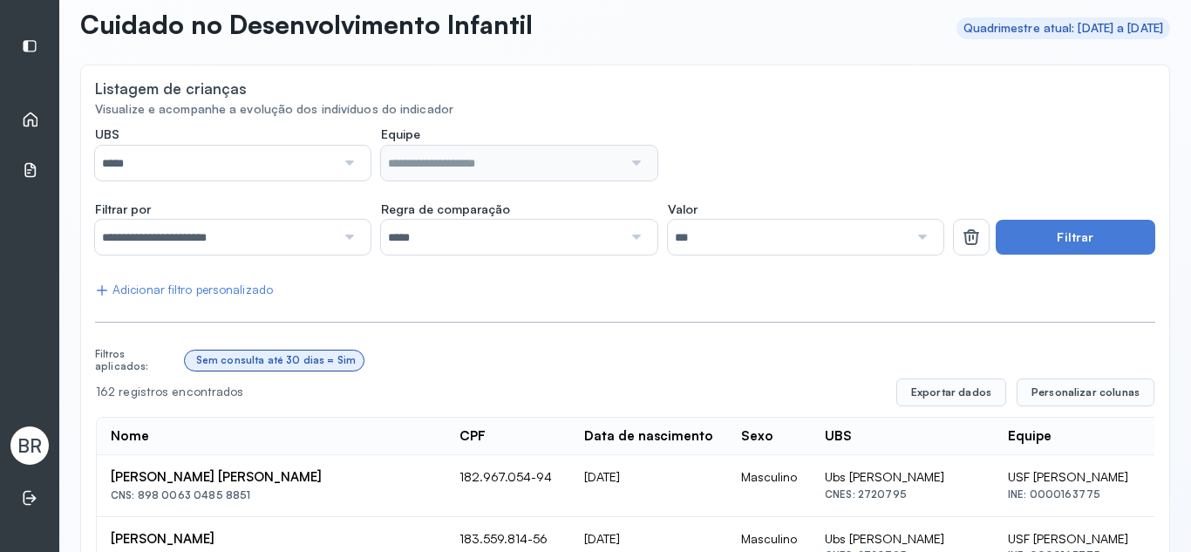
scroll to position [86, 0]
click at [961, 248] on icon at bounding box center [971, 238] width 21 height 21
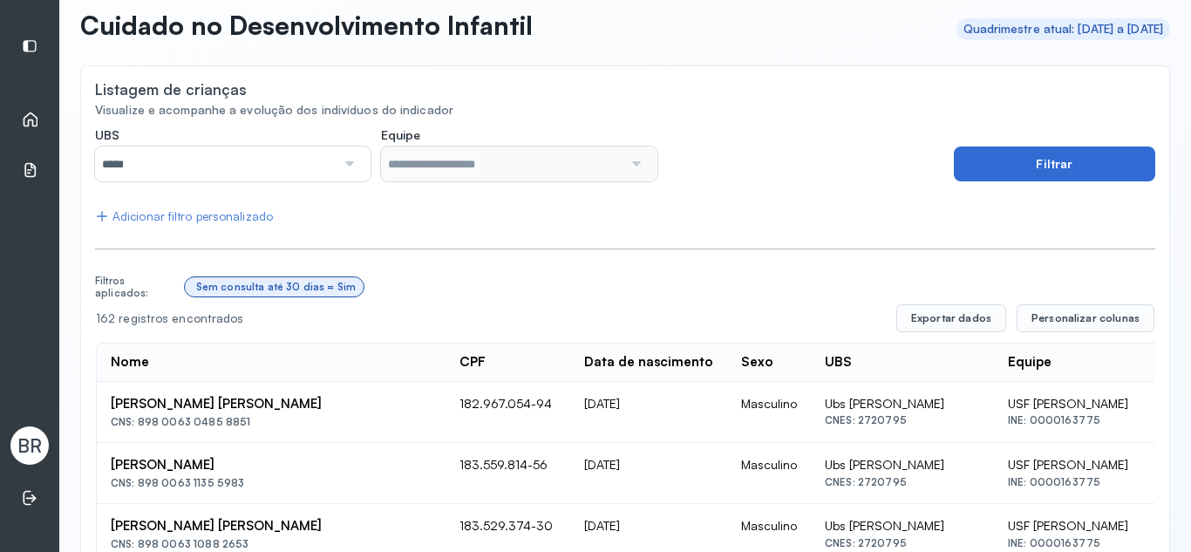
click at [1016, 167] on button "Filtrar" at bounding box center [1054, 164] width 201 height 35
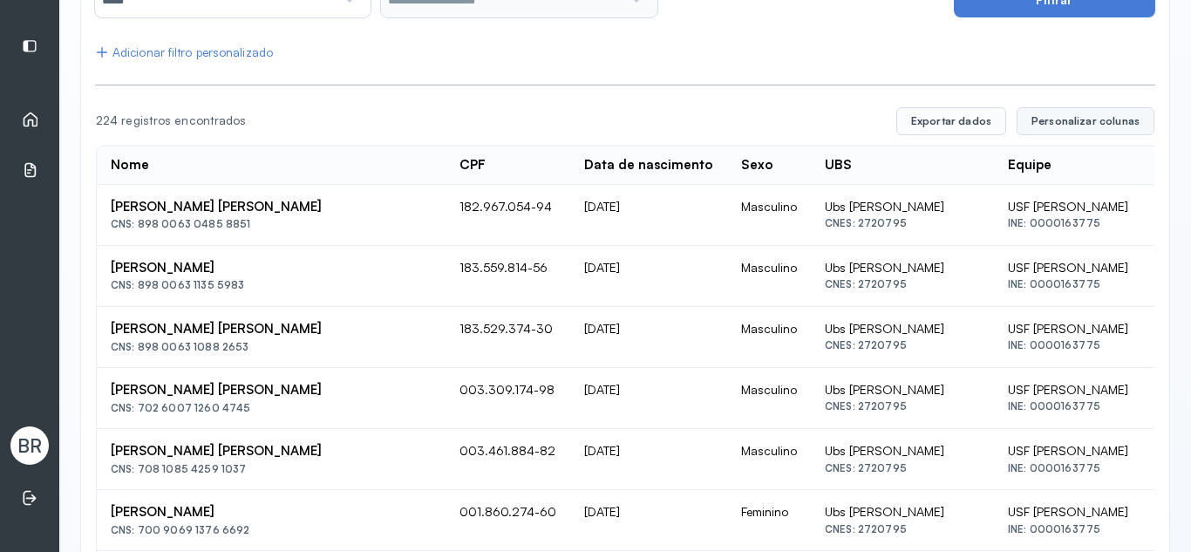
scroll to position [251, 0]
click at [1035, 115] on span "Personalizar colunas" at bounding box center [1086, 120] width 108 height 14
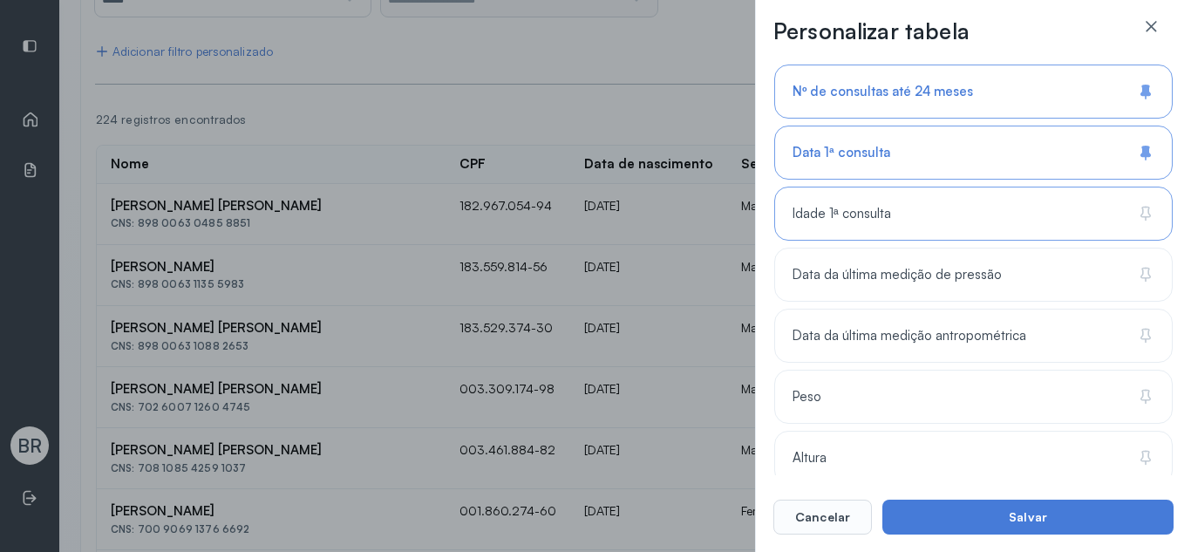
scroll to position [612, 0]
click at [879, 220] on span "Idade 1ª consulta" at bounding box center [842, 216] width 99 height 17
click at [872, 269] on span "Data da última medição de pressão" at bounding box center [897, 277] width 209 height 17
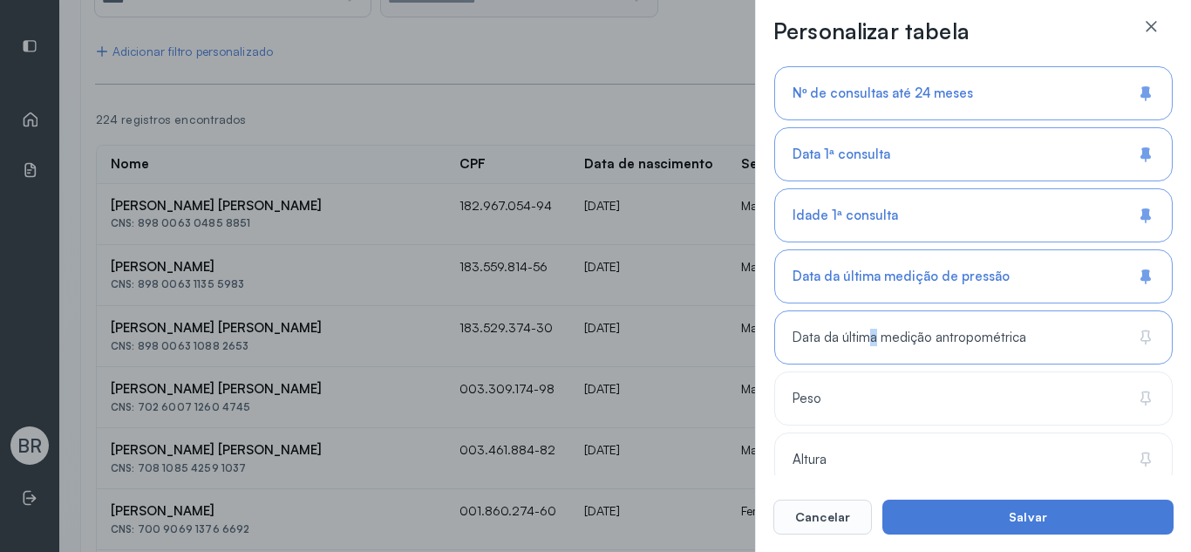
drag, startPoint x: 873, startPoint y: 314, endPoint x: 876, endPoint y: 331, distance: 17.6
click at [873, 315] on div "Data da última medição antropométrica" at bounding box center [974, 338] width 399 height 54
click at [887, 386] on div "Peso" at bounding box center [974, 399] width 399 height 54
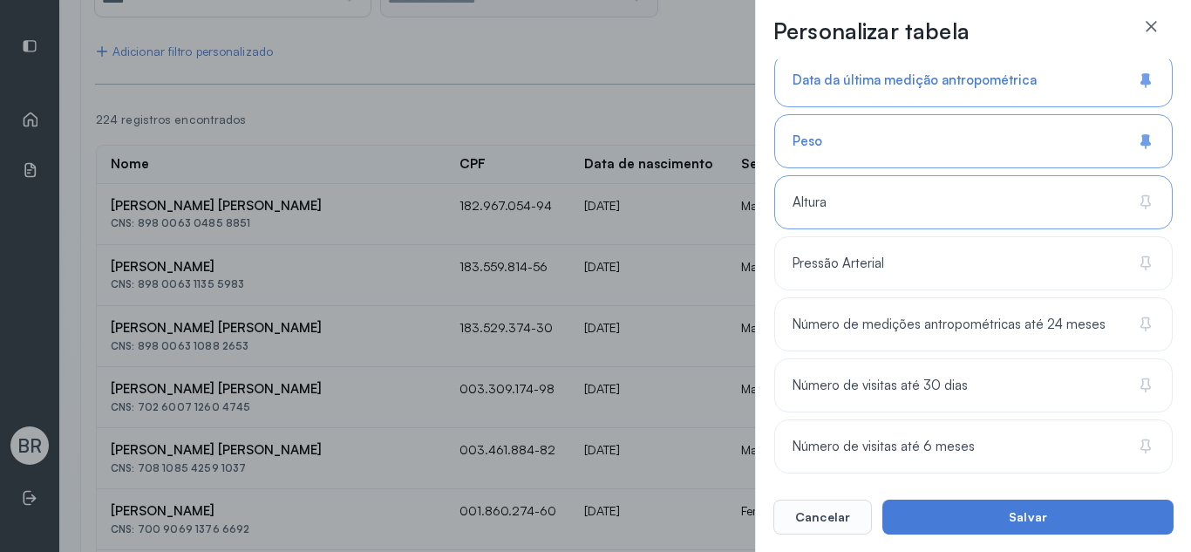
scroll to position [872, 0]
click at [834, 195] on div "Altura" at bounding box center [974, 200] width 399 height 54
click at [843, 258] on span "Pressão Arterial" at bounding box center [839, 261] width 92 height 17
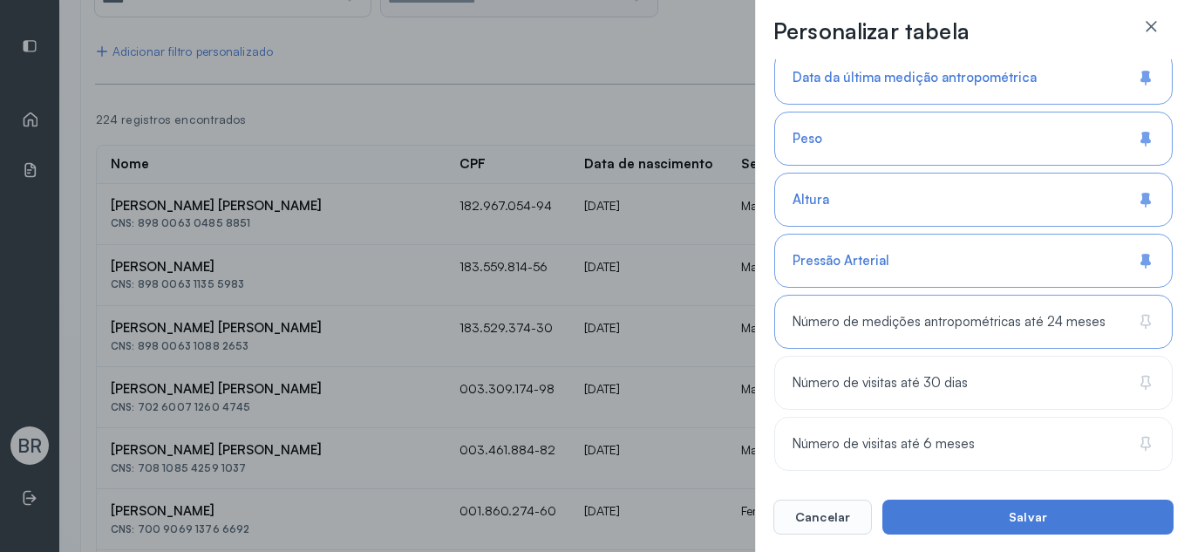
click at [865, 321] on span "Número de medições antropométricas até 24 meses" at bounding box center [949, 322] width 313 height 17
click at [877, 392] on div "Número de visitas até 30 dias" at bounding box center [974, 383] width 399 height 54
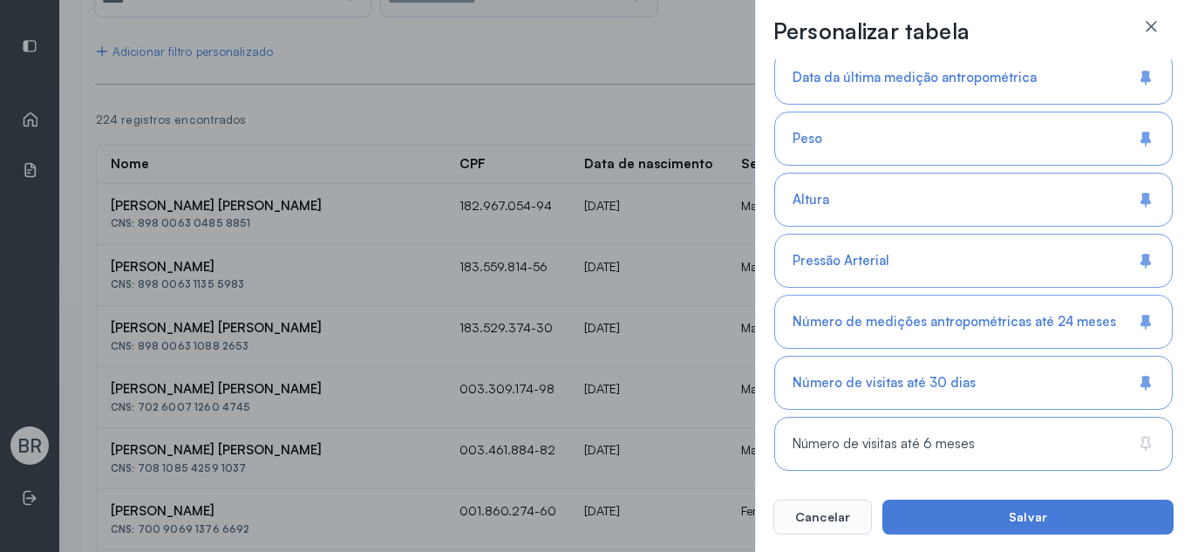
drag, startPoint x: 907, startPoint y: 470, endPoint x: 902, endPoint y: 462, distance: 9.4
click at [902, 464] on div "Número de visitas até 6 meses" at bounding box center [974, 444] width 399 height 54
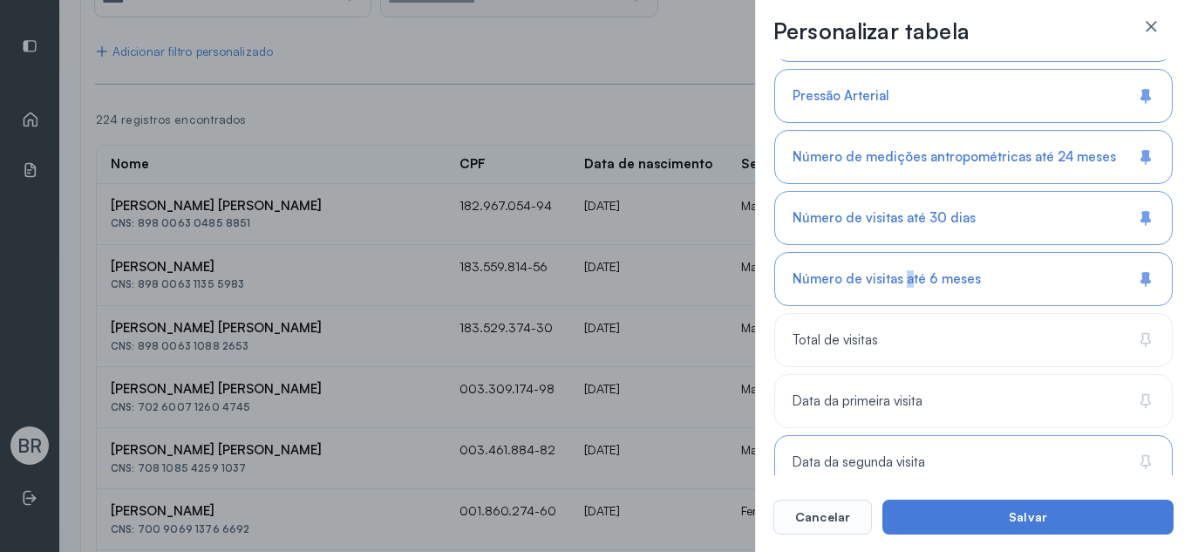
scroll to position [1059, 0]
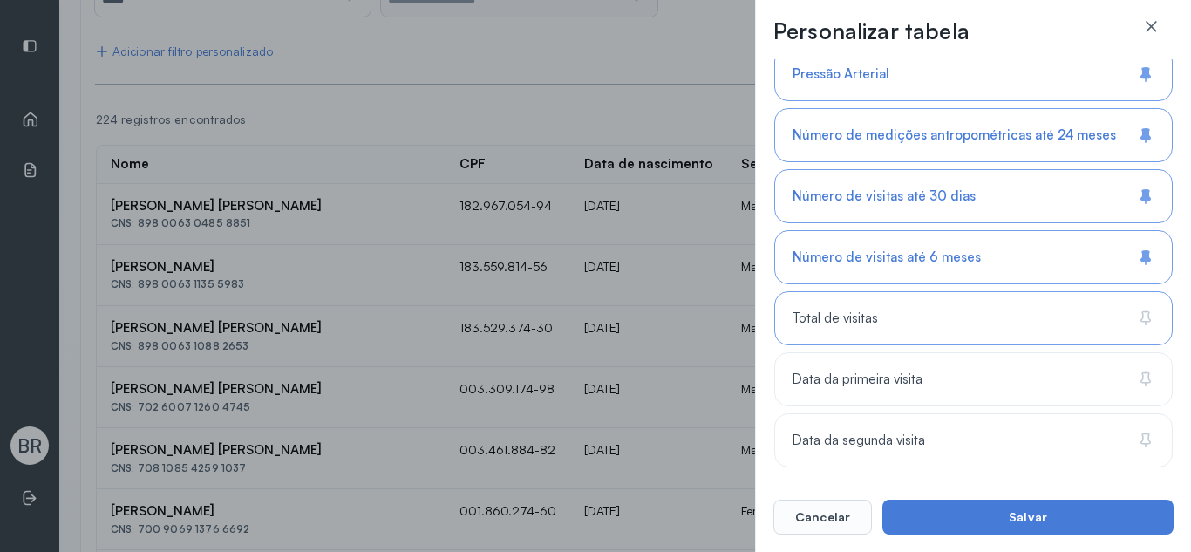
click at [898, 313] on div "Total de visitas" at bounding box center [974, 318] width 399 height 54
click at [901, 377] on span "Data da primeira visita" at bounding box center [858, 380] width 130 height 17
click at [925, 454] on div "Data da segunda visita" at bounding box center [974, 440] width 399 height 54
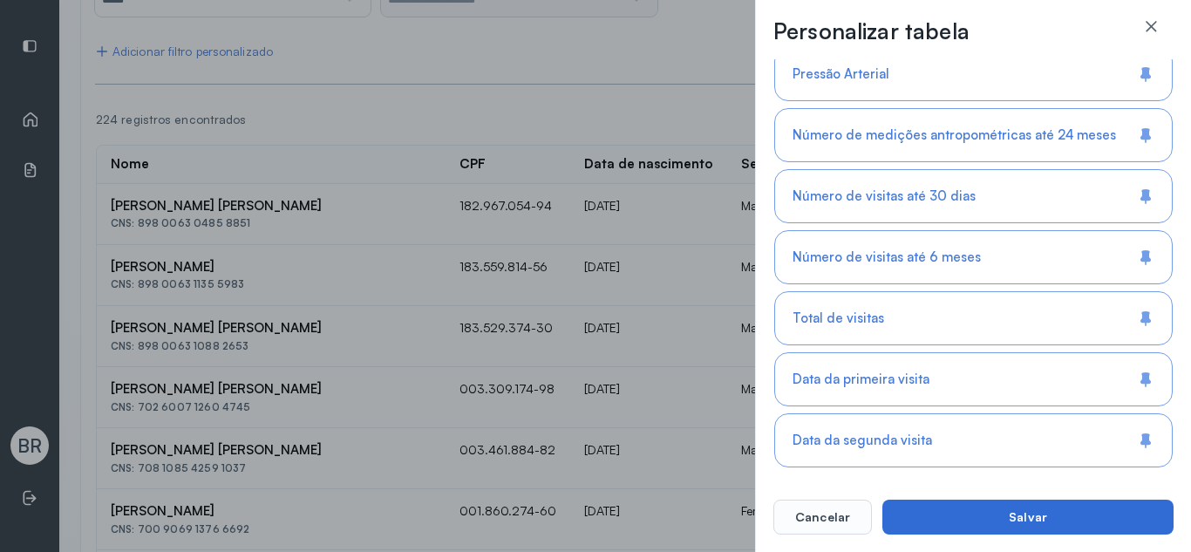
click at [953, 515] on button "Salvar" at bounding box center [1028, 517] width 291 height 35
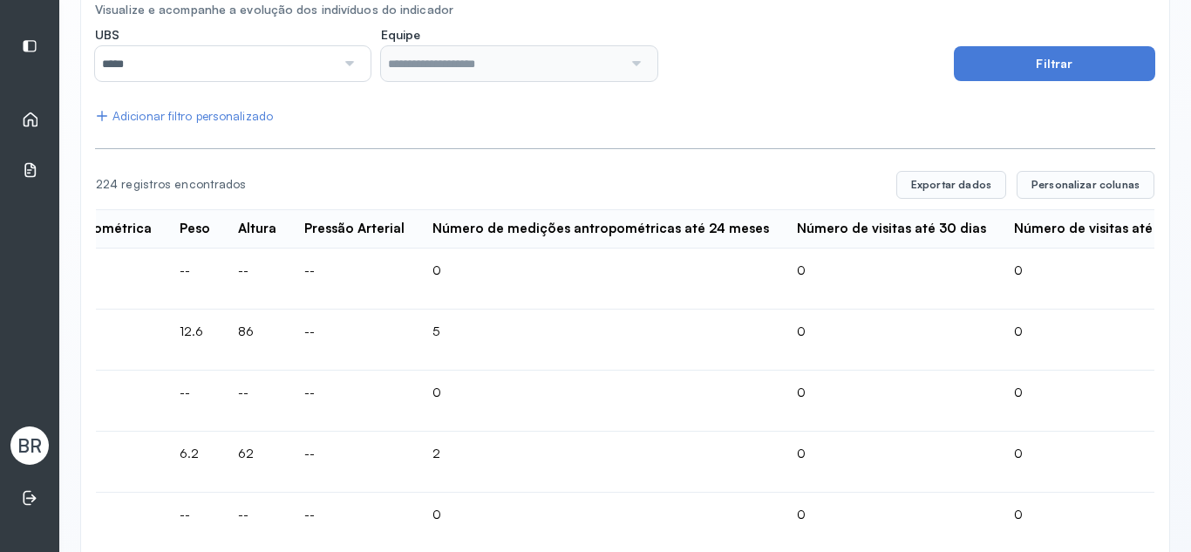
scroll to position [0, 0]
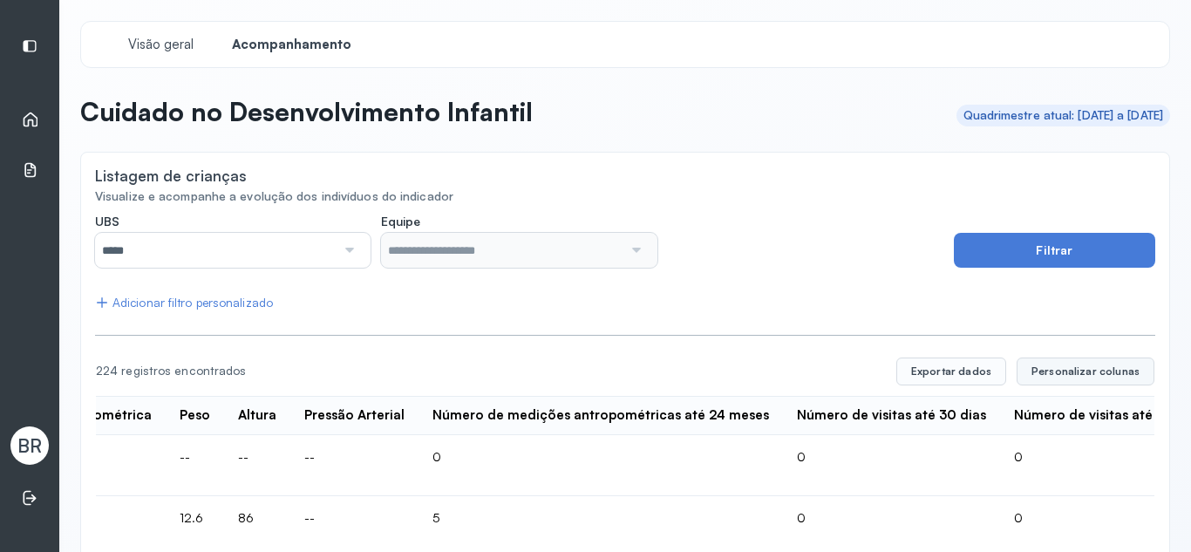
click at [1042, 373] on span "Personalizar colunas" at bounding box center [1086, 372] width 108 height 14
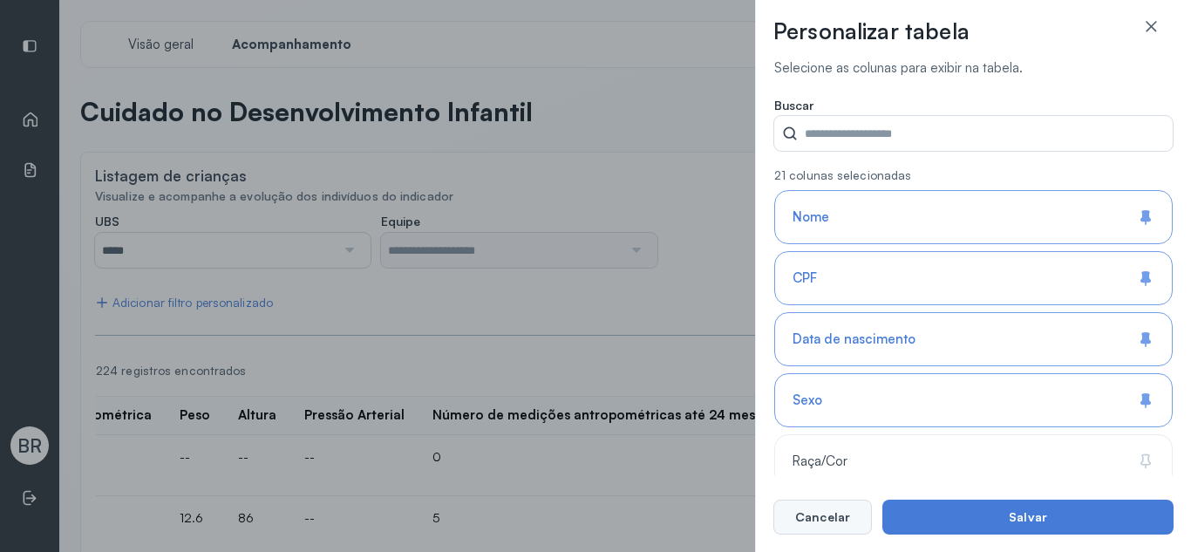
click at [838, 528] on div "Personalizar tabela Selecione as colunas para exibir na tabela. Buscar 21 colun…" at bounding box center [973, 276] width 436 height 552
click at [830, 519] on button "Cancelar" at bounding box center [823, 517] width 99 height 35
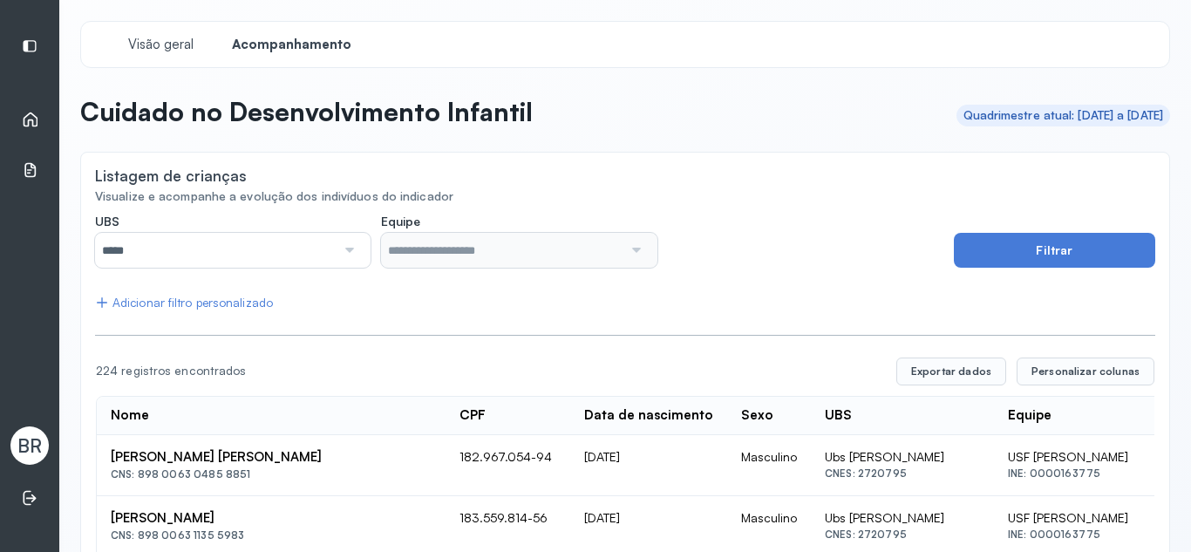
click at [31, 121] on icon at bounding box center [30, 119] width 17 height 17
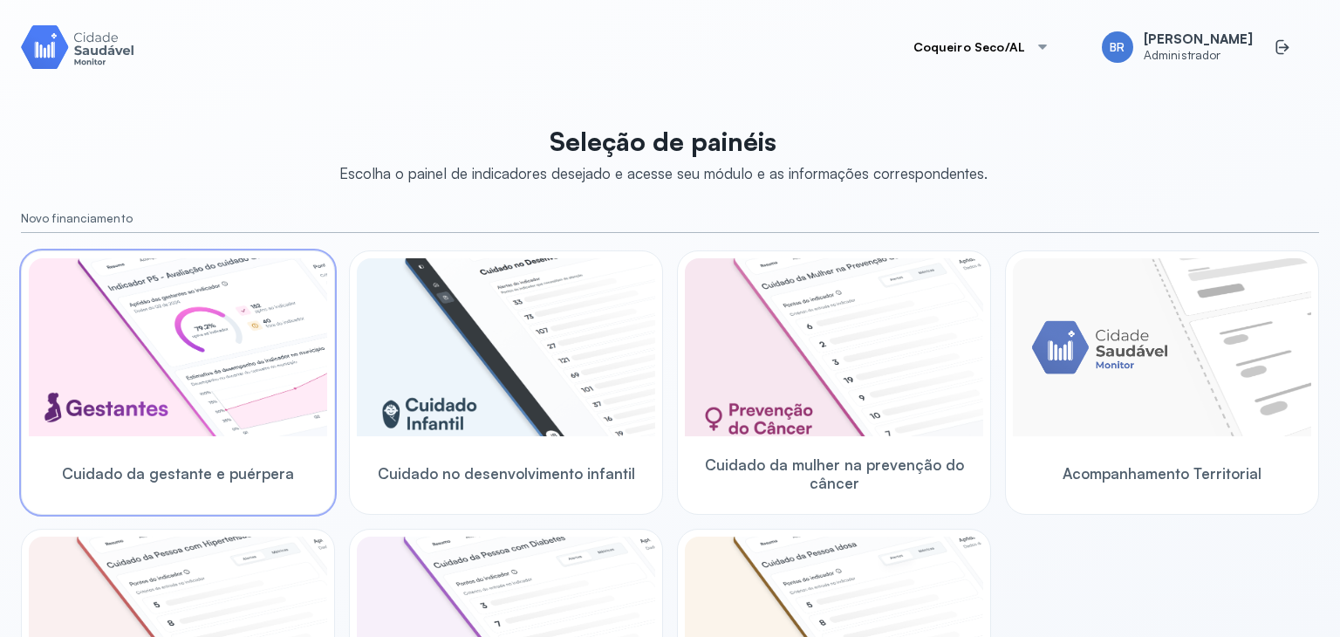
click at [233, 388] on img at bounding box center [178, 347] width 298 height 178
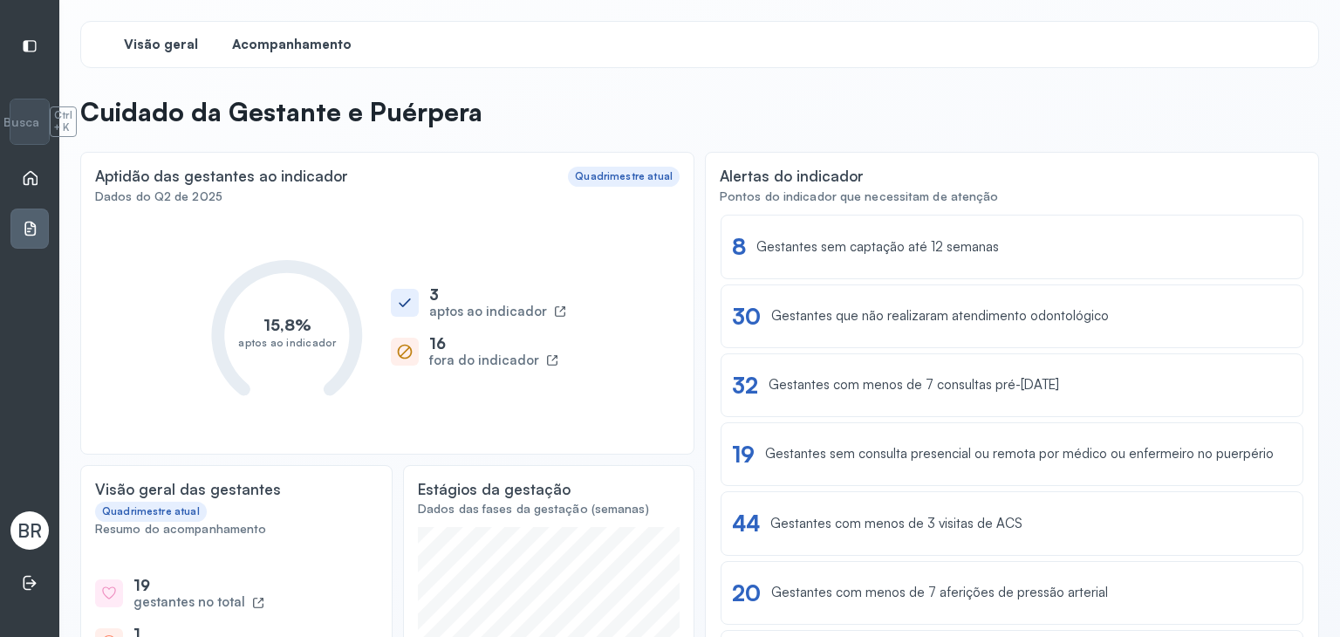
click at [327, 44] on span "Acompanhamento" at bounding box center [291, 45] width 119 height 17
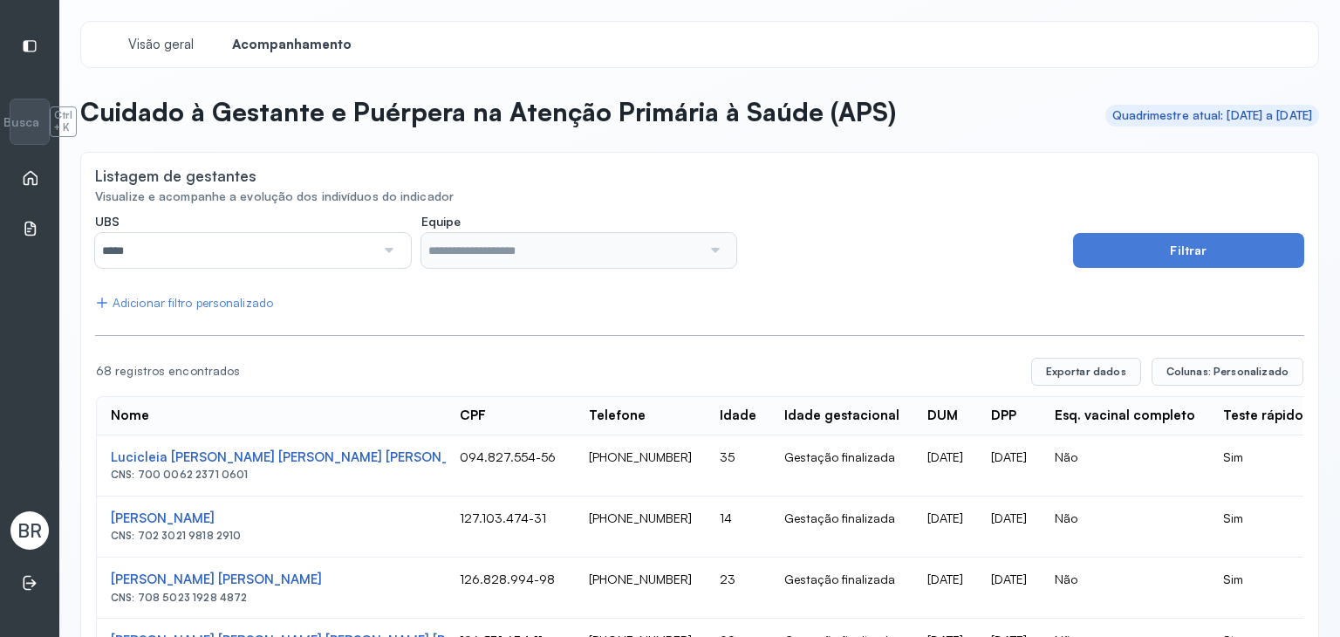
click at [1221, 379] on button "Colunas: Personalizado" at bounding box center [1227, 372] width 152 height 28
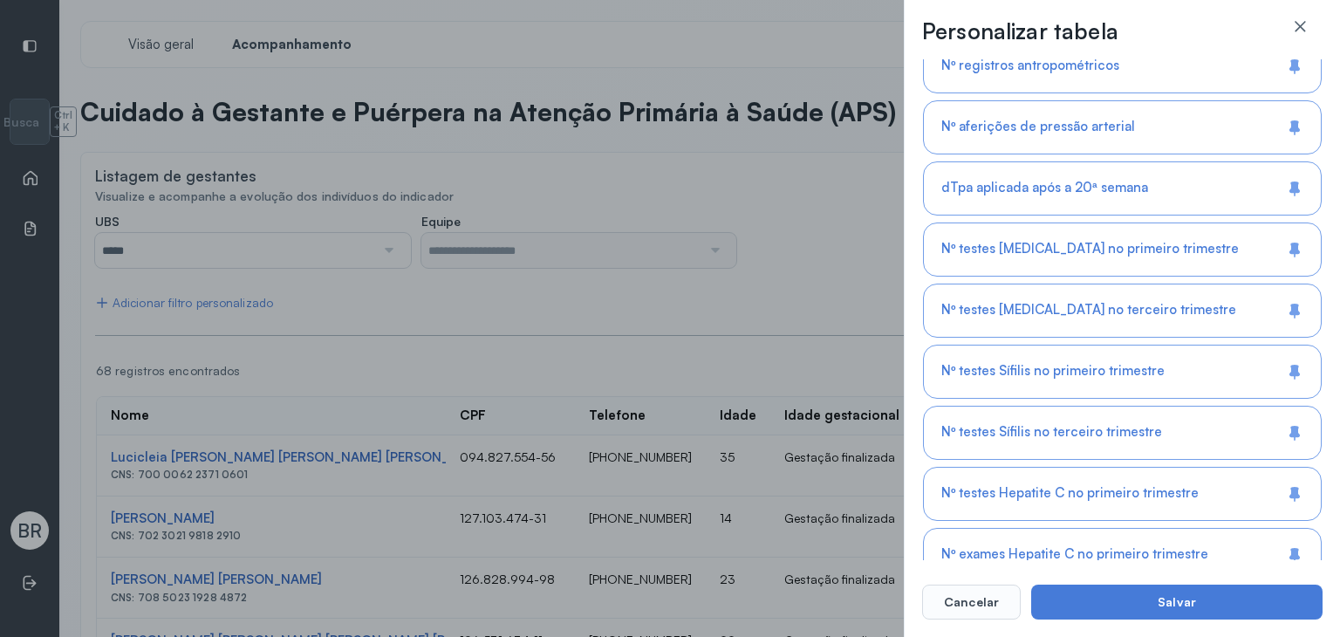
scroll to position [1663, 0]
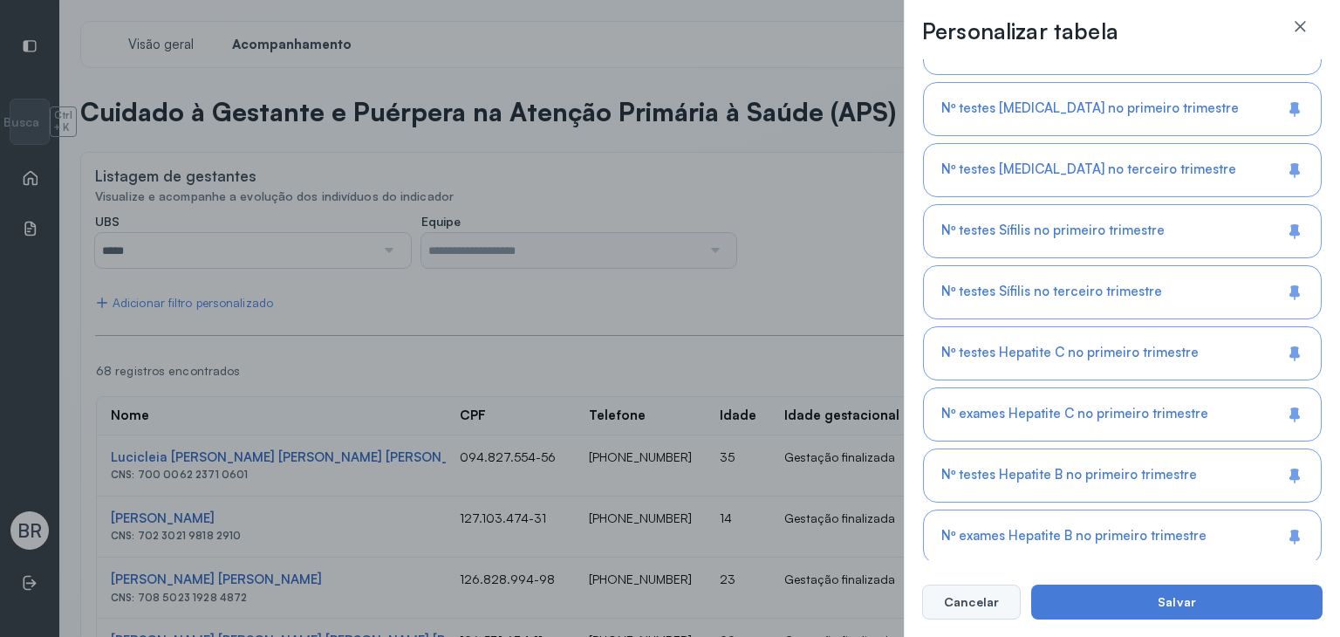
click at [983, 602] on button "Cancelar" at bounding box center [971, 601] width 99 height 35
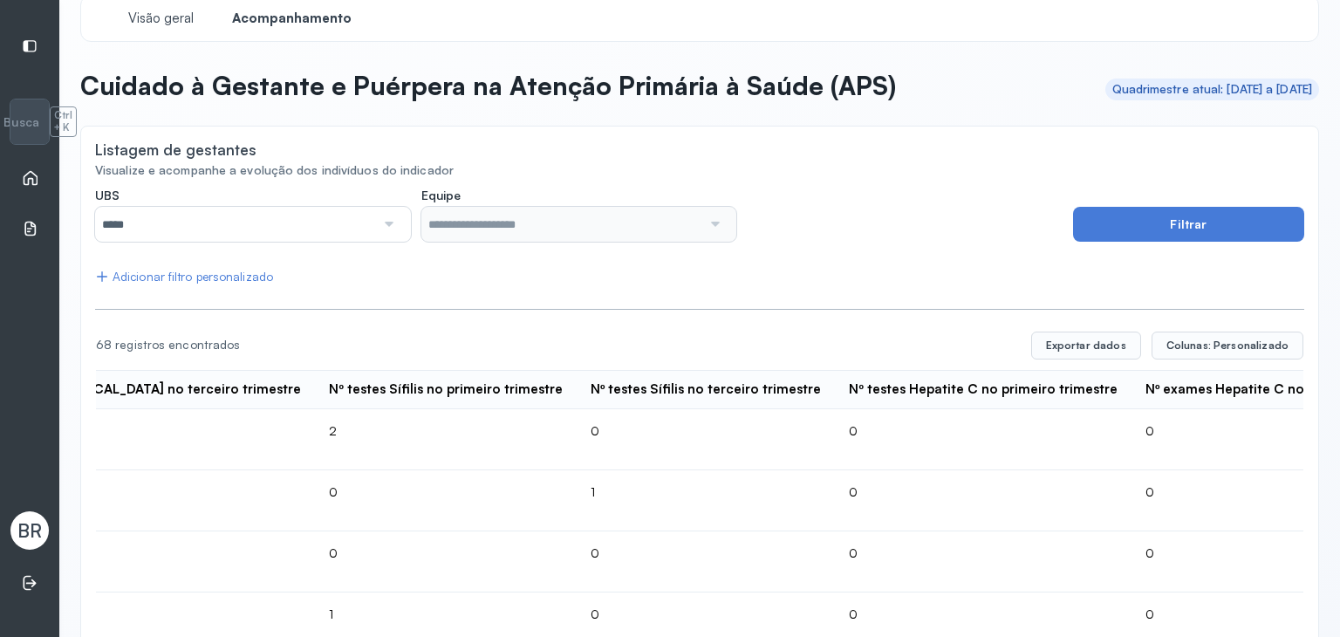
scroll to position [36, 0]
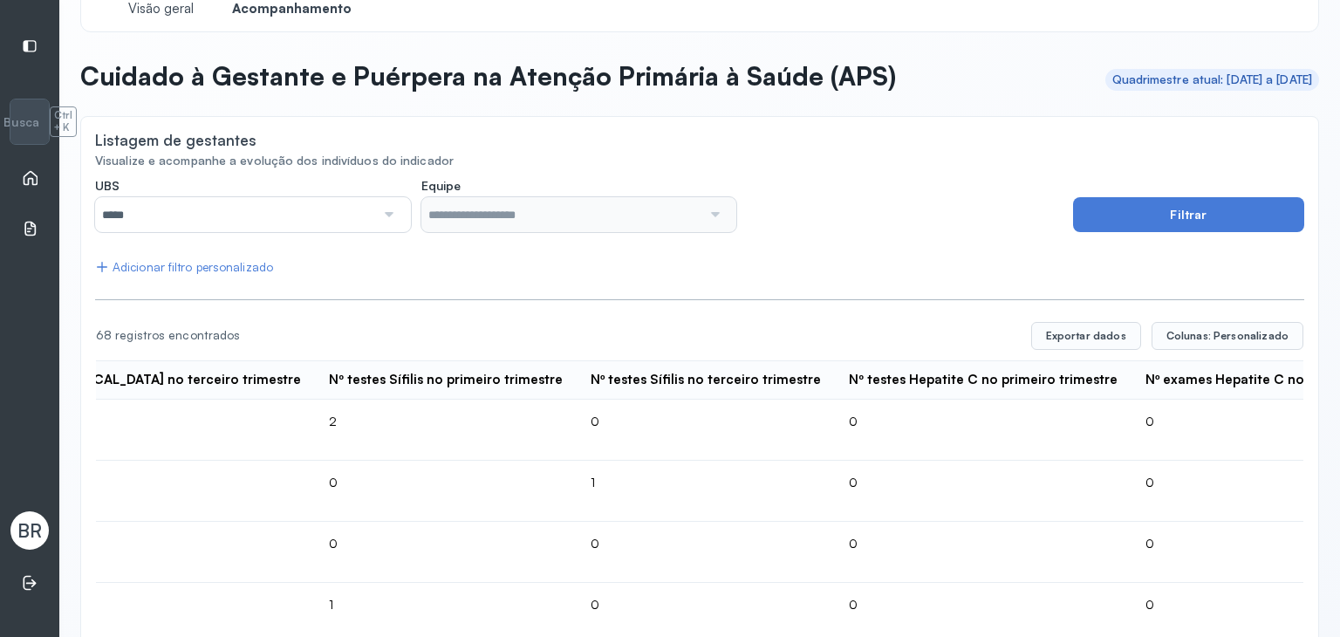
click at [1131, 478] on td "0" at bounding box center [1284, 491] width 306 height 61
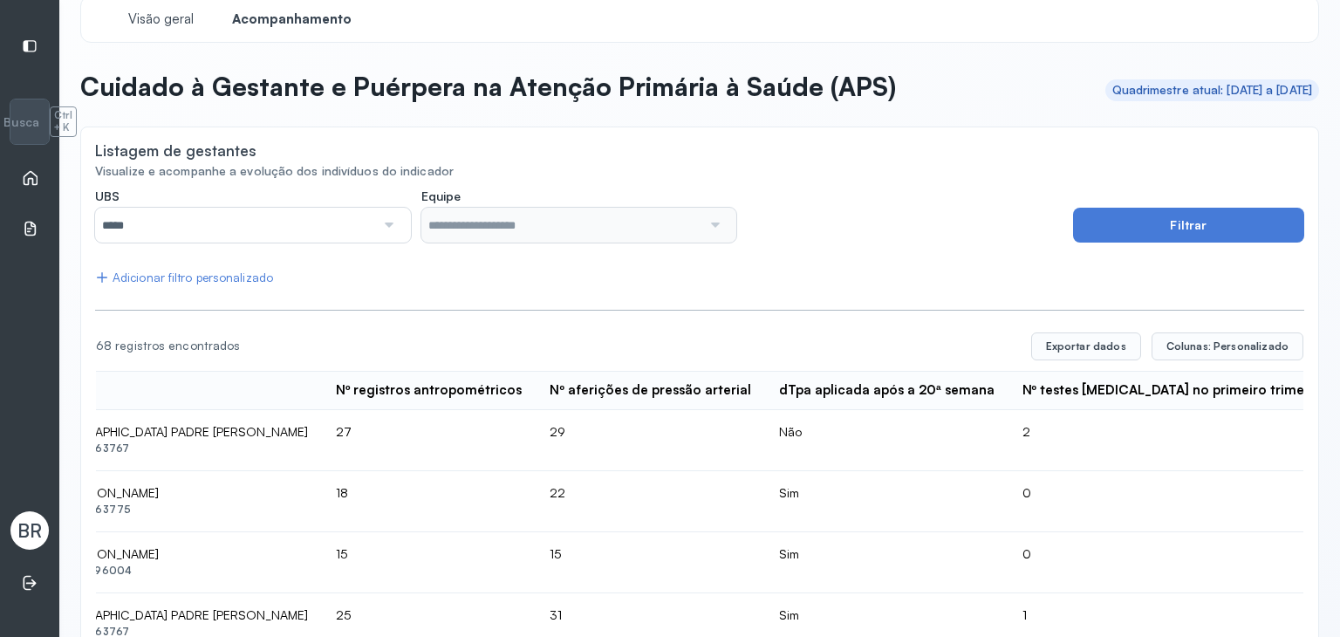
scroll to position [24, 0]
